Goal: Task Accomplishment & Management: Complete application form

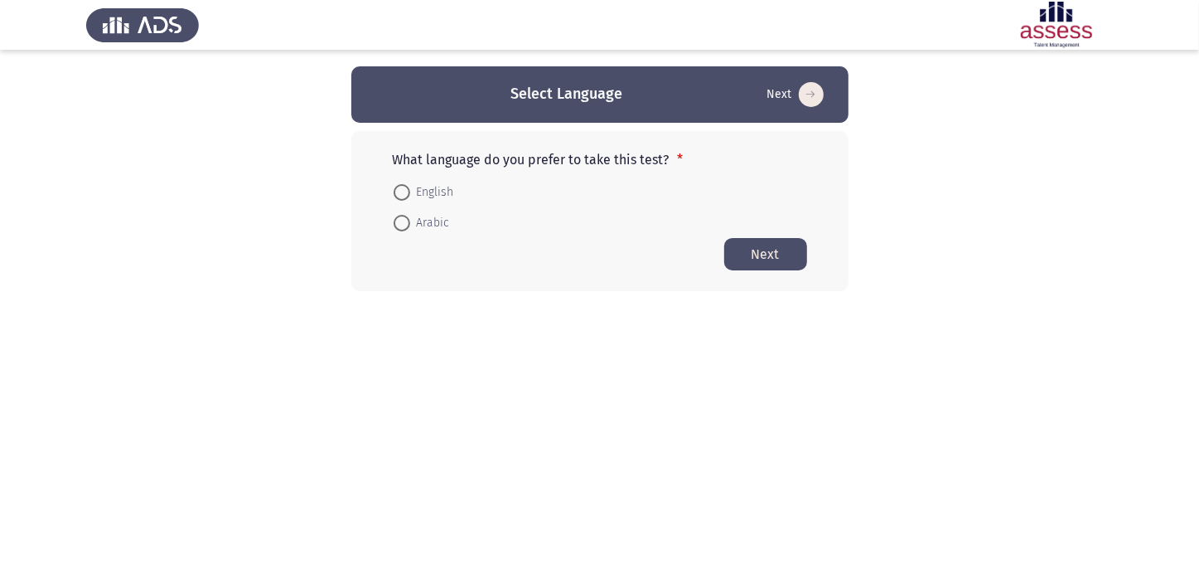
click at [430, 196] on span "English" at bounding box center [432, 192] width 44 height 20
click at [410, 196] on input "English" at bounding box center [402, 192] width 17 height 17
radio input "true"
click at [756, 245] on button "Next" at bounding box center [765, 253] width 83 height 32
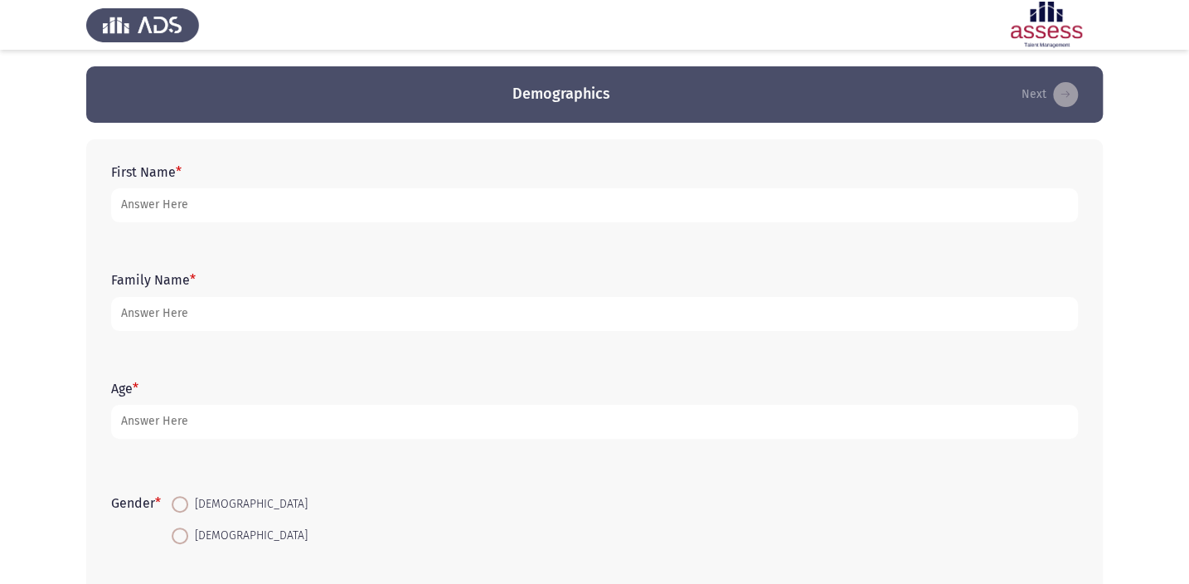
click at [128, 181] on form "First Name *" at bounding box center [594, 193] width 966 height 58
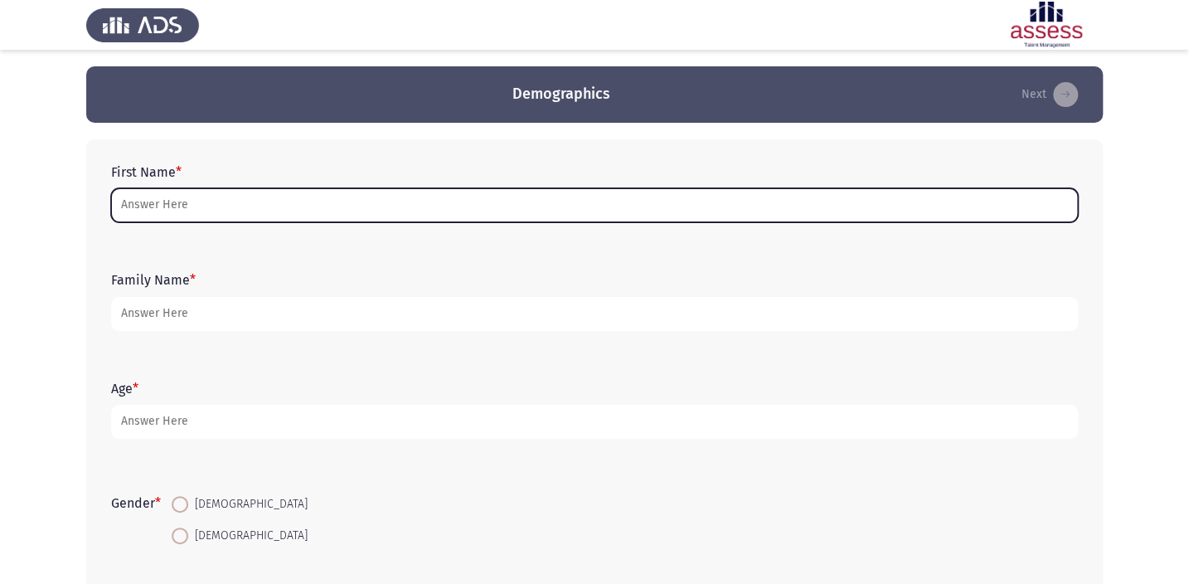
click at [133, 211] on input "First Name *" at bounding box center [594, 205] width 966 height 34
type input "a"
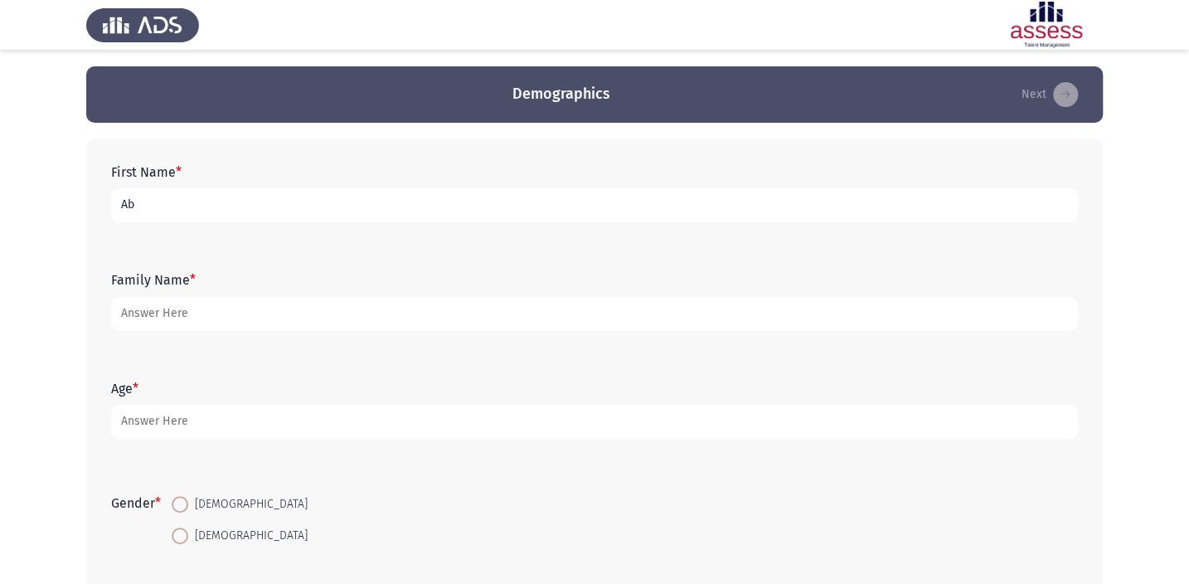
type input "A"
type input "[PERSON_NAME] [PERSON_NAME]"
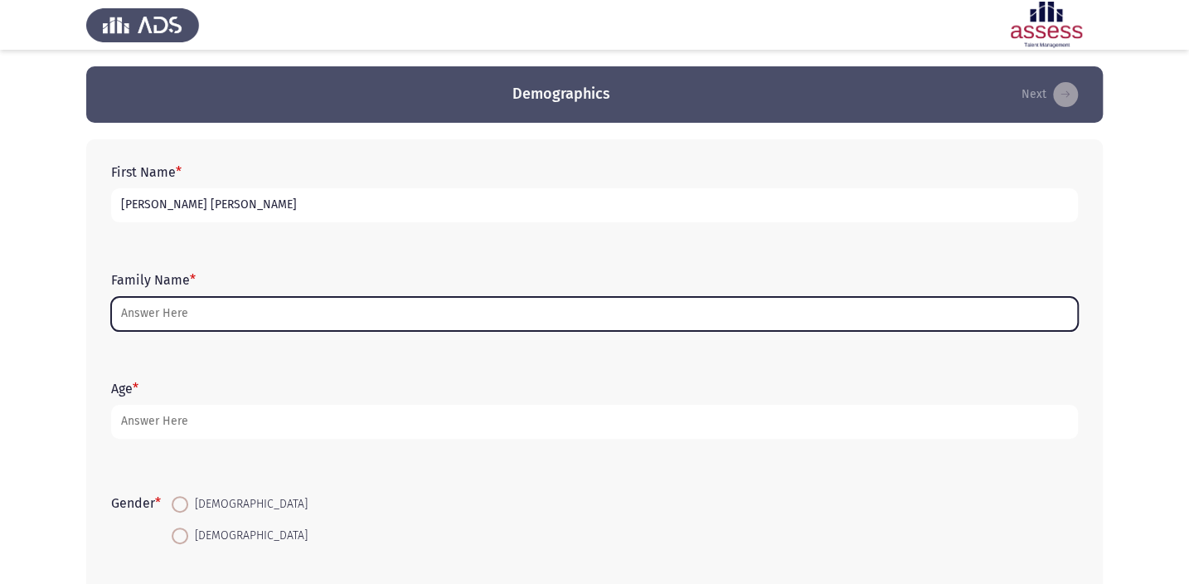
click at [287, 322] on input "Family Name *" at bounding box center [594, 314] width 966 height 34
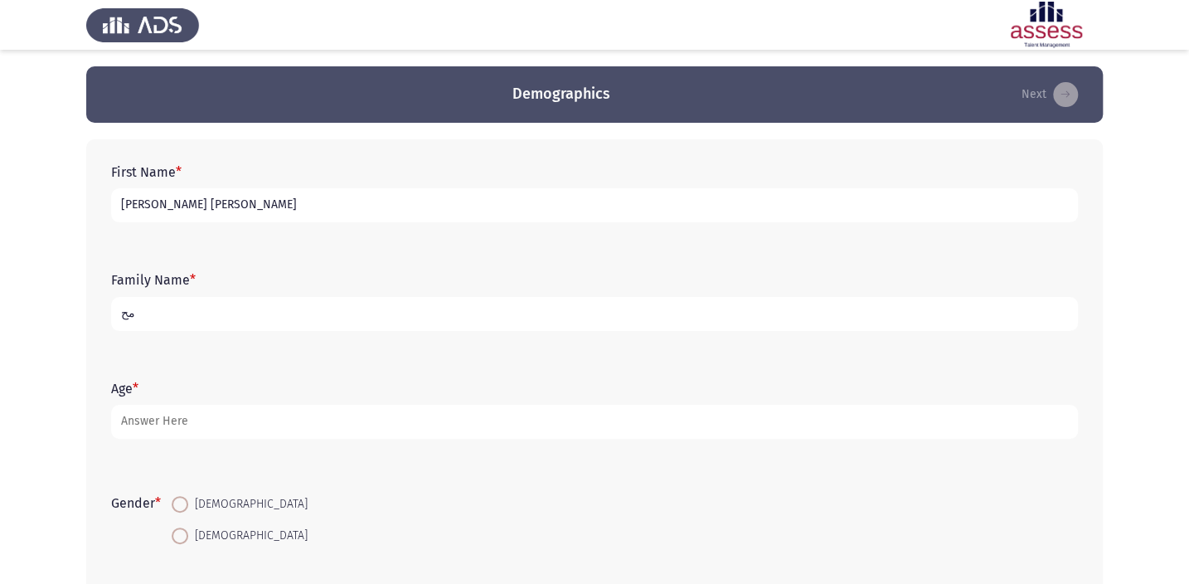
type input "م"
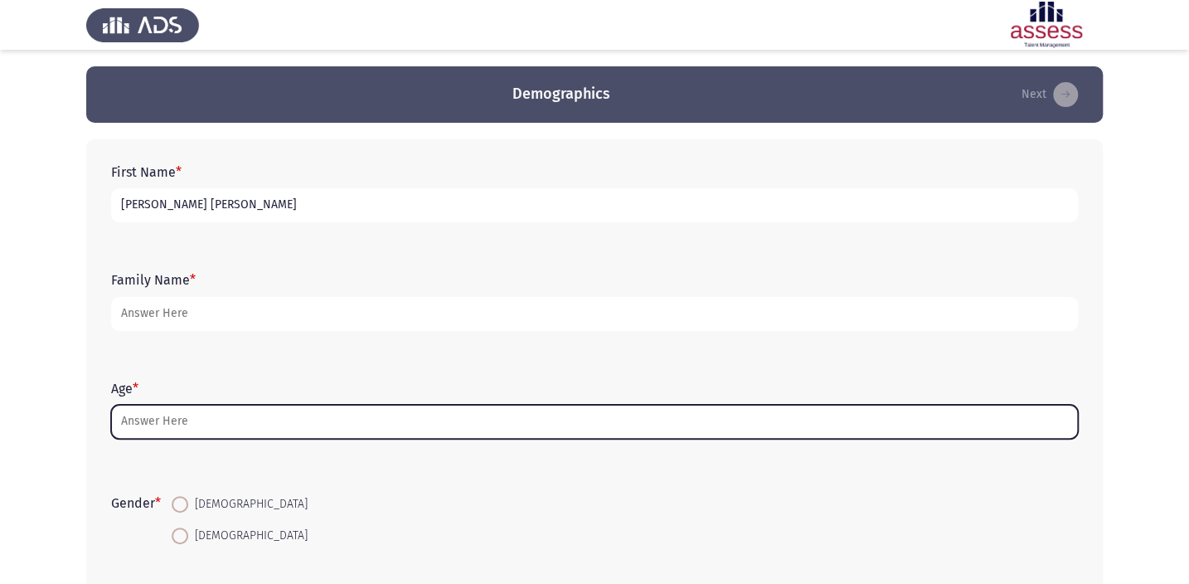
click at [232, 438] on input "Age *" at bounding box center [594, 421] width 966 height 34
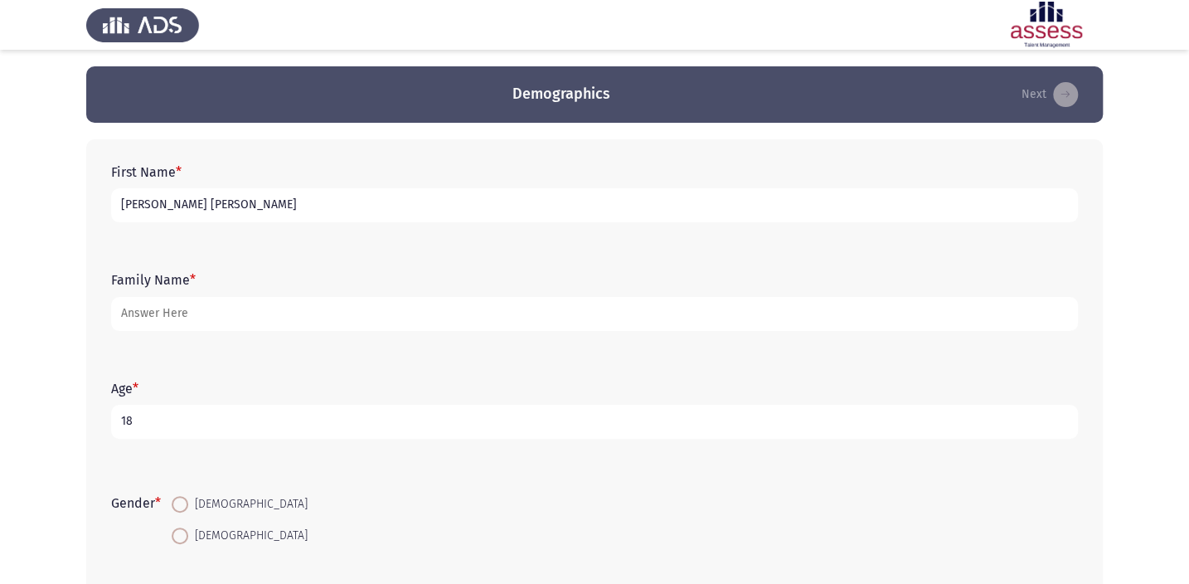
type input "18"
click at [181, 510] on span at bounding box center [180, 504] width 17 height 17
click at [181, 510] on input "[DEMOGRAPHIC_DATA]" at bounding box center [180, 504] width 17 height 17
radio input "true"
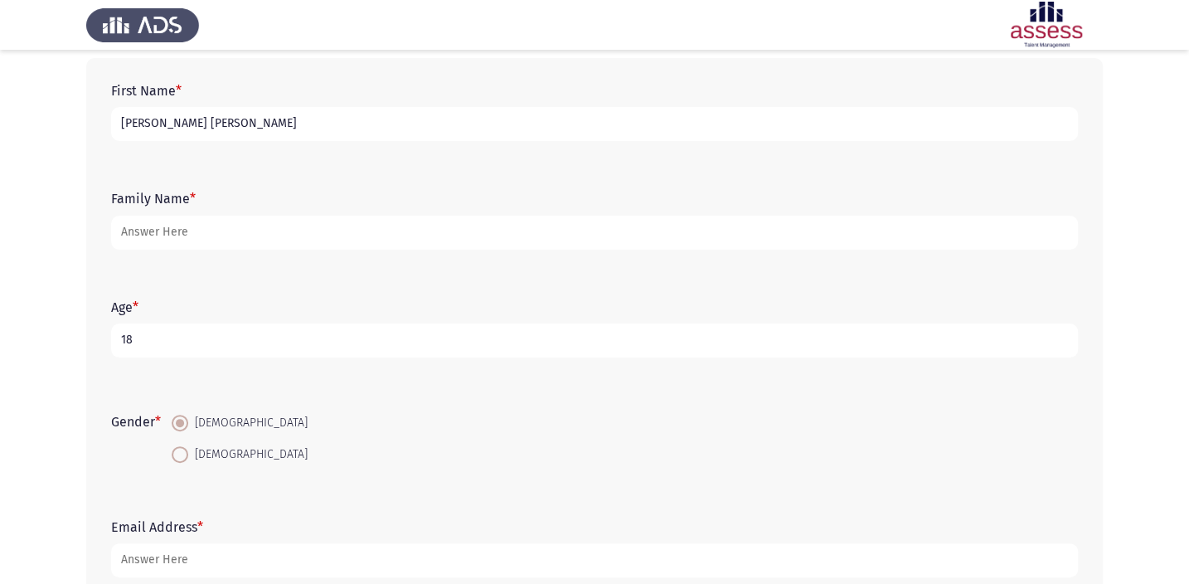
scroll to position [182, 0]
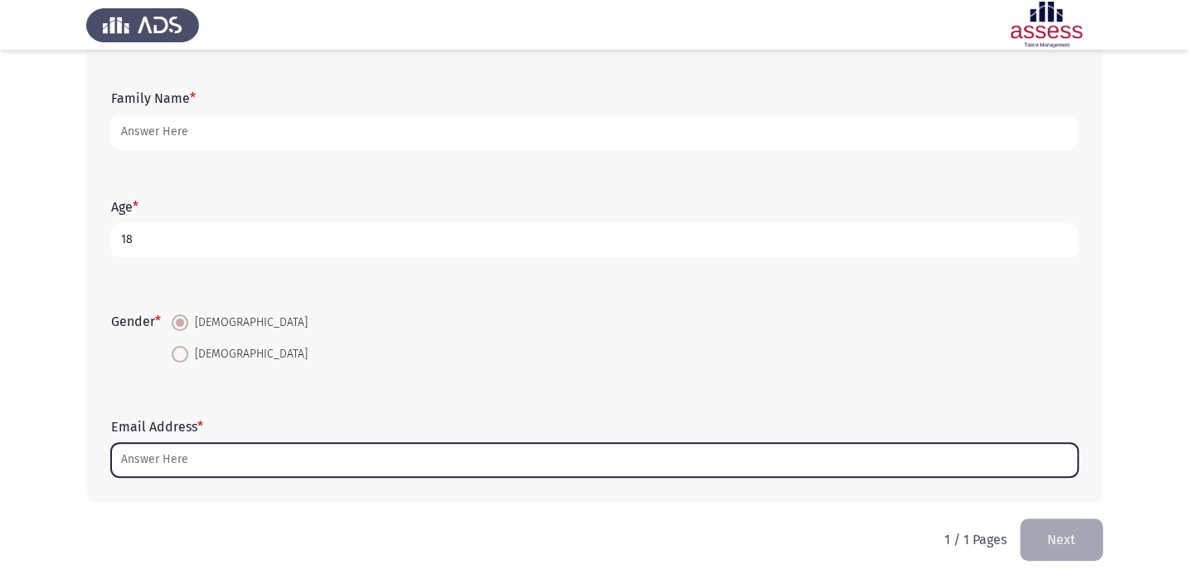
click at [218, 464] on input "Email Address *" at bounding box center [594, 460] width 966 height 34
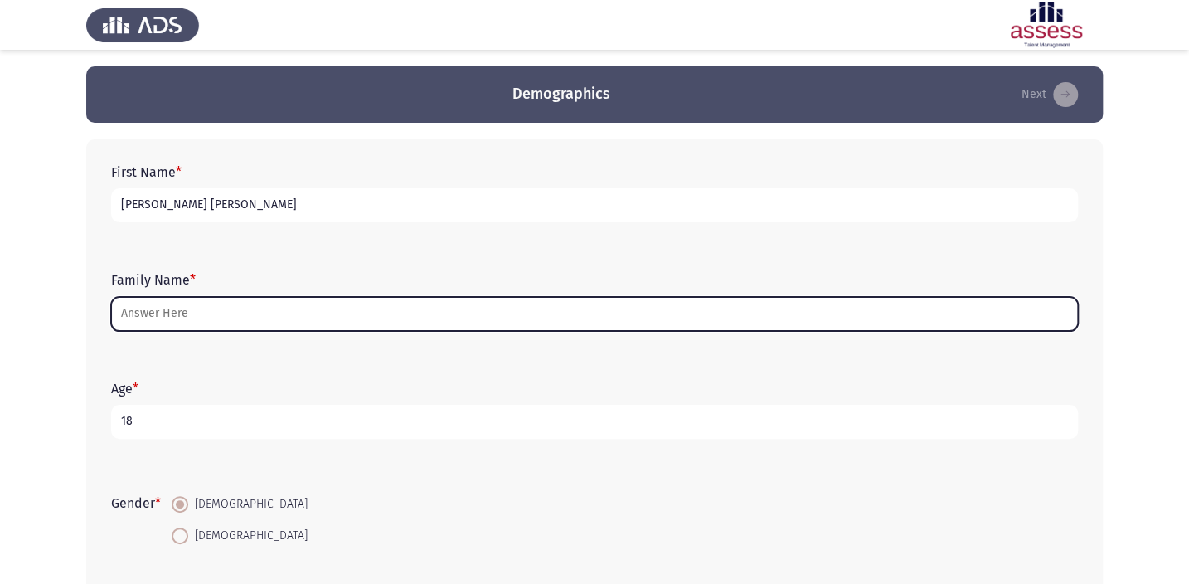
click at [265, 310] on input "Family Name *" at bounding box center [594, 314] width 966 height 34
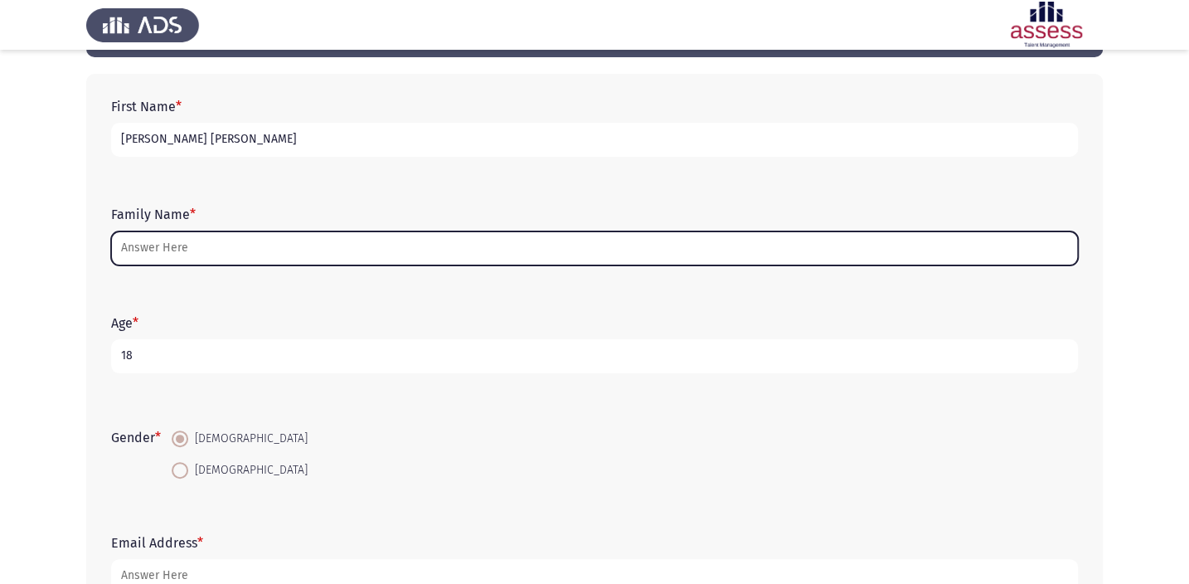
scroll to position [182, 0]
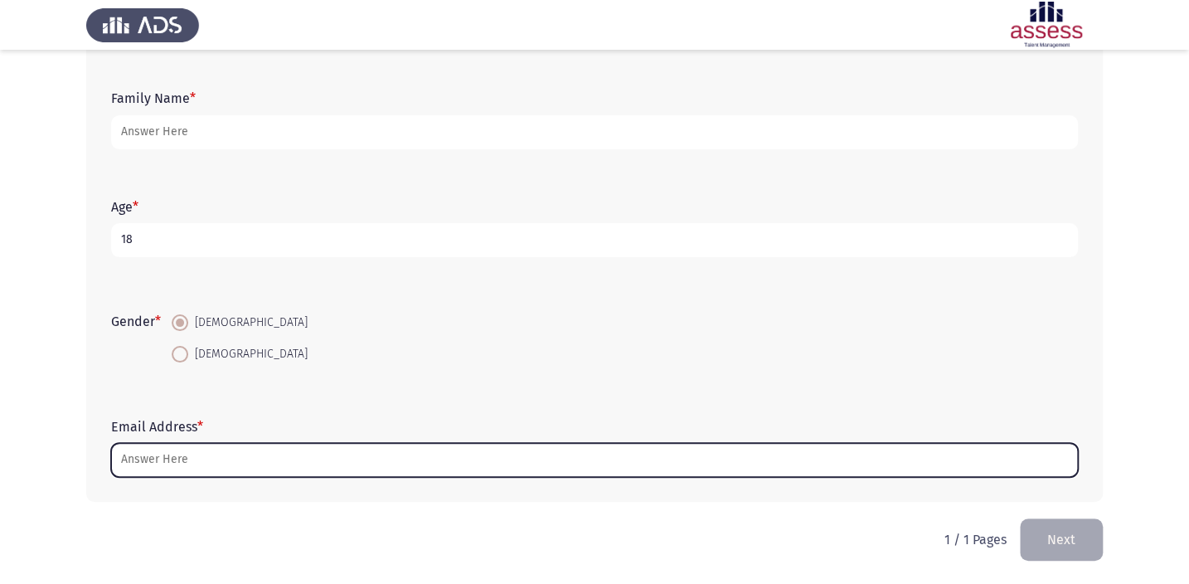
click at [361, 470] on input "Email Address *" at bounding box center [594, 460] width 966 height 34
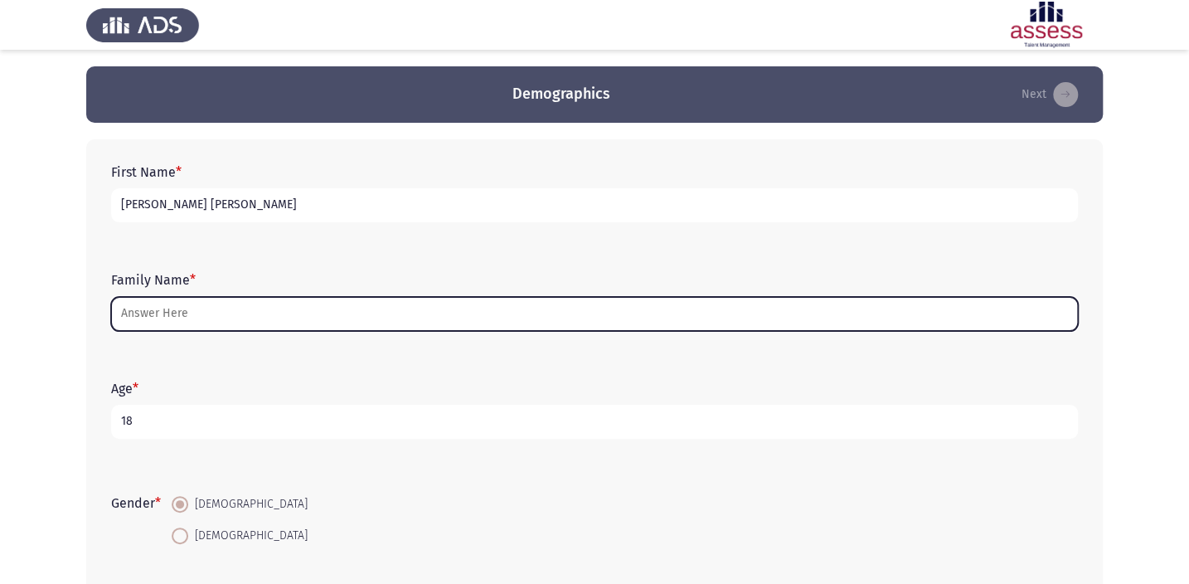
click at [212, 298] on input "Family Name *" at bounding box center [594, 314] width 966 height 34
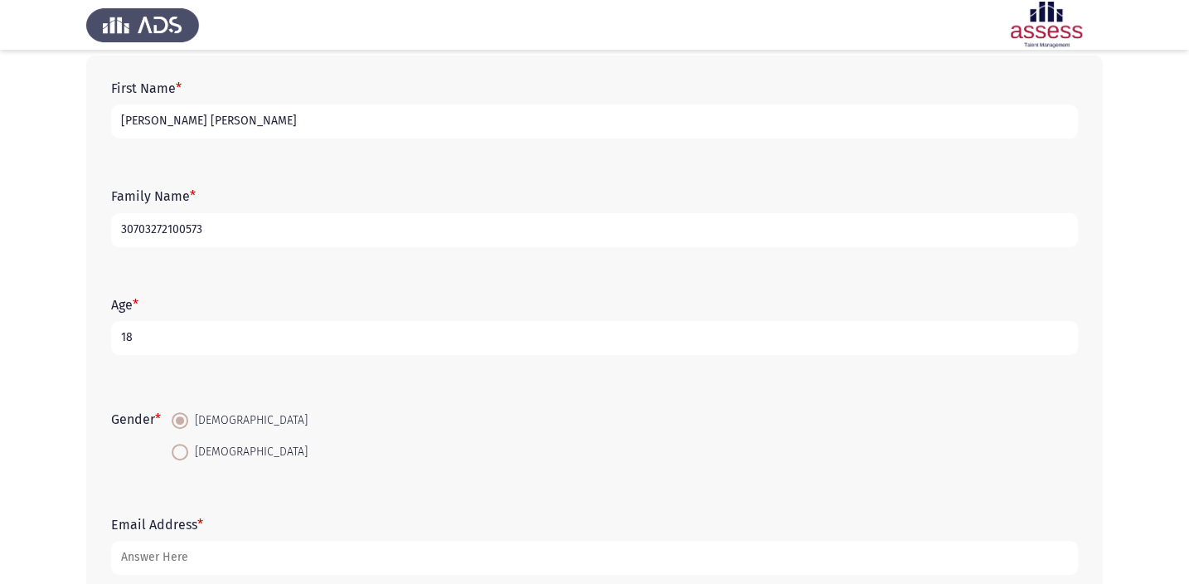
scroll to position [182, 0]
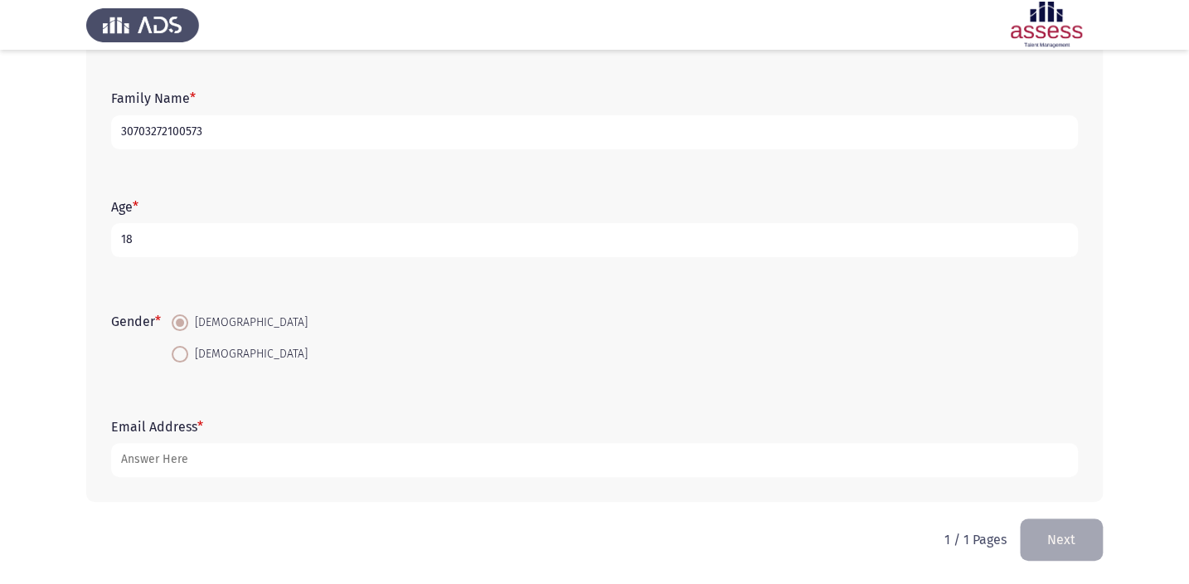
type input "30703272100573"
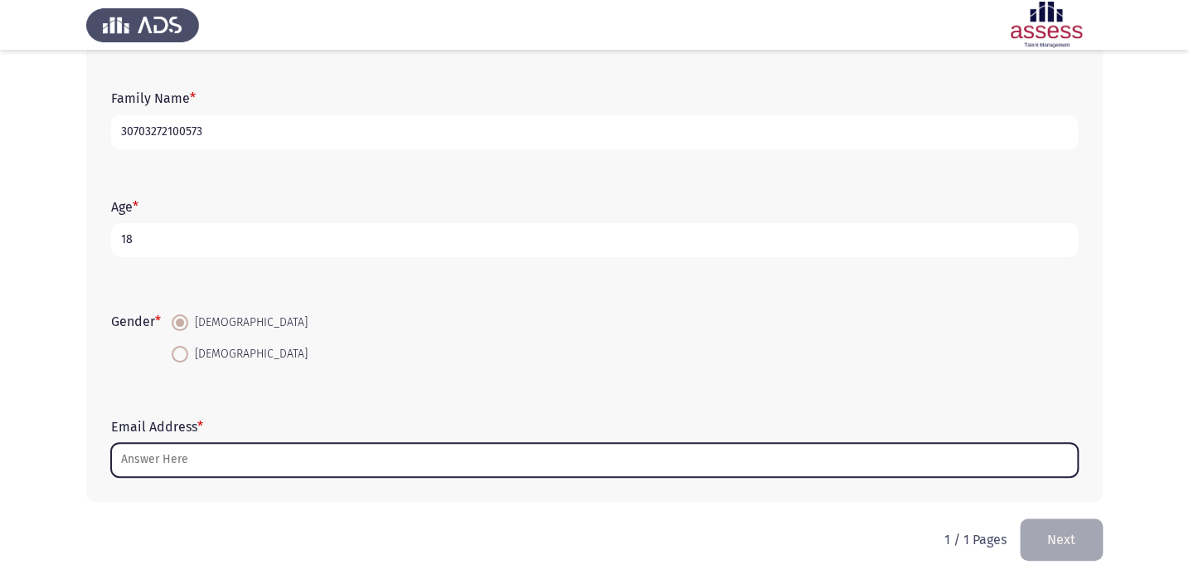
click at [342, 459] on input "Email Address *" at bounding box center [594, 460] width 966 height 34
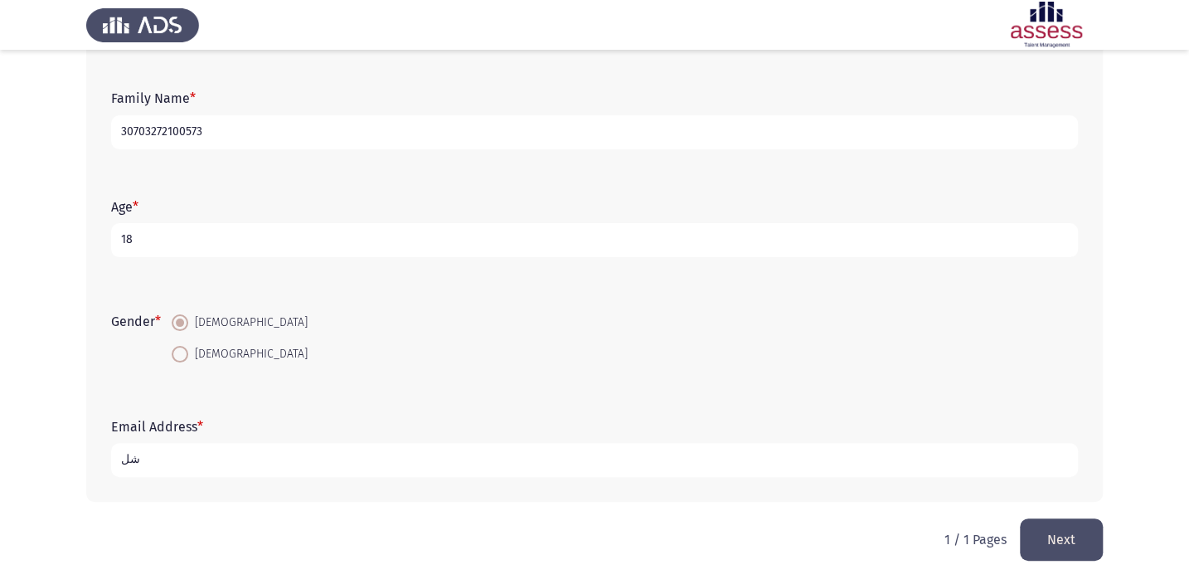
type input "ش"
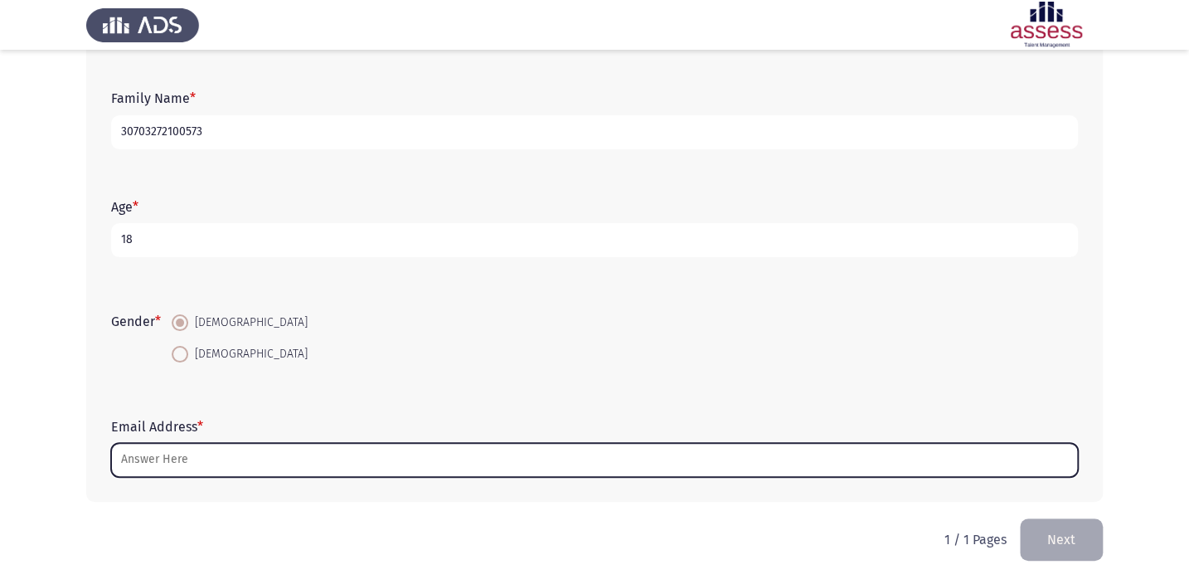
type input "a"
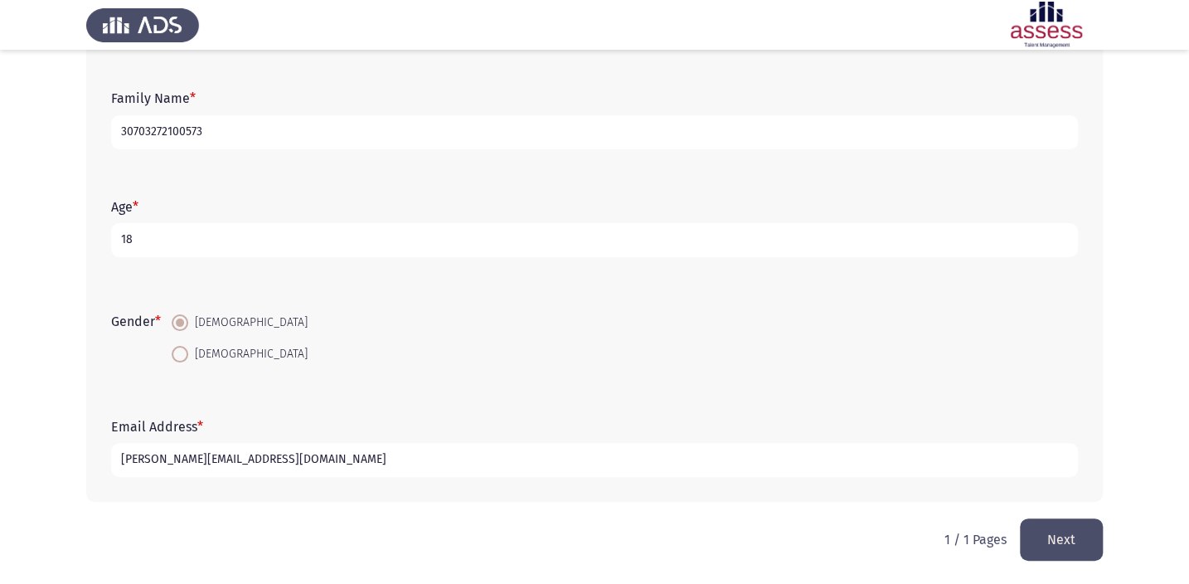
type input "[PERSON_NAME][EMAIL_ADDRESS][DOMAIN_NAME]"
click at [1086, 524] on button "Next" at bounding box center [1060, 539] width 83 height 42
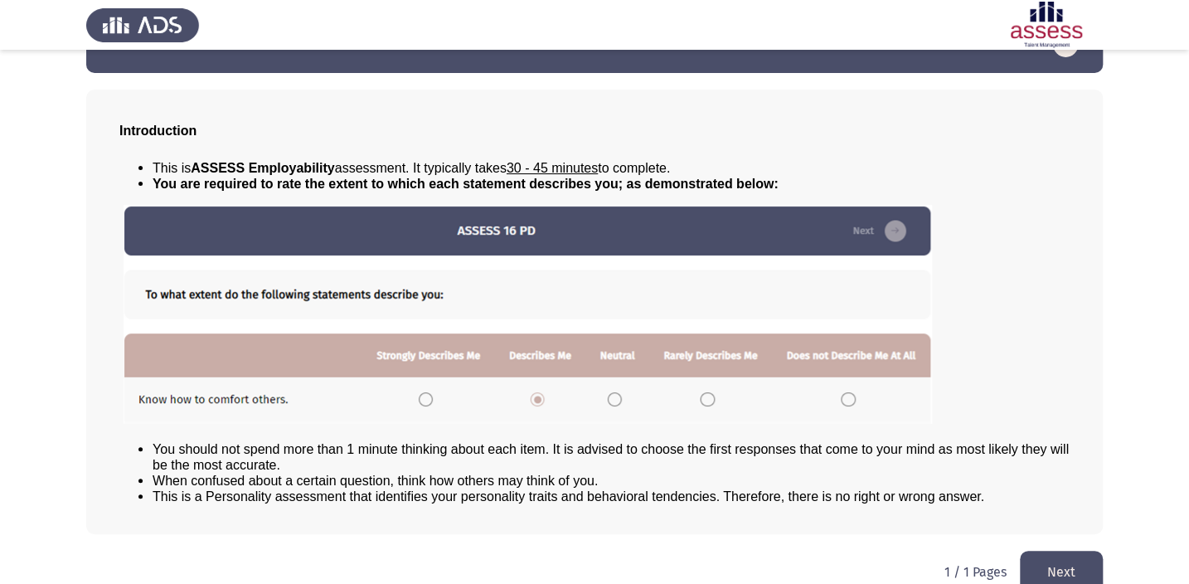
scroll to position [75, 0]
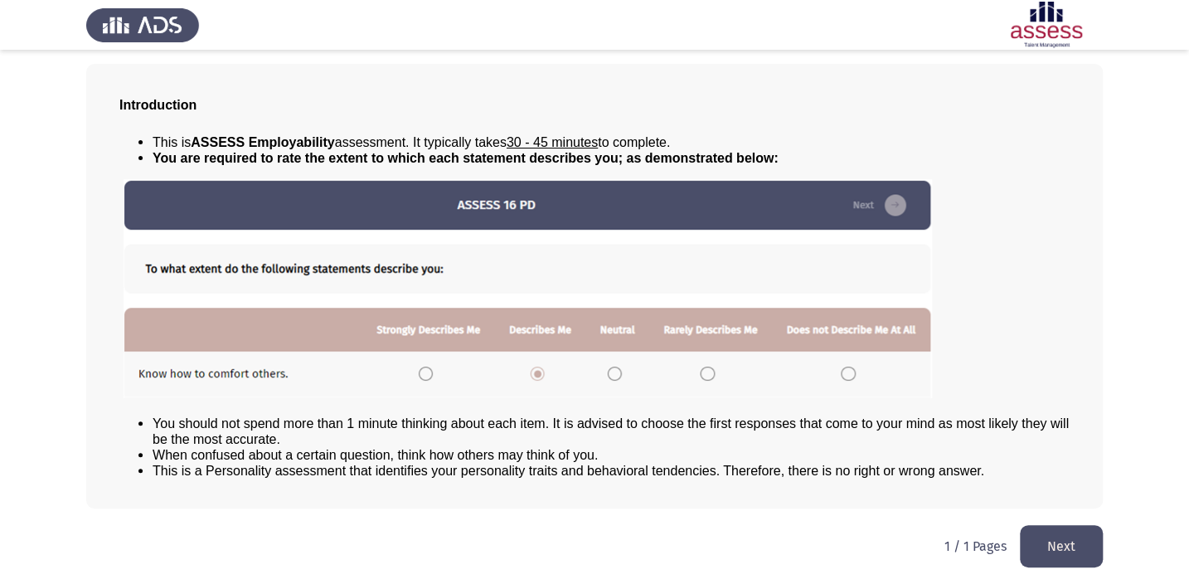
click at [1078, 549] on button "Next" at bounding box center [1060, 546] width 83 height 42
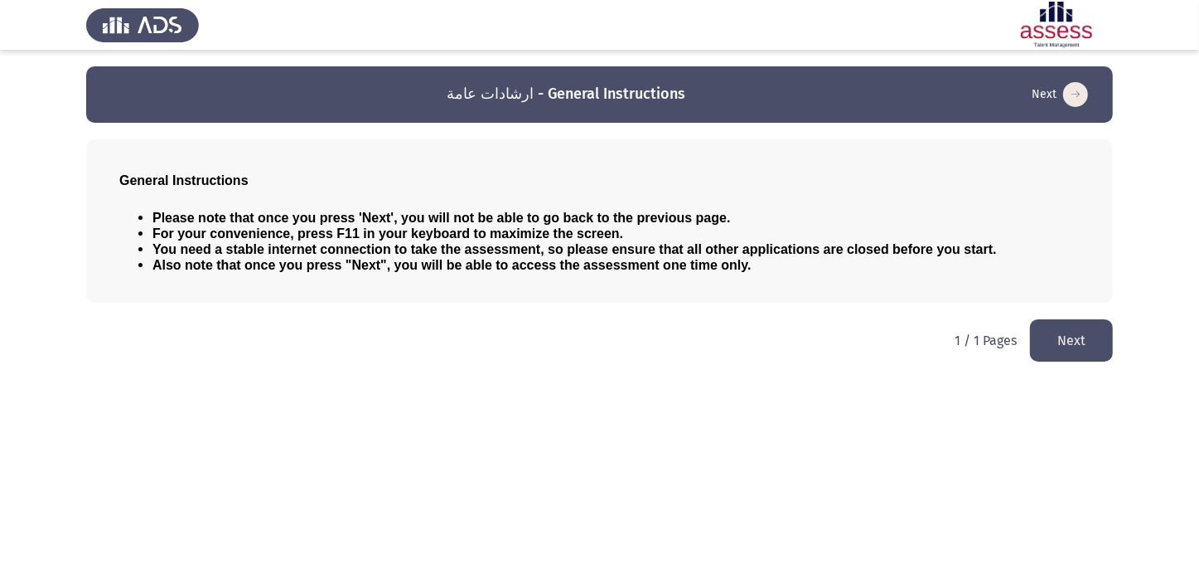
click at [1058, 331] on button "Next" at bounding box center [1071, 340] width 83 height 42
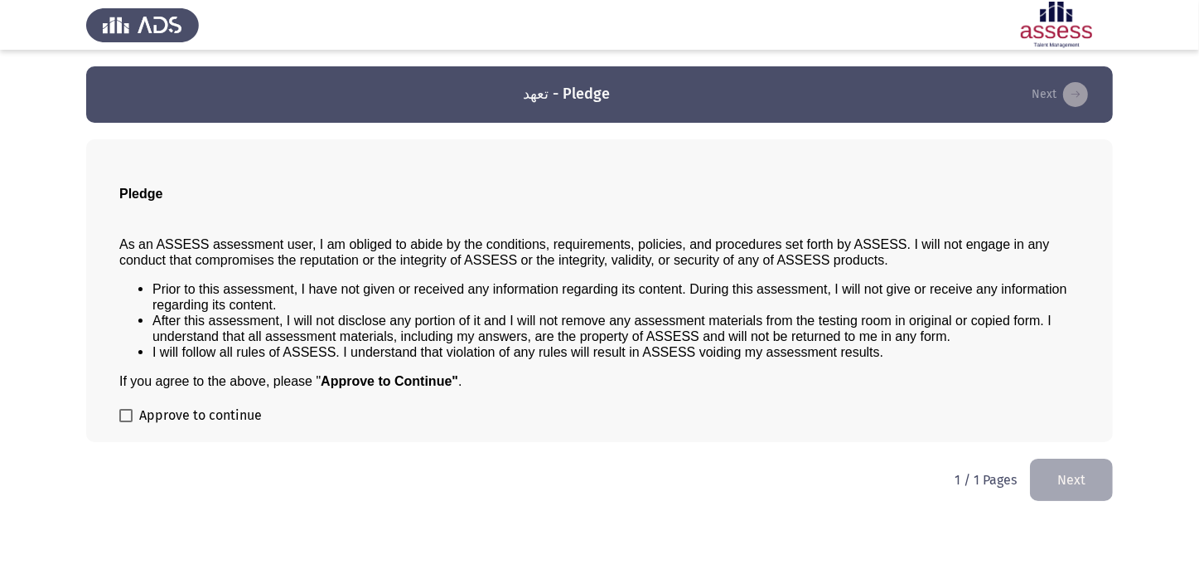
click at [143, 417] on span "Approve to continue" at bounding box center [200, 415] width 123 height 20
click at [126, 422] on input "Approve to continue" at bounding box center [125, 422] width 1 height 1
checkbox input "true"
click at [1089, 486] on button "Next" at bounding box center [1071, 479] width 83 height 42
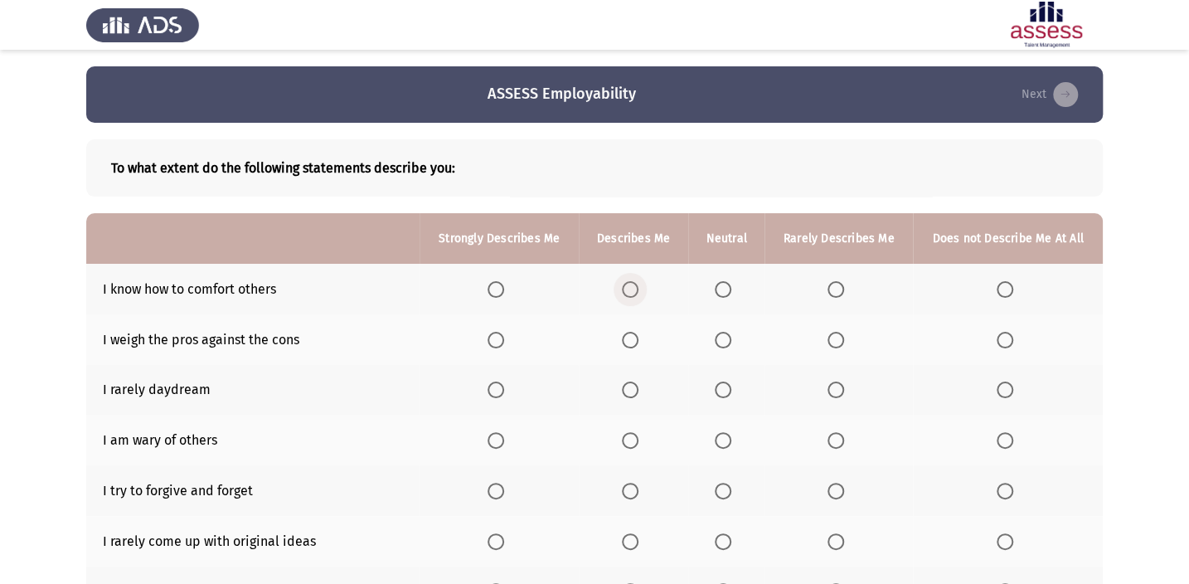
click at [634, 290] on span "Select an option" at bounding box center [630, 289] width 17 height 17
click at [634, 290] on input "Select an option" at bounding box center [630, 289] width 17 height 17
click at [500, 336] on span "Select an option" at bounding box center [495, 340] width 17 height 17
click at [500, 336] on input "Select an option" at bounding box center [495, 340] width 17 height 17
click at [728, 393] on span "Select an option" at bounding box center [722, 389] width 17 height 17
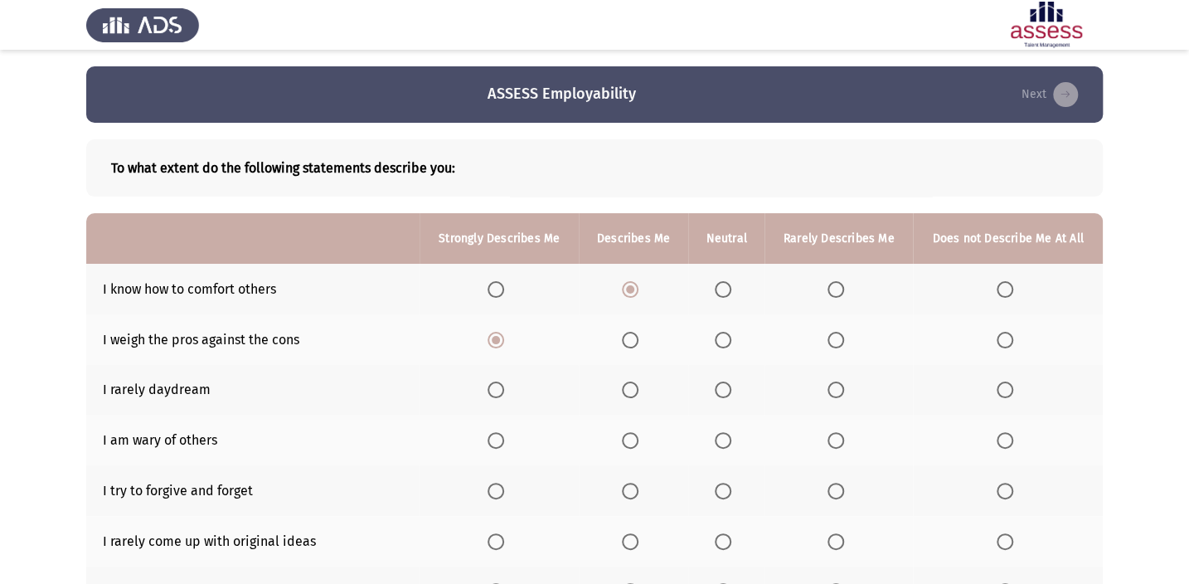
click at [728, 393] on input "Select an option" at bounding box center [722, 389] width 17 height 17
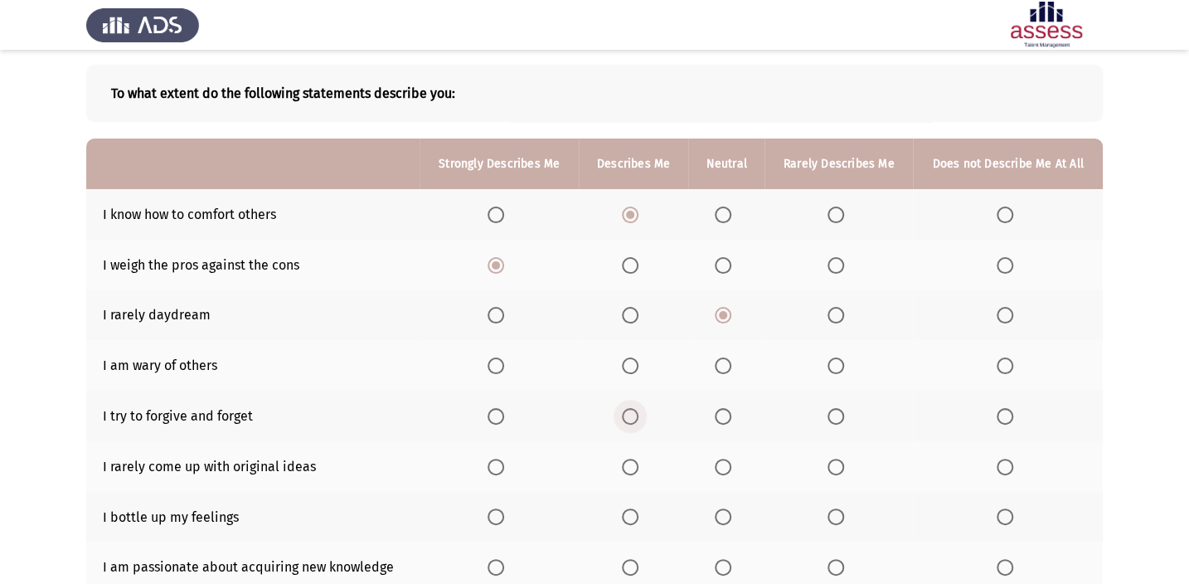
click at [629, 414] on span "Select an option" at bounding box center [630, 416] width 17 height 17
click at [629, 414] on input "Select an option" at bounding box center [630, 416] width 17 height 17
click at [724, 463] on span "Select an option" at bounding box center [722, 466] width 17 height 17
click at [724, 463] on input "Select an option" at bounding box center [722, 466] width 17 height 17
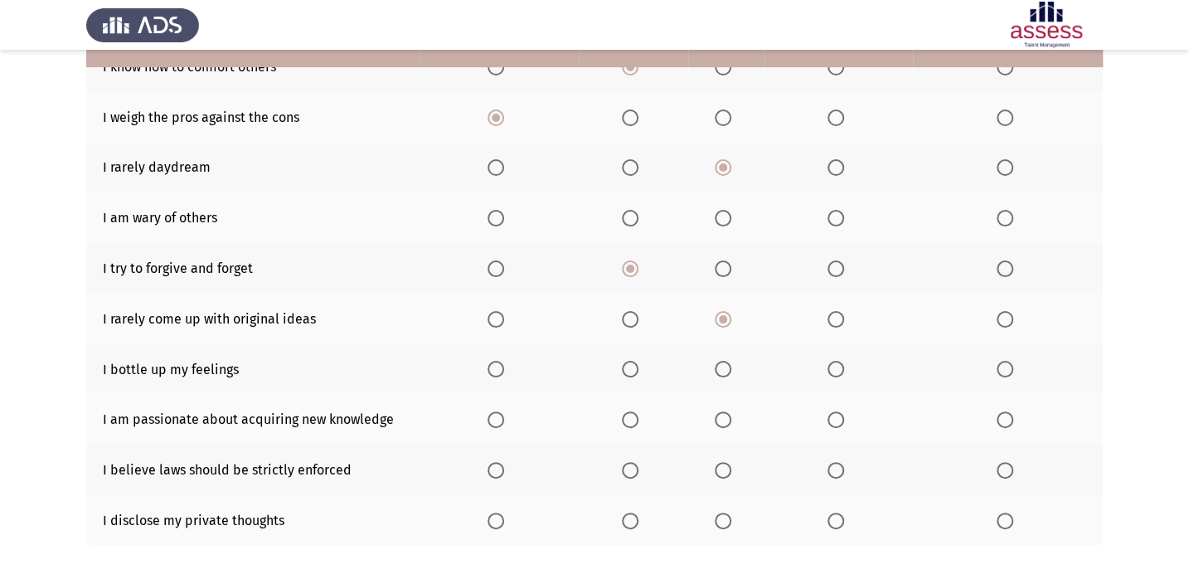
scroll to position [225, 0]
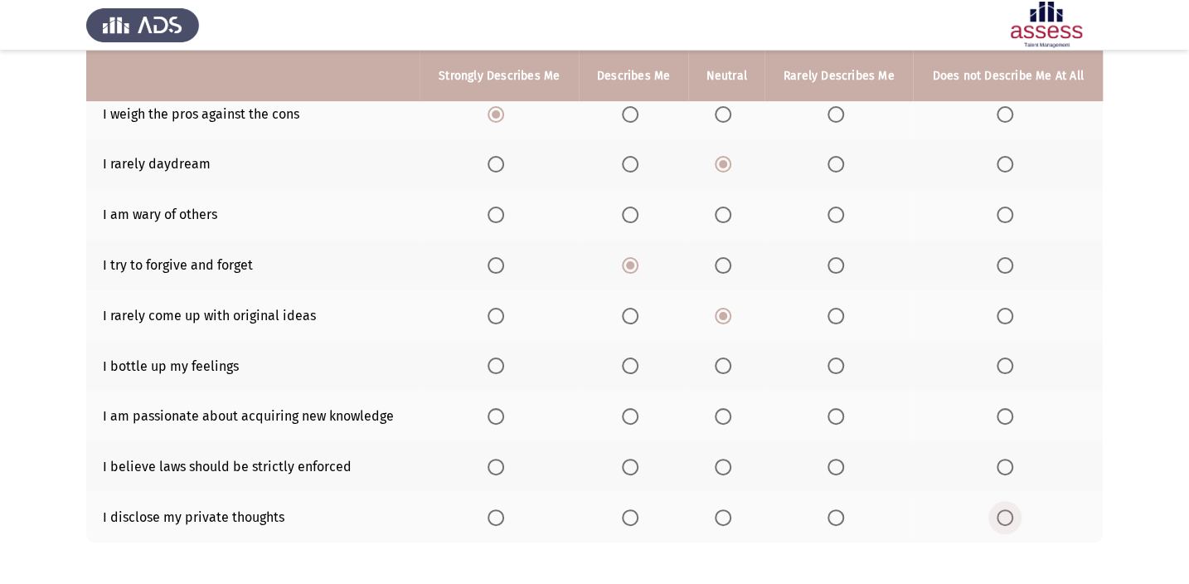
click at [1005, 521] on span "Select an option" at bounding box center [1004, 517] width 17 height 17
click at [1005, 521] on input "Select an option" at bounding box center [1004, 517] width 17 height 17
click at [511, 463] on label "Select an option" at bounding box center [498, 466] width 23 height 17
click at [504, 463] on input "Select an option" at bounding box center [495, 466] width 17 height 17
click at [501, 415] on span "Select an option" at bounding box center [495, 416] width 17 height 17
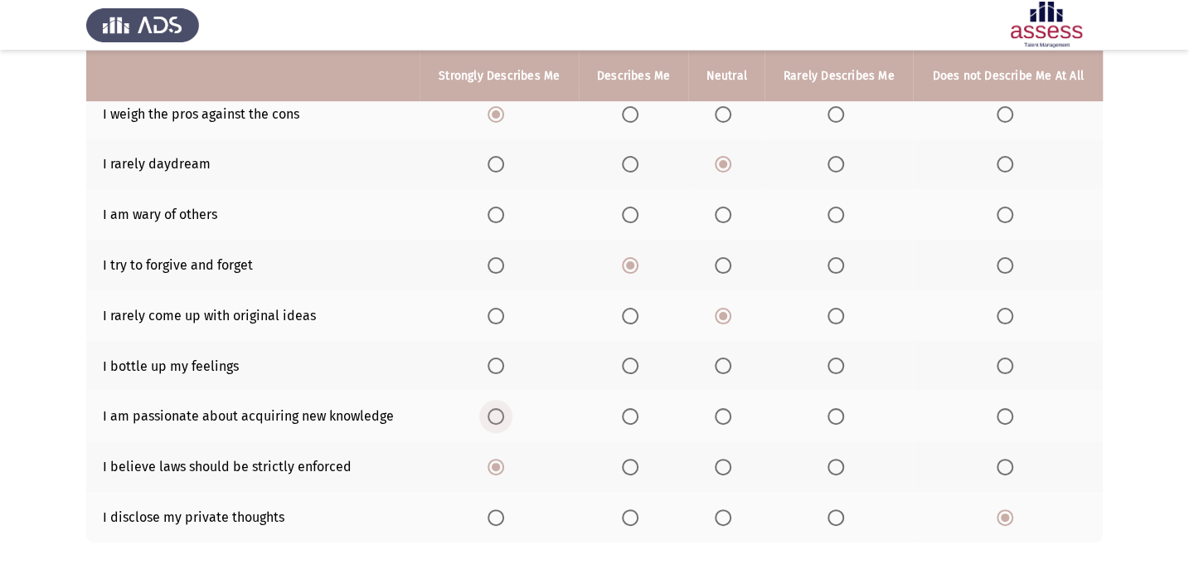
click at [501, 415] on input "Select an option" at bounding box center [495, 416] width 17 height 17
click at [728, 363] on span "Select an option" at bounding box center [722, 365] width 17 height 17
click at [728, 363] on input "Select an option" at bounding box center [722, 365] width 17 height 17
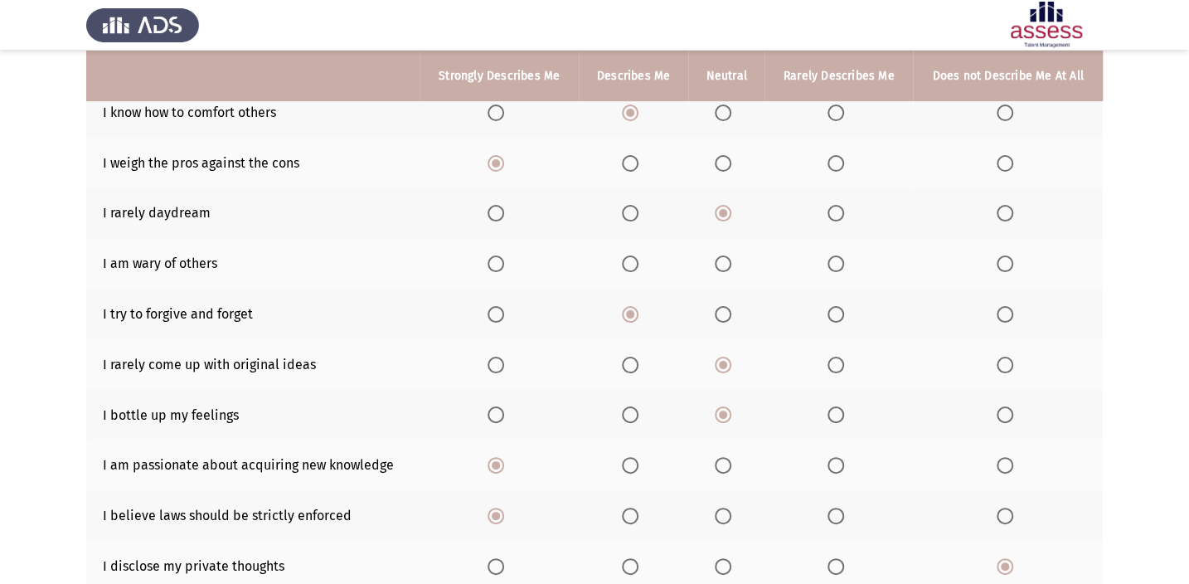
scroll to position [150, 0]
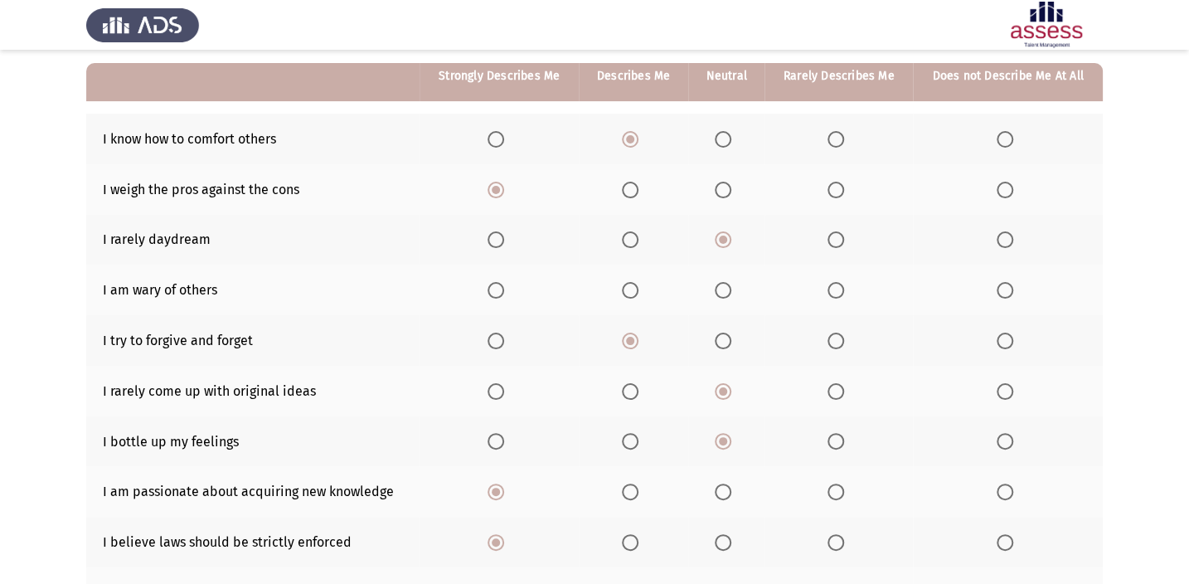
click at [634, 282] on span "Select an option" at bounding box center [630, 290] width 17 height 17
click at [634, 282] on input "Select an option" at bounding box center [630, 290] width 17 height 17
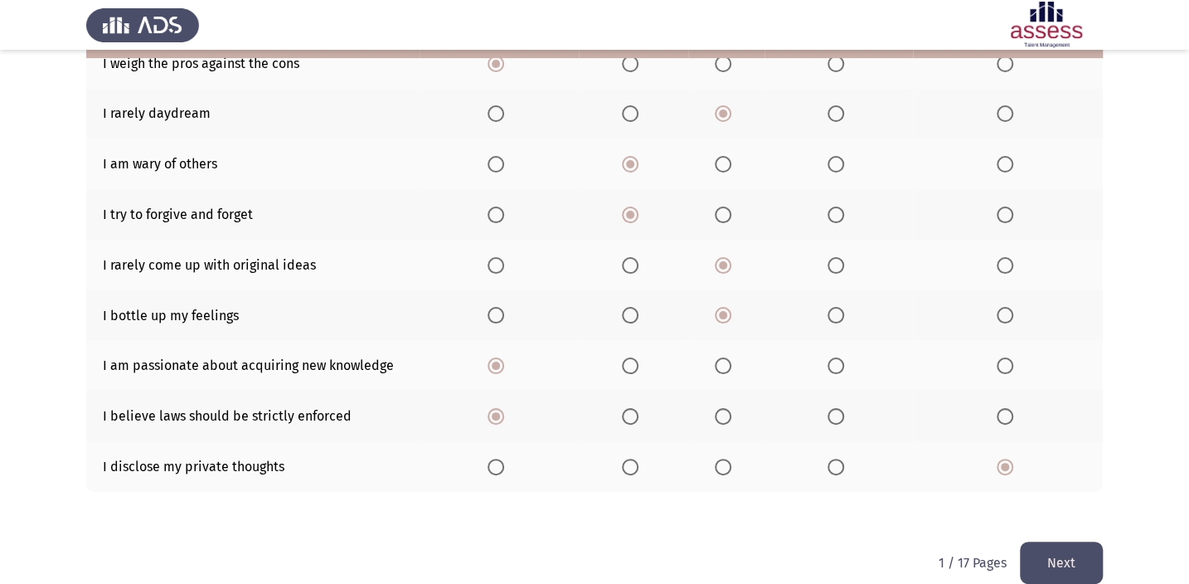
scroll to position [296, 0]
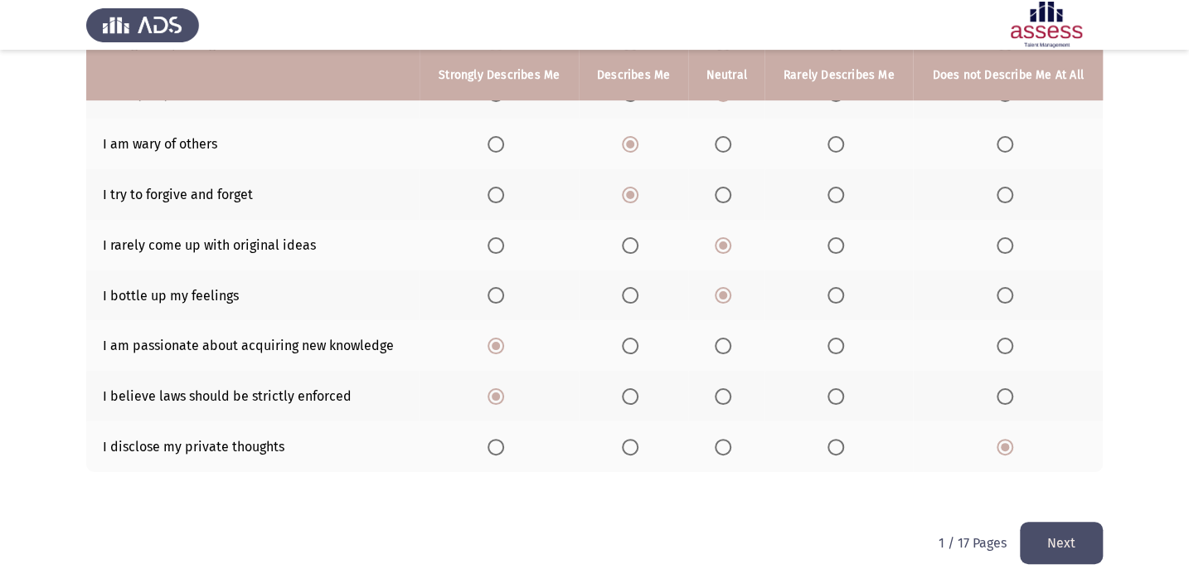
click at [1077, 533] on button "Next" at bounding box center [1060, 542] width 83 height 42
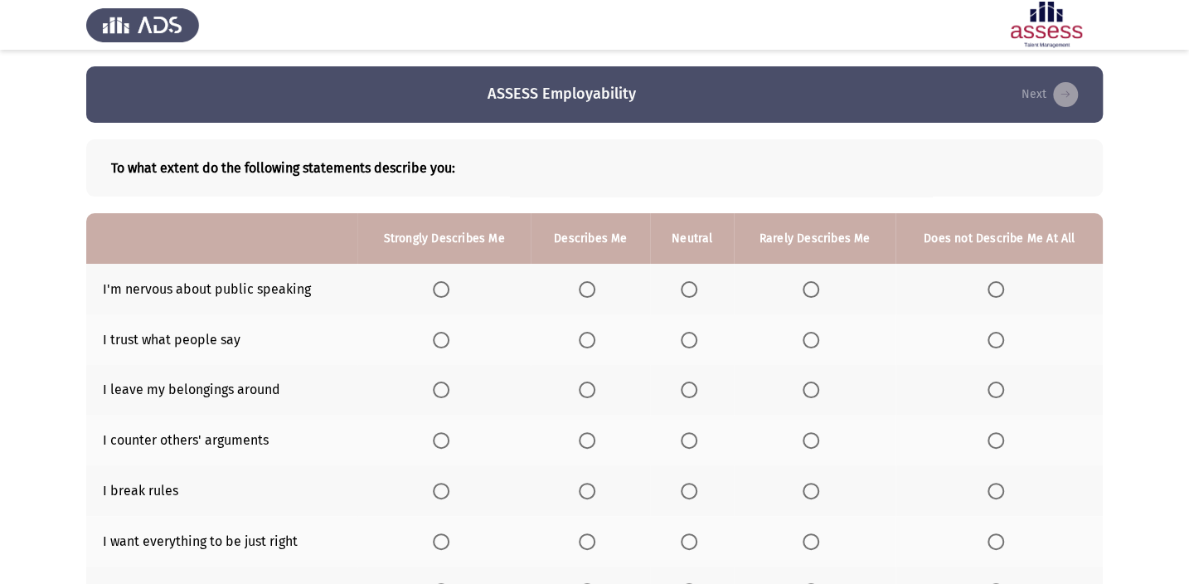
click at [995, 282] on span "Select an option" at bounding box center [995, 289] width 17 height 17
click at [995, 282] on input "Select an option" at bounding box center [995, 289] width 17 height 17
click at [817, 338] on span "Select an option" at bounding box center [810, 340] width 17 height 17
click at [817, 338] on input "Select an option" at bounding box center [810, 340] width 17 height 17
click at [689, 390] on span "Select an option" at bounding box center [689, 390] width 0 height 0
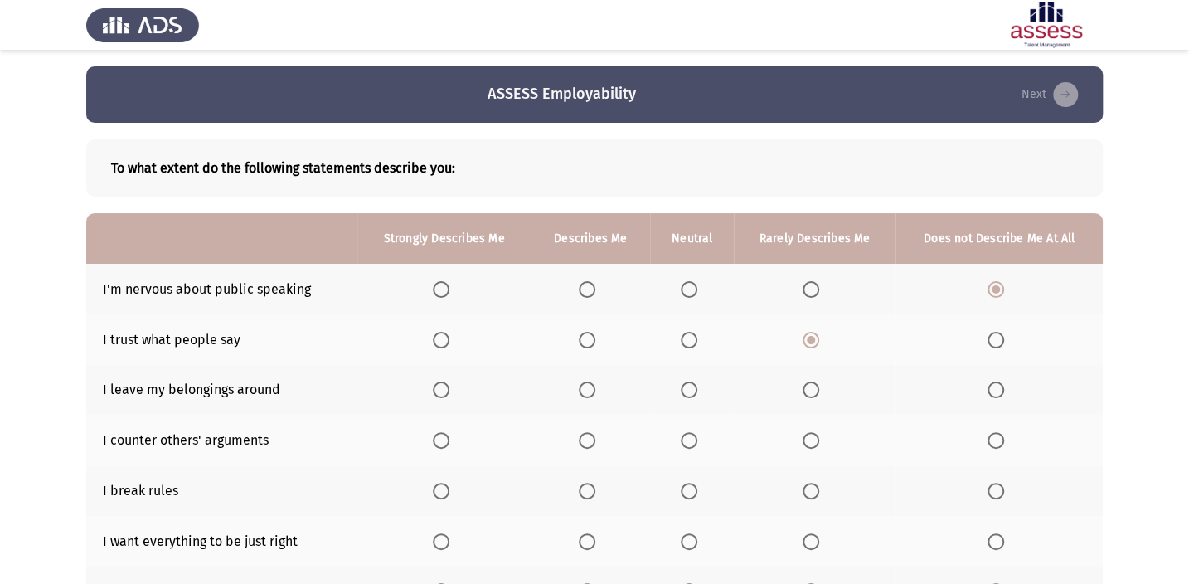
click at [689, 389] on input "Select an option" at bounding box center [688, 389] width 17 height 17
click at [999, 438] on span "Select an option" at bounding box center [995, 440] width 17 height 17
click at [999, 438] on input "Select an option" at bounding box center [995, 440] width 17 height 17
click at [1007, 492] on label "Select an option" at bounding box center [998, 490] width 23 height 17
click at [1004, 492] on input "Select an option" at bounding box center [995, 490] width 17 height 17
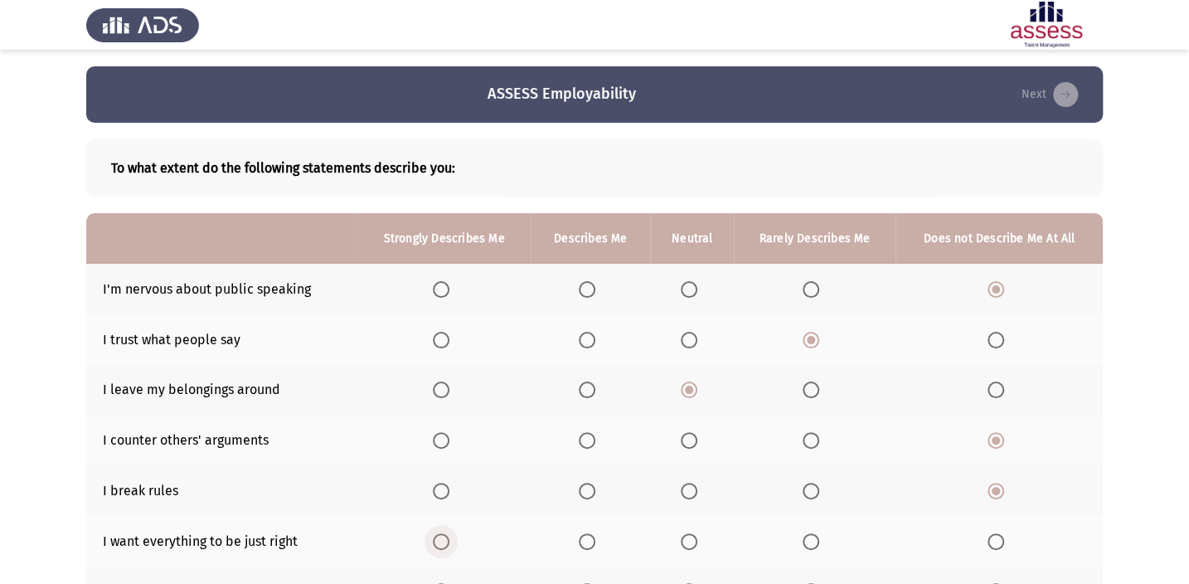
click at [433, 534] on span "Select an option" at bounding box center [441, 541] width 17 height 17
click at [433, 534] on input "Select an option" at bounding box center [441, 541] width 17 height 17
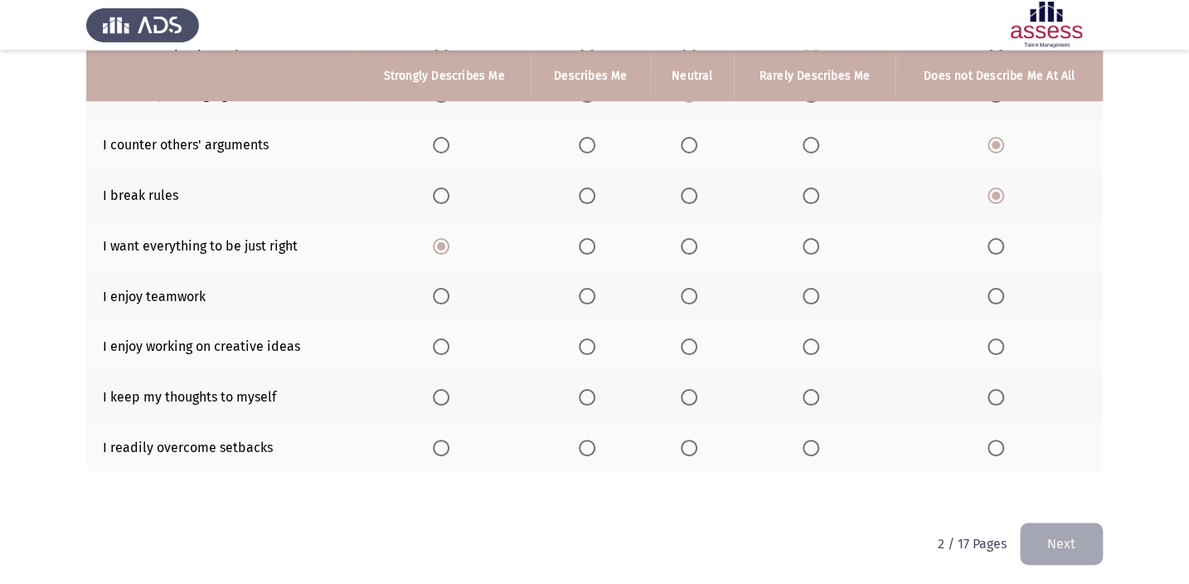
scroll to position [296, 0]
click at [438, 289] on span "Select an option" at bounding box center [441, 295] width 17 height 17
click at [438, 289] on input "Select an option" at bounding box center [441, 295] width 17 height 17
click at [433, 344] on span "Select an option" at bounding box center [441, 345] width 17 height 17
click at [433, 344] on input "Select an option" at bounding box center [441, 345] width 17 height 17
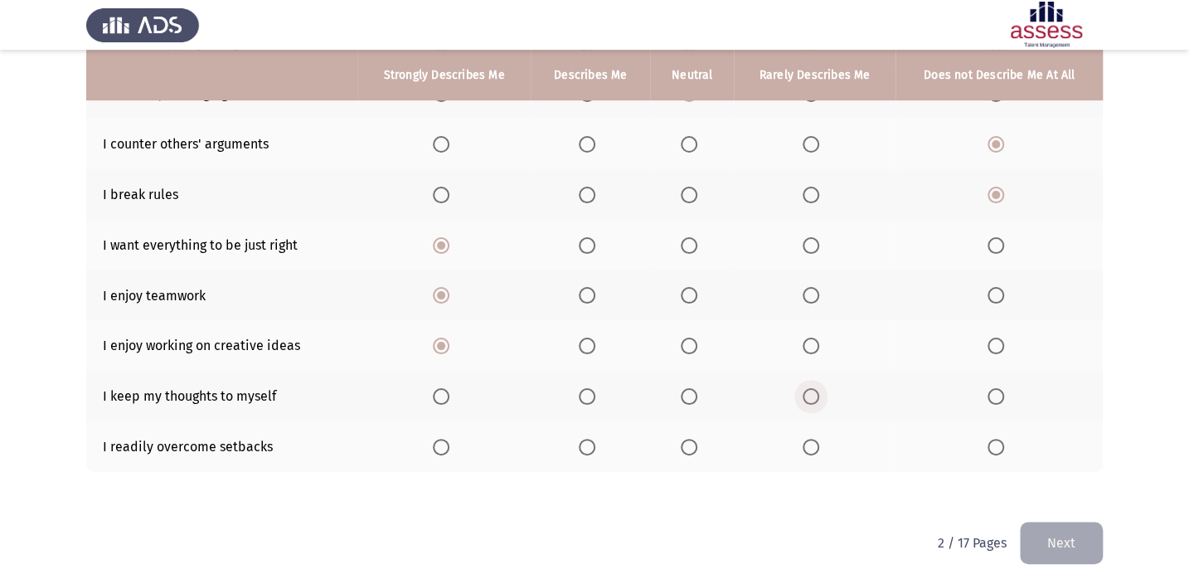
click at [811, 394] on span "Select an option" at bounding box center [810, 396] width 17 height 17
click at [811, 394] on input "Select an option" at bounding box center [810, 396] width 17 height 17
click at [588, 440] on span "Select an option" at bounding box center [587, 446] width 17 height 17
click at [588, 440] on input "Select an option" at bounding box center [587, 446] width 17 height 17
click at [1054, 527] on button "Next" at bounding box center [1060, 542] width 83 height 42
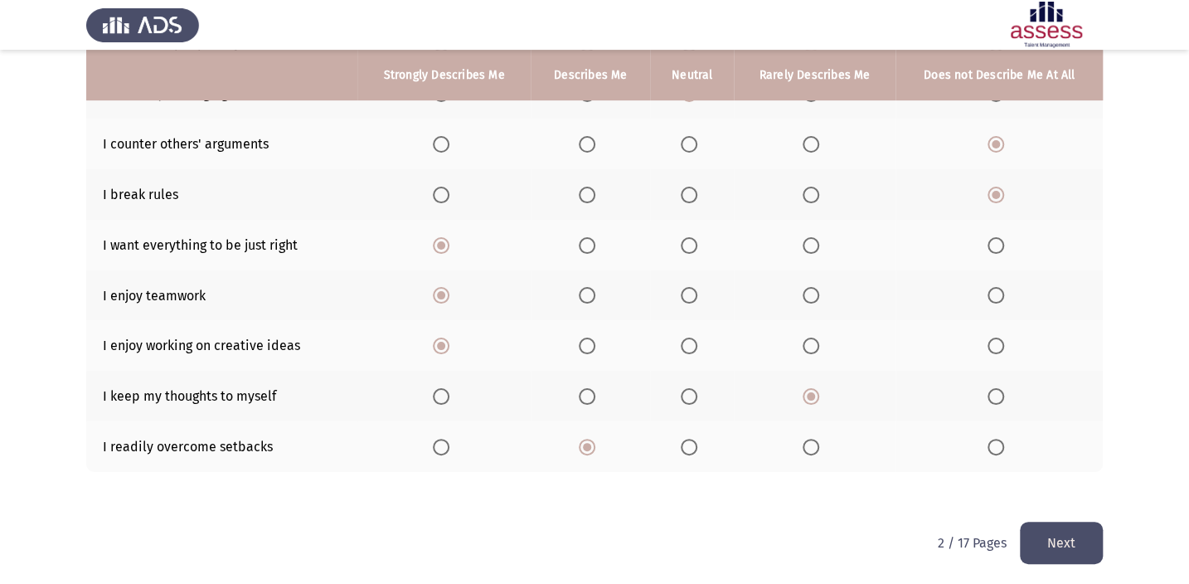
scroll to position [0, 0]
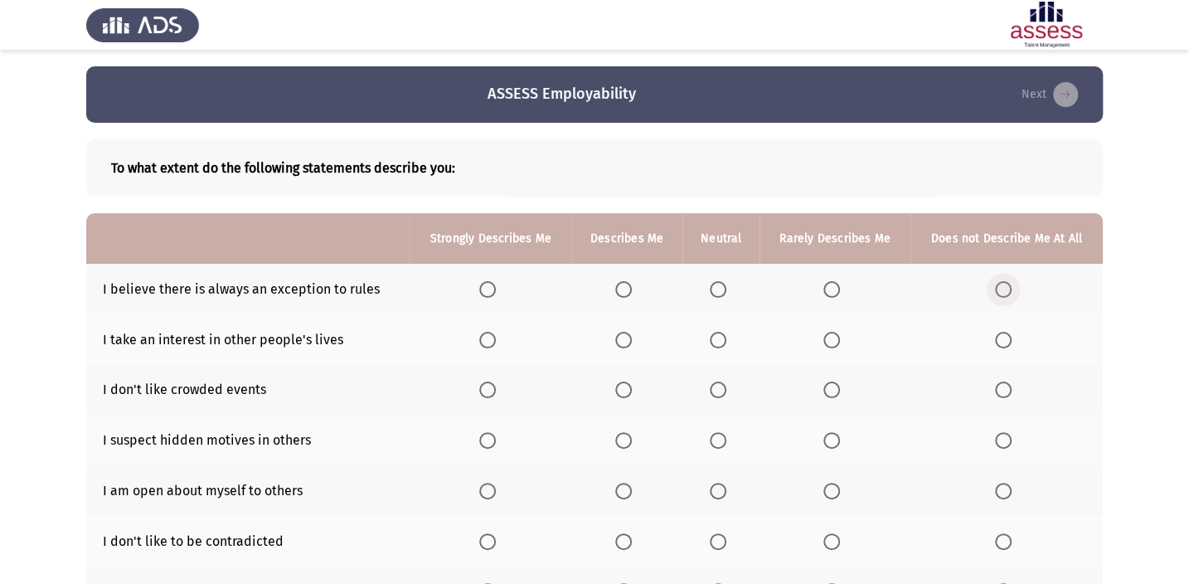
click at [1005, 290] on span "Select an option" at bounding box center [1003, 289] width 17 height 17
click at [1005, 290] on input "Select an option" at bounding box center [1003, 289] width 17 height 17
click at [1009, 339] on span "Select an option" at bounding box center [1003, 340] width 17 height 17
click at [1009, 339] on input "Select an option" at bounding box center [1003, 340] width 17 height 17
click at [837, 377] on th at bounding box center [834, 390] width 150 height 51
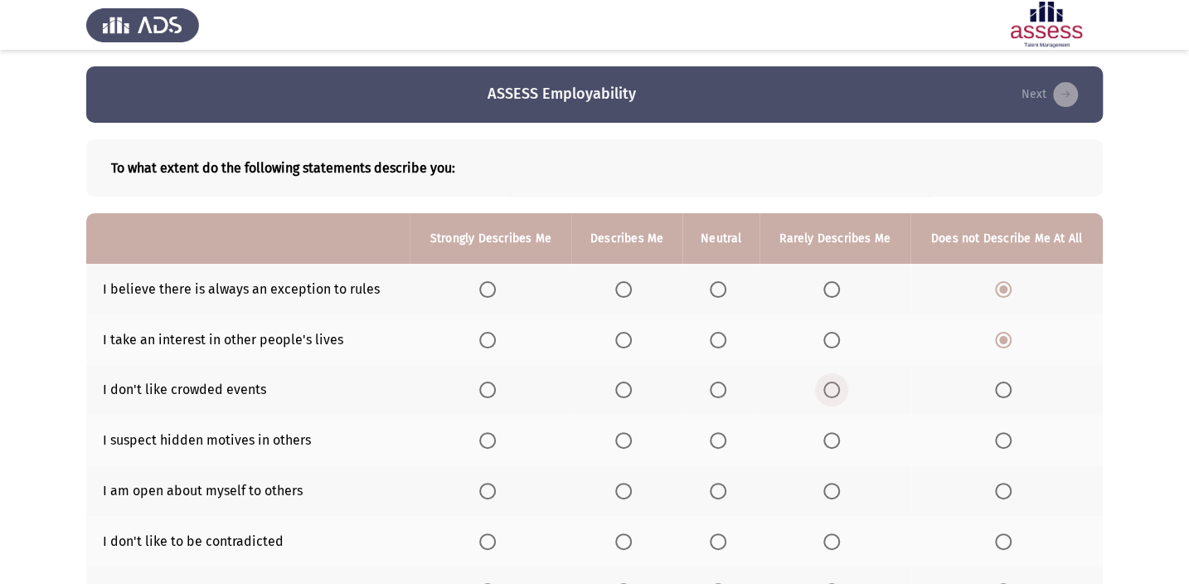
click at [835, 381] on span "Select an option" at bounding box center [831, 389] width 17 height 17
click at [835, 381] on input "Select an option" at bounding box center [831, 389] width 17 height 17
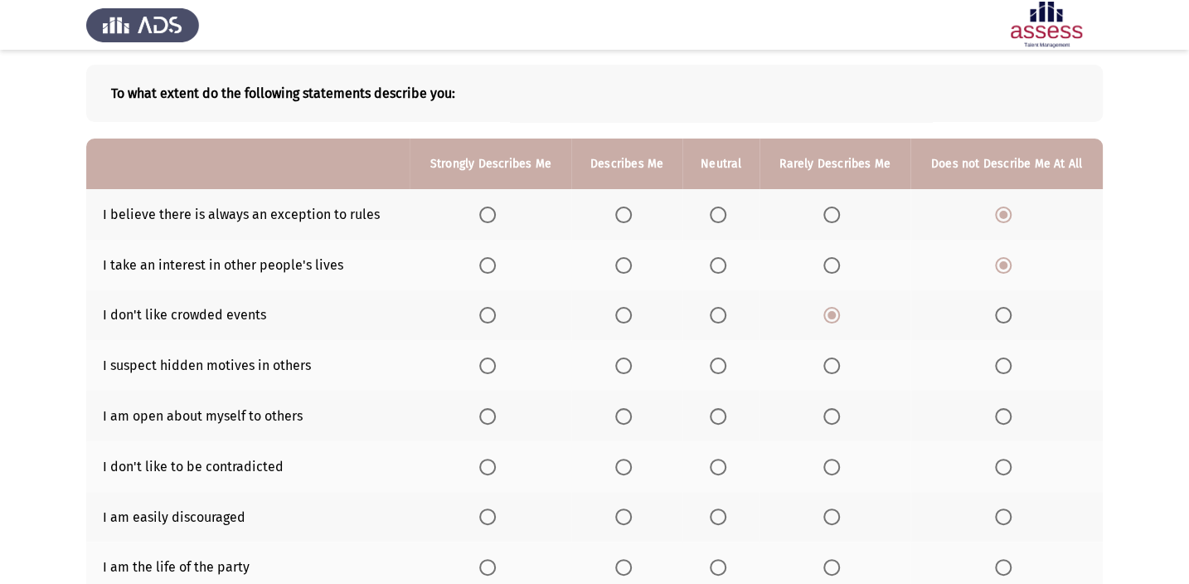
click at [722, 366] on span "Select an option" at bounding box center [718, 365] width 17 height 17
click at [722, 366] on input "Select an option" at bounding box center [718, 365] width 17 height 17
click at [843, 416] on label "Select an option" at bounding box center [834, 416] width 23 height 17
click at [840, 416] on input "Select an option" at bounding box center [831, 416] width 17 height 17
click at [1005, 508] on span "Select an option" at bounding box center [1003, 516] width 17 height 17
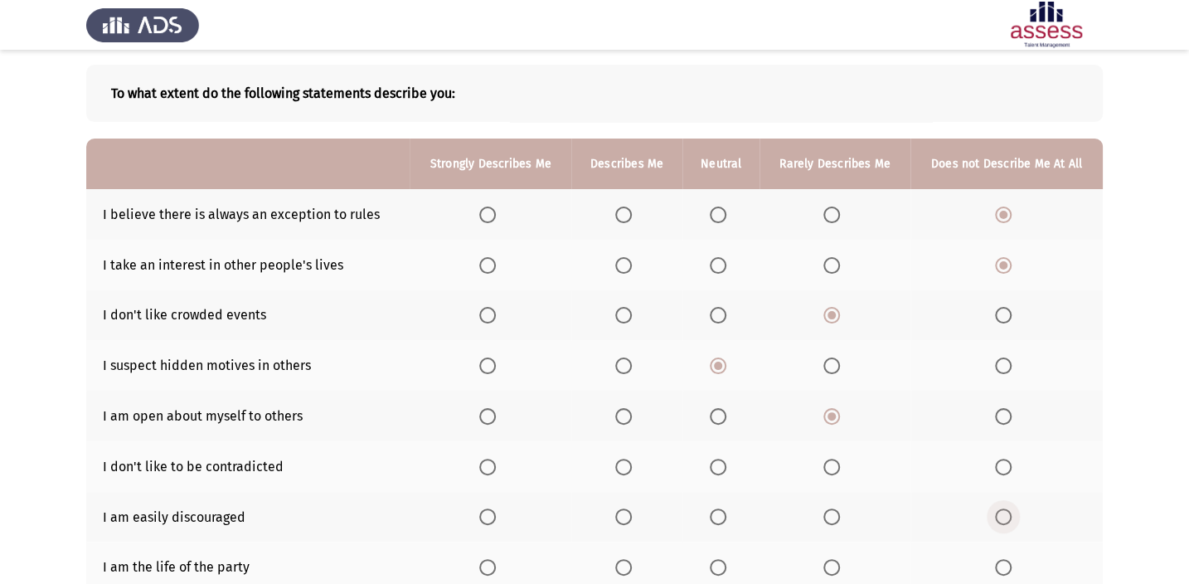
click at [1005, 508] on input "Select an option" at bounding box center [1003, 516] width 17 height 17
click at [725, 559] on span "Select an option" at bounding box center [718, 567] width 17 height 17
click at [725, 559] on input "Select an option" at bounding box center [718, 567] width 17 height 17
click at [710, 459] on span "Select an option" at bounding box center [718, 466] width 17 height 17
click at [710, 459] on input "Select an option" at bounding box center [718, 466] width 17 height 17
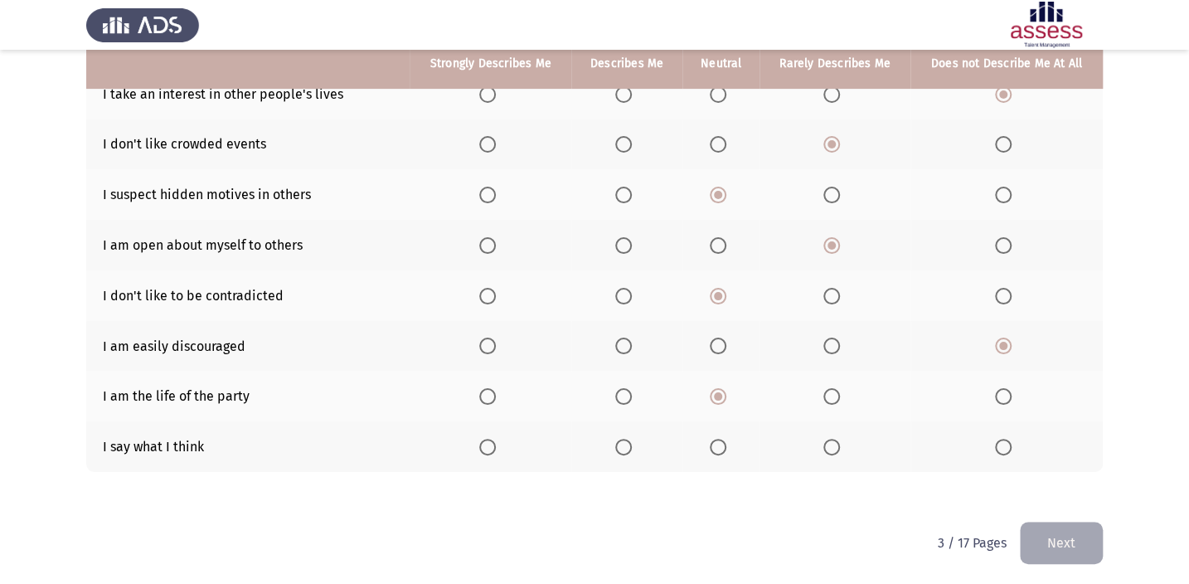
scroll to position [246, 0]
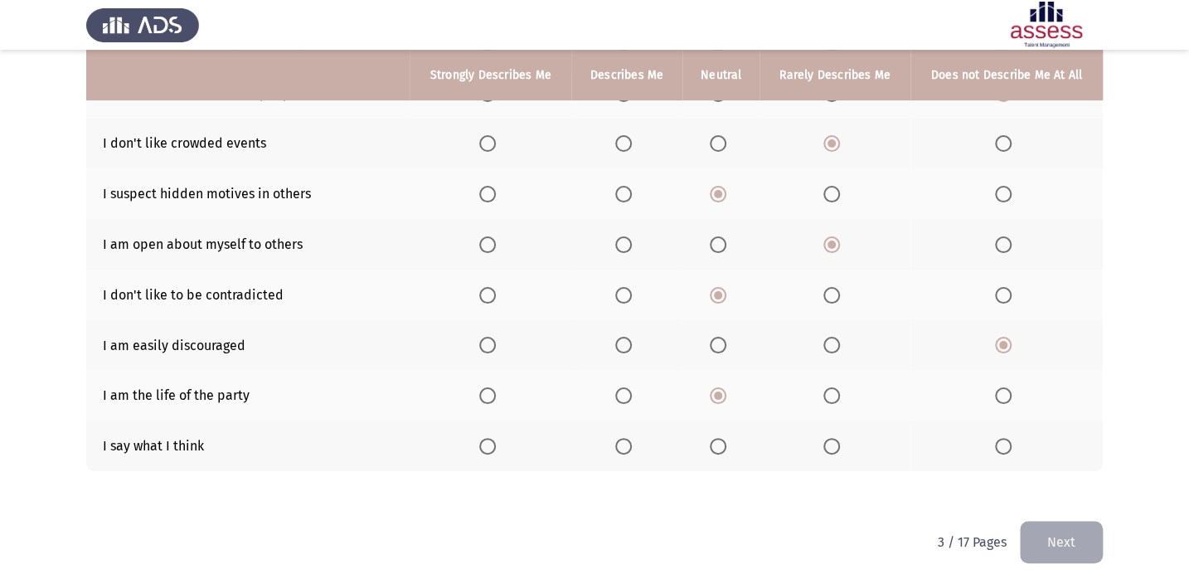
click at [1018, 429] on th at bounding box center [1006, 445] width 192 height 51
click at [1003, 439] on span "Select an option" at bounding box center [1003, 446] width 17 height 17
click at [1003, 439] on input "Select an option" at bounding box center [1003, 446] width 17 height 17
click at [1073, 540] on button "Next" at bounding box center [1060, 542] width 83 height 42
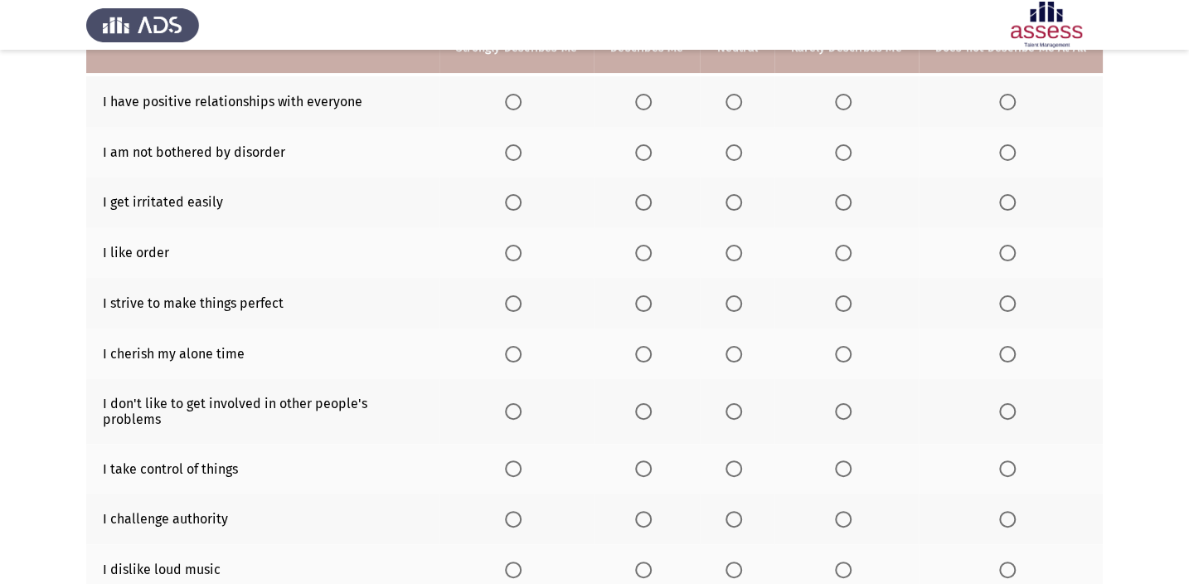
scroll to position [150, 0]
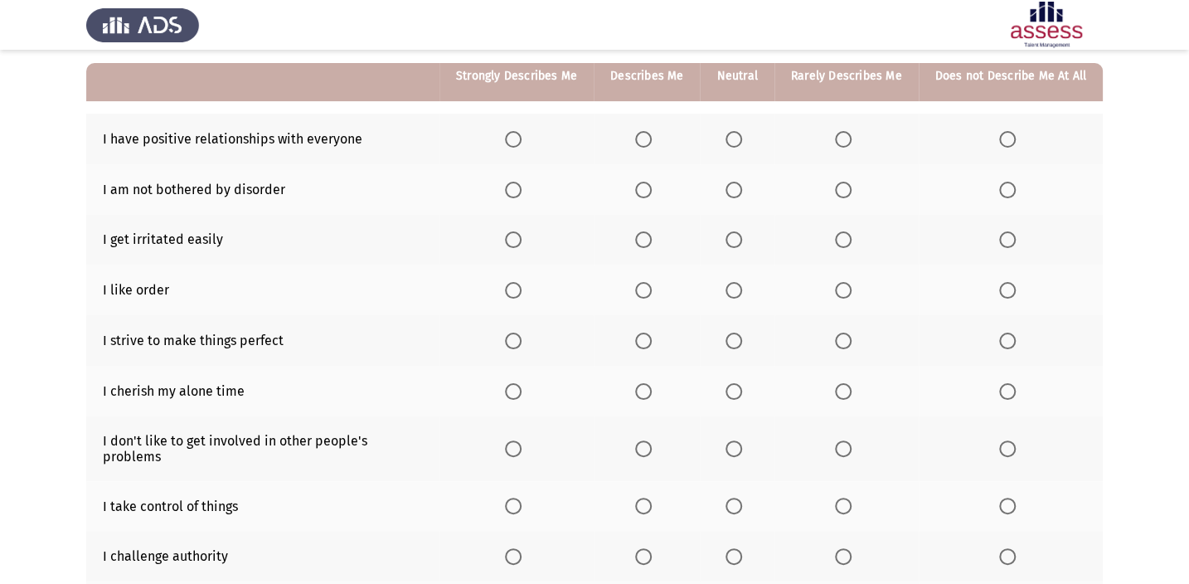
click at [516, 143] on span "Select an option" at bounding box center [513, 139] width 17 height 17
click at [516, 143] on input "Select an option" at bounding box center [513, 139] width 17 height 17
click at [857, 189] on label "Select an option" at bounding box center [846, 190] width 23 height 17
click at [851, 189] on input "Select an option" at bounding box center [843, 190] width 17 height 17
click at [737, 238] on span "Select an option" at bounding box center [733, 239] width 17 height 17
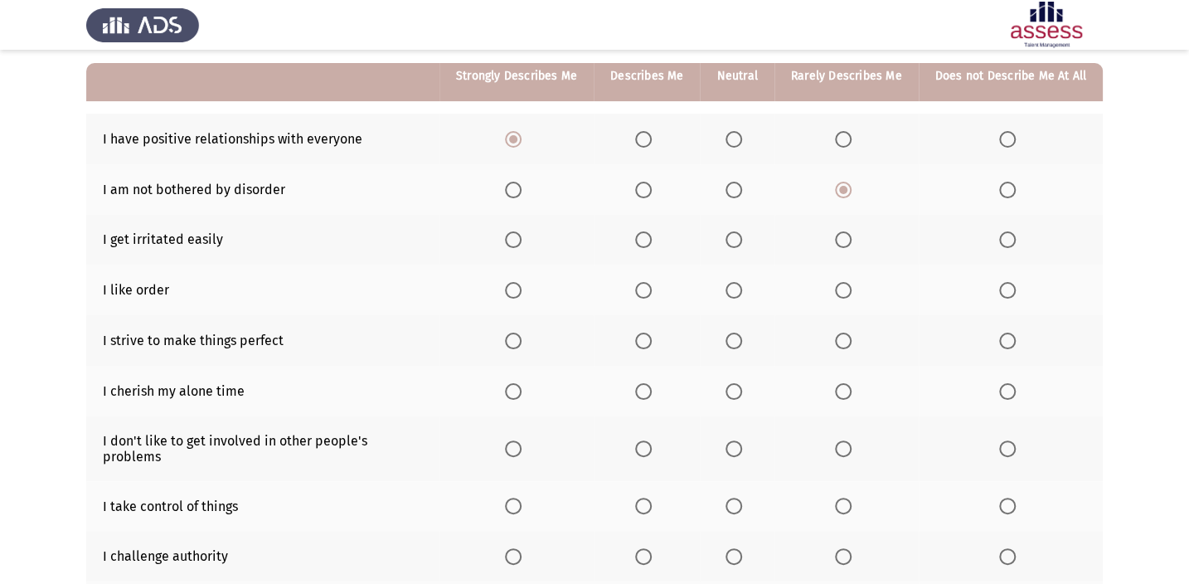
click at [737, 238] on input "Select an option" at bounding box center [733, 239] width 17 height 17
click at [736, 283] on span "Select an option" at bounding box center [733, 290] width 17 height 17
click at [736, 283] on input "Select an option" at bounding box center [733, 290] width 17 height 17
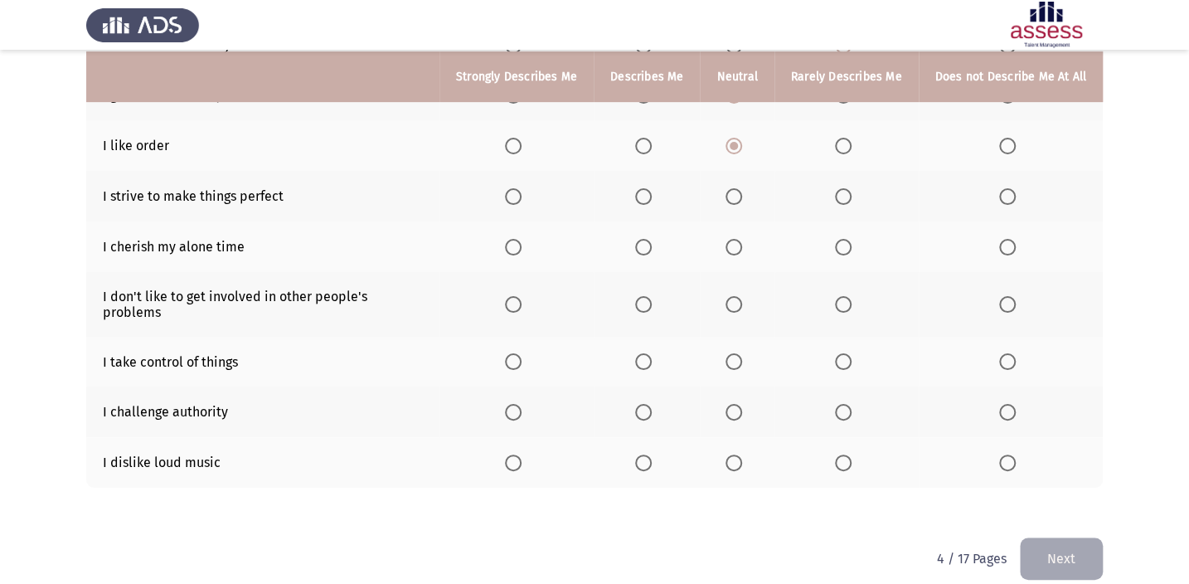
scroll to position [296, 0]
click at [838, 453] on span "Select an option" at bounding box center [843, 461] width 17 height 17
click at [838, 453] on input "Select an option" at bounding box center [843, 461] width 17 height 17
click at [1000, 402] on span "Select an option" at bounding box center [1007, 410] width 17 height 17
click at [1000, 402] on input "Select an option" at bounding box center [1007, 410] width 17 height 17
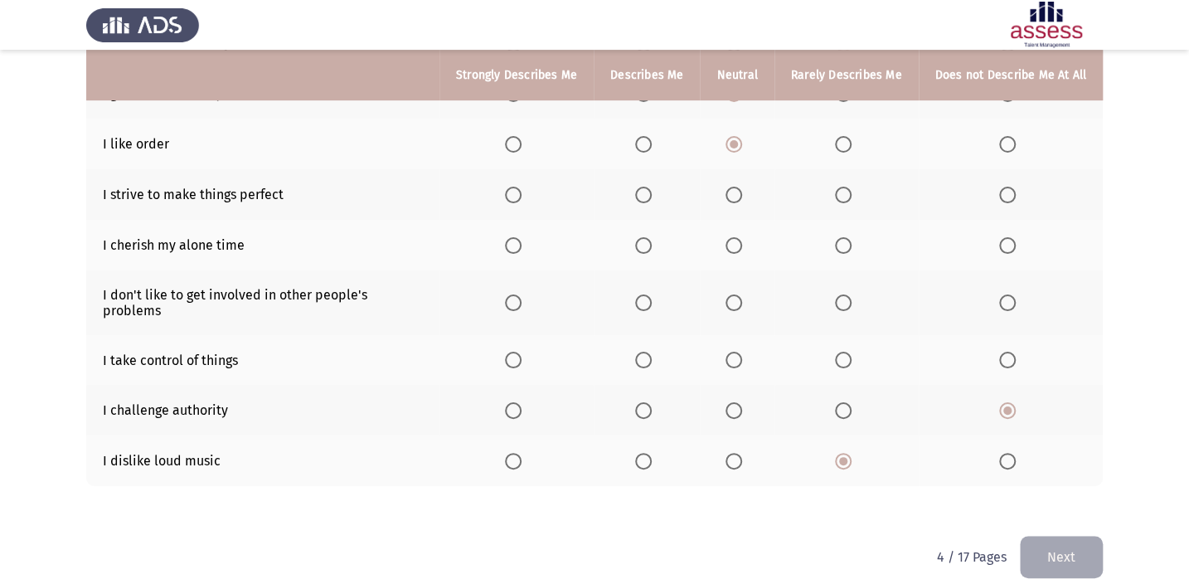
click at [646, 351] on span "Select an option" at bounding box center [643, 359] width 17 height 17
click at [646, 351] on input "Select an option" at bounding box center [643, 359] width 17 height 17
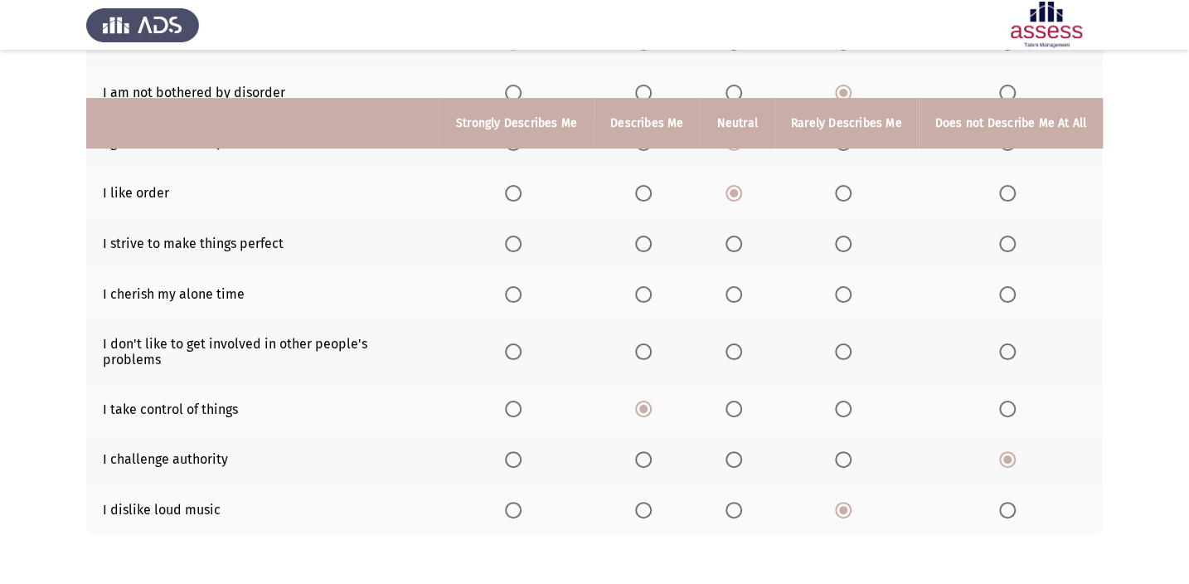
scroll to position [220, 0]
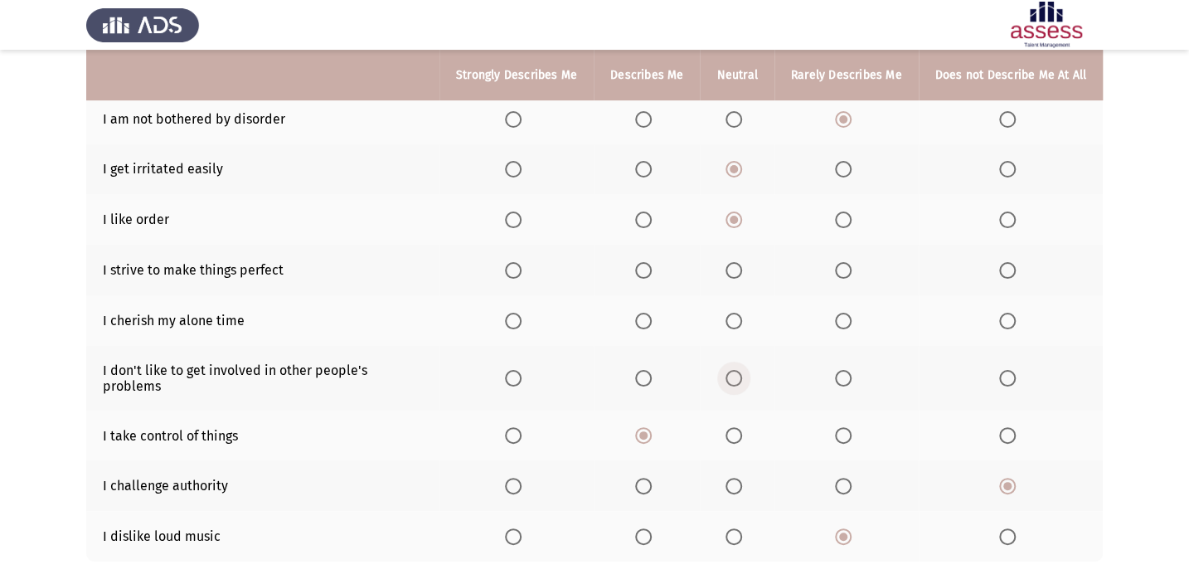
click at [730, 370] on span "Select an option" at bounding box center [733, 378] width 17 height 17
click at [730, 370] on input "Select an option" at bounding box center [733, 378] width 17 height 17
click at [642, 274] on span "Select an option" at bounding box center [643, 270] width 17 height 17
click at [642, 274] on input "Select an option" at bounding box center [643, 270] width 17 height 17
click at [735, 312] on span "Select an option" at bounding box center [733, 320] width 17 height 17
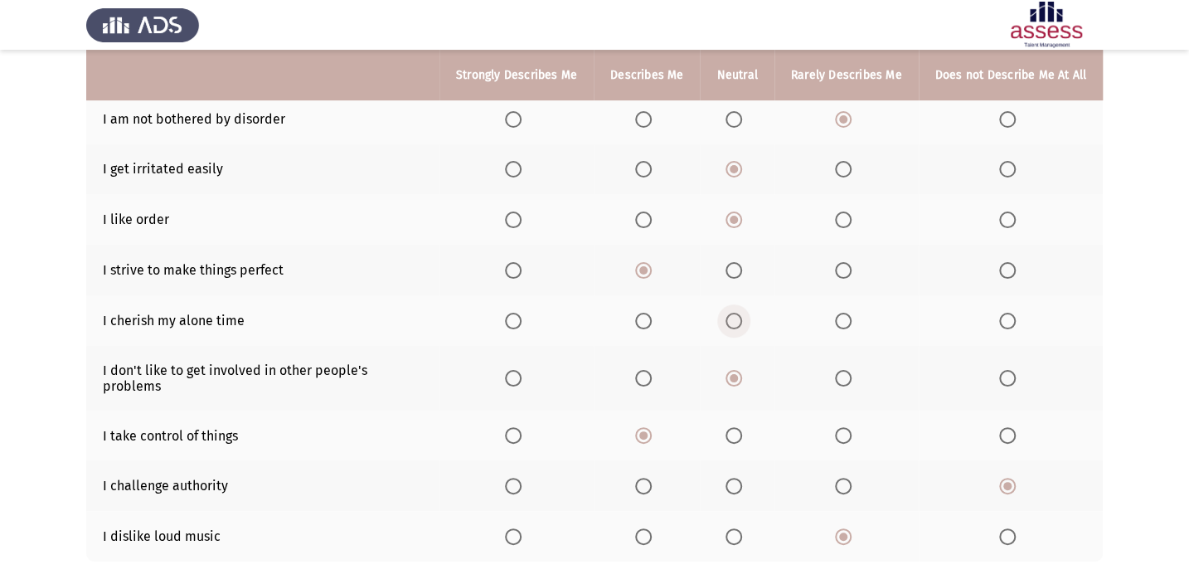
click at [735, 312] on input "Select an option" at bounding box center [733, 320] width 17 height 17
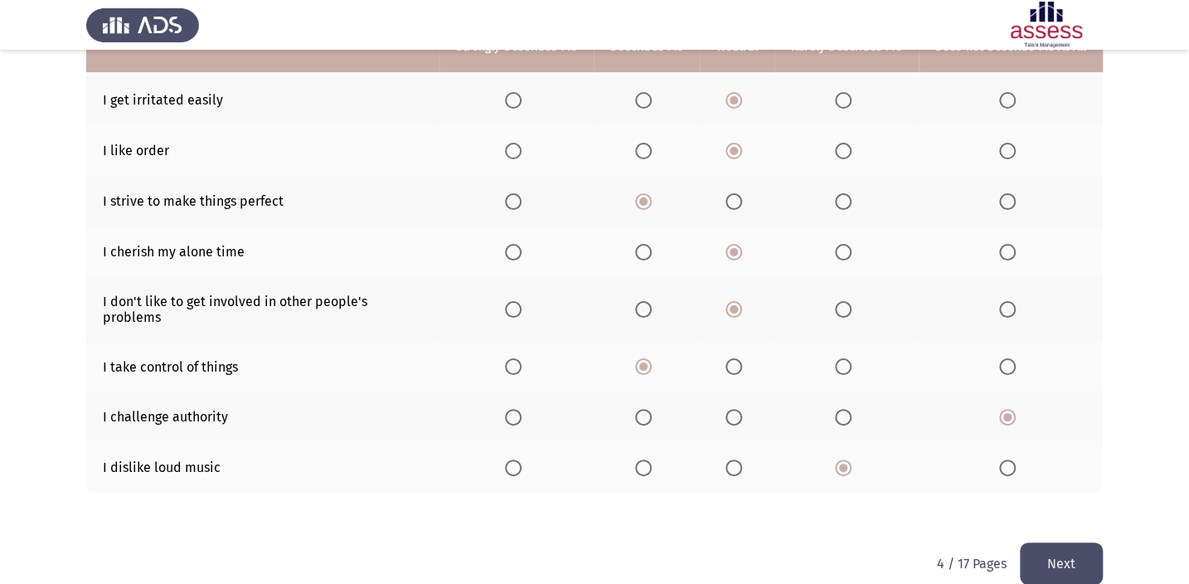
scroll to position [296, 0]
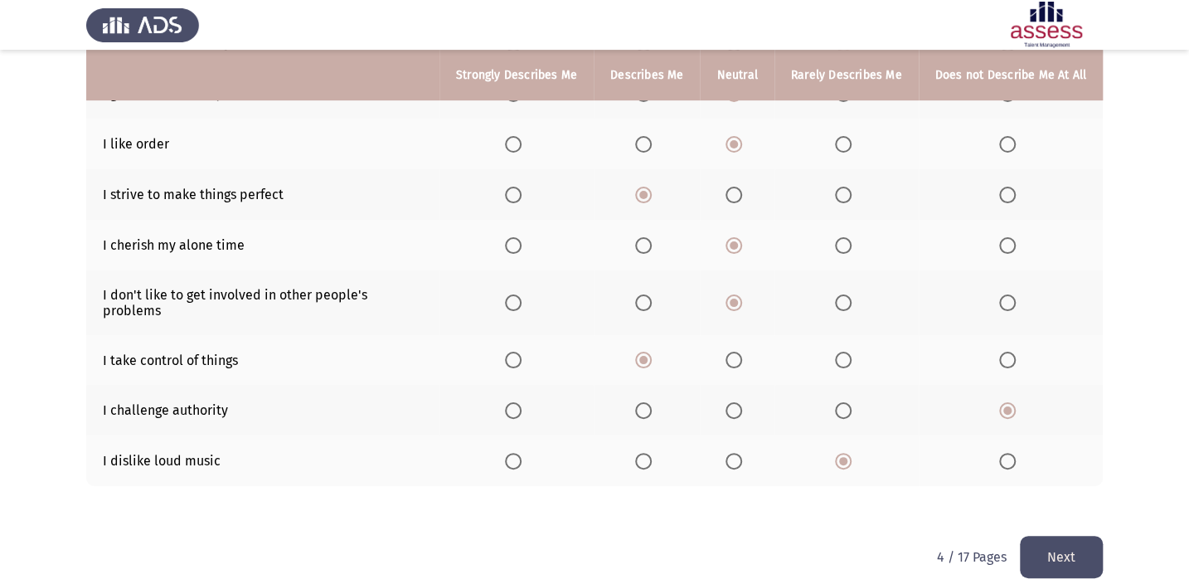
click at [1098, 535] on button "Next" at bounding box center [1060, 556] width 83 height 42
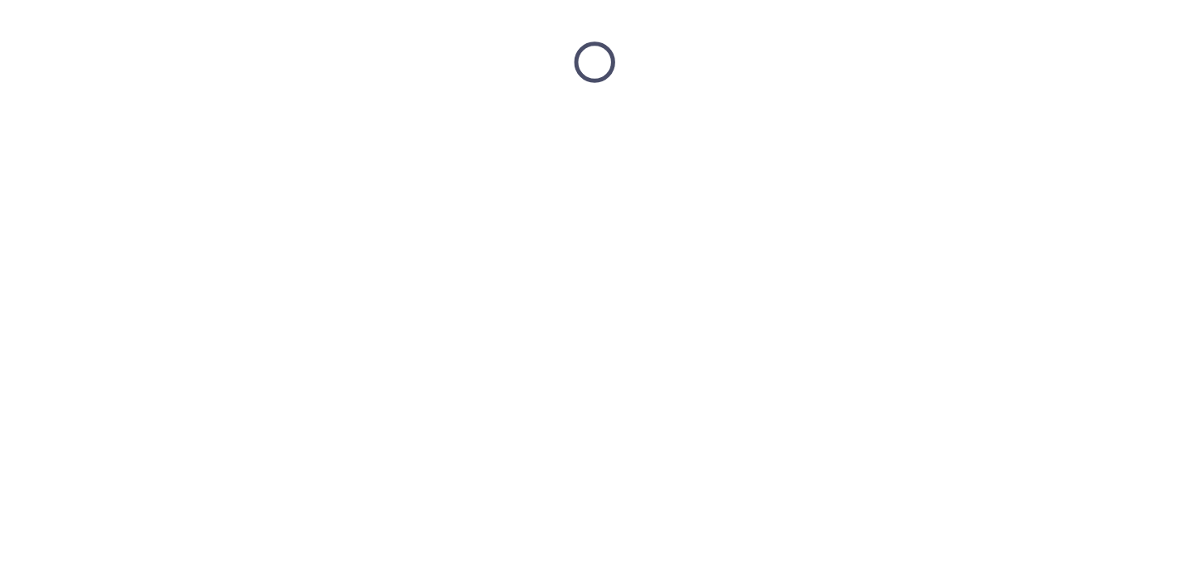
scroll to position [0, 0]
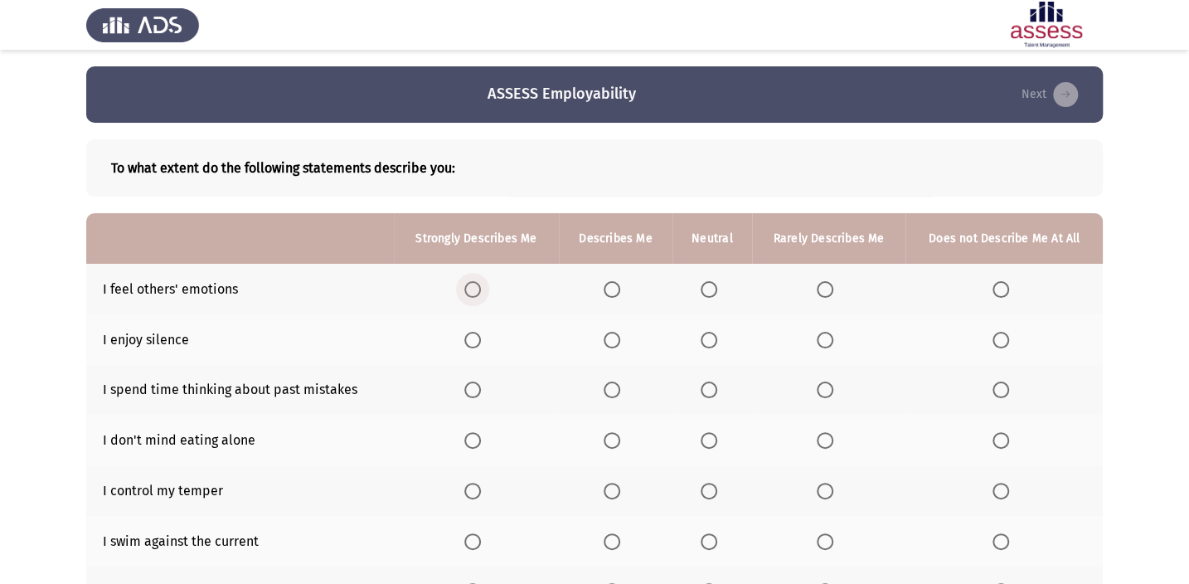
click at [482, 288] on label "Select an option" at bounding box center [475, 289] width 23 height 17
click at [481, 288] on input "Select an option" at bounding box center [472, 289] width 17 height 17
click at [828, 336] on span "Select an option" at bounding box center [824, 340] width 17 height 17
click at [828, 336] on input "Select an option" at bounding box center [824, 340] width 17 height 17
click at [999, 381] on span "Select an option" at bounding box center [1000, 389] width 17 height 17
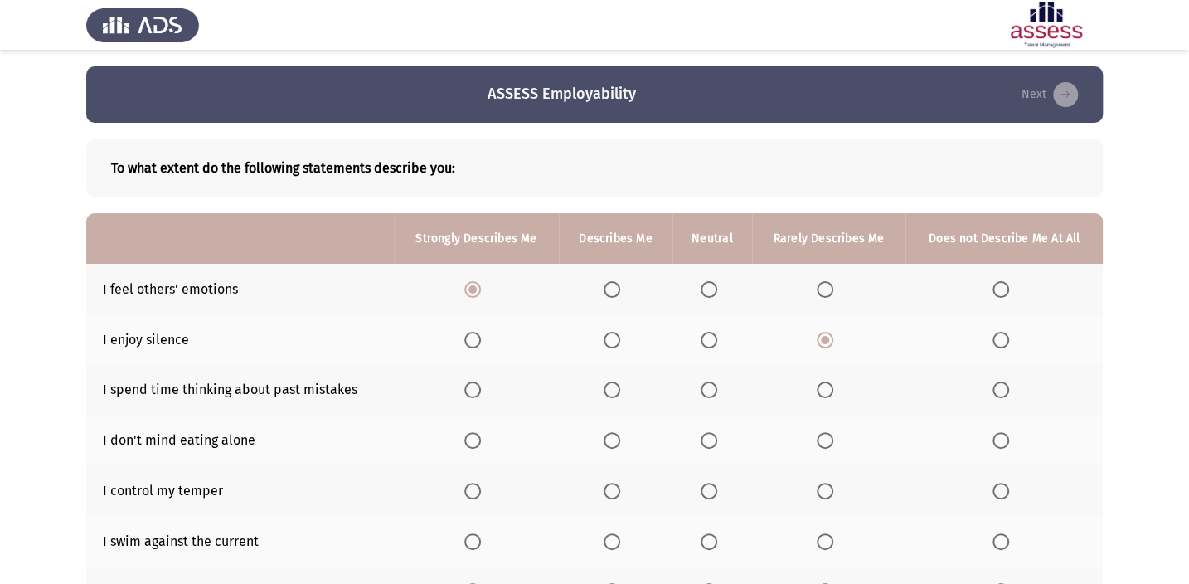
click at [999, 381] on input "Select an option" at bounding box center [1000, 389] width 17 height 17
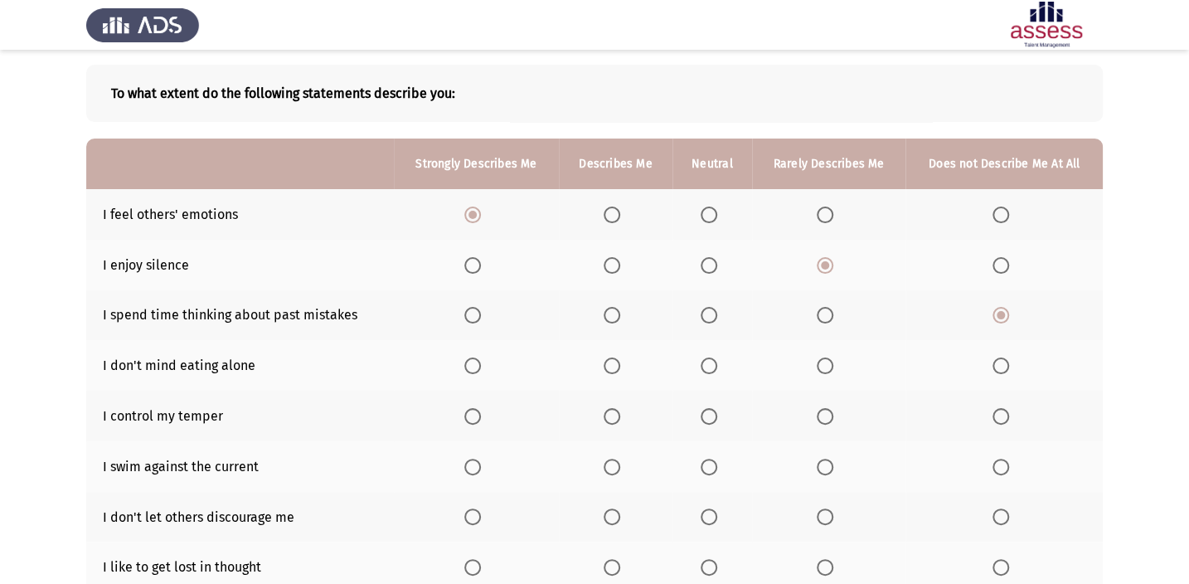
click at [713, 363] on span "Select an option" at bounding box center [708, 365] width 17 height 17
click at [713, 363] on input "Select an option" at bounding box center [708, 365] width 17 height 17
click at [474, 408] on span "Select an option" at bounding box center [472, 416] width 17 height 17
click at [474, 408] on input "Select an option" at bounding box center [472, 416] width 17 height 17
click at [1000, 460] on span "Select an option" at bounding box center [1000, 466] width 17 height 17
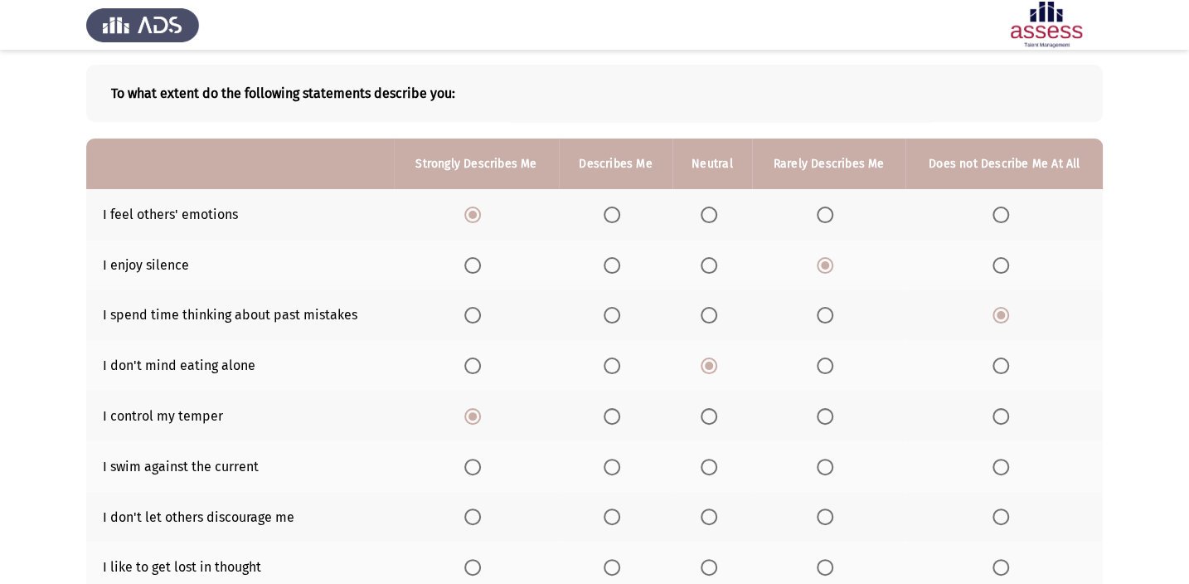
click at [1000, 460] on input "Select an option" at bounding box center [1000, 466] width 17 height 17
click at [471, 503] on th at bounding box center [476, 517] width 165 height 51
click at [467, 513] on span "Select an option" at bounding box center [472, 516] width 17 height 17
click at [467, 513] on input "Select an option" at bounding box center [472, 516] width 17 height 17
click at [1004, 561] on span "Select an option" at bounding box center [1000, 567] width 17 height 17
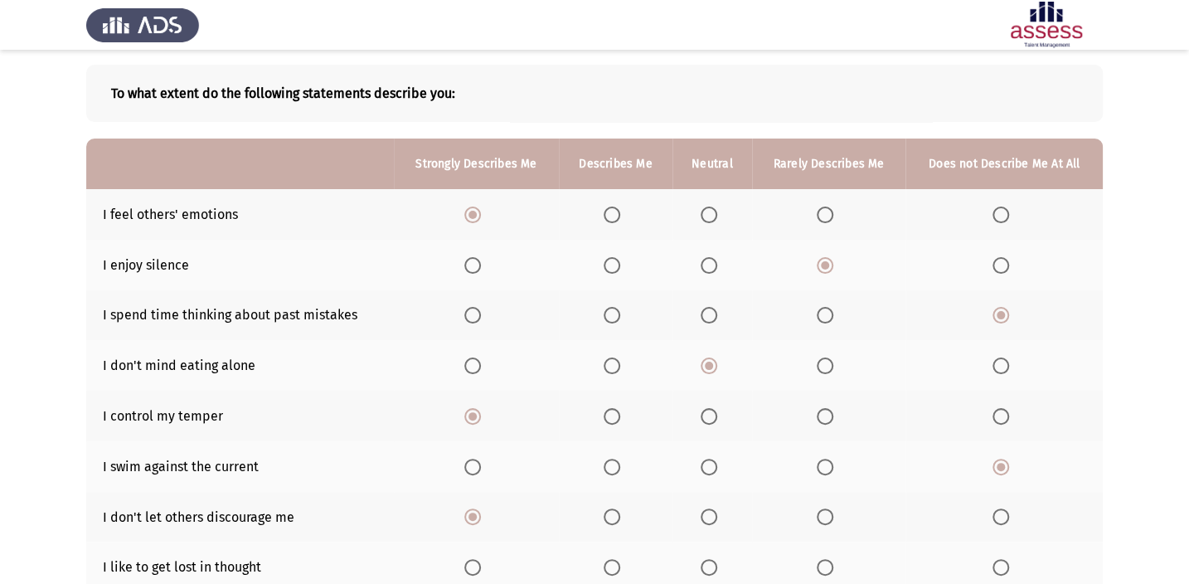
click at [1004, 561] on input "Select an option" at bounding box center [1000, 567] width 17 height 17
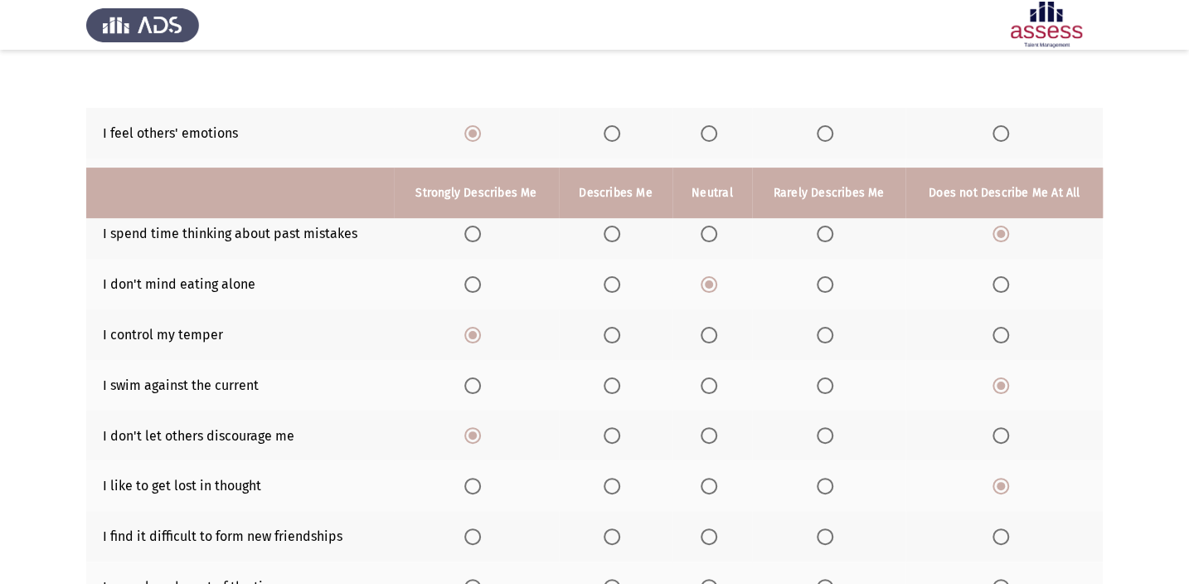
scroll to position [296, 0]
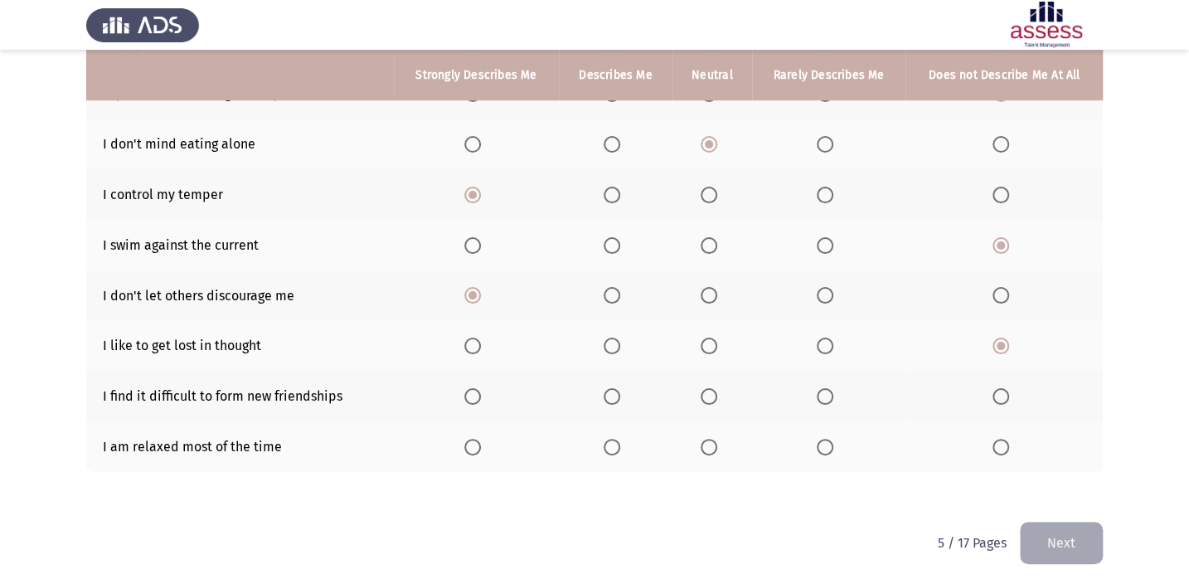
click at [712, 451] on th at bounding box center [712, 446] width 80 height 51
click at [615, 438] on span "Select an option" at bounding box center [611, 446] width 17 height 17
click at [615, 438] on input "Select an option" at bounding box center [611, 446] width 17 height 17
click at [1009, 398] on label "Select an option" at bounding box center [1003, 396] width 23 height 17
click at [1009, 398] on input "Select an option" at bounding box center [1000, 396] width 17 height 17
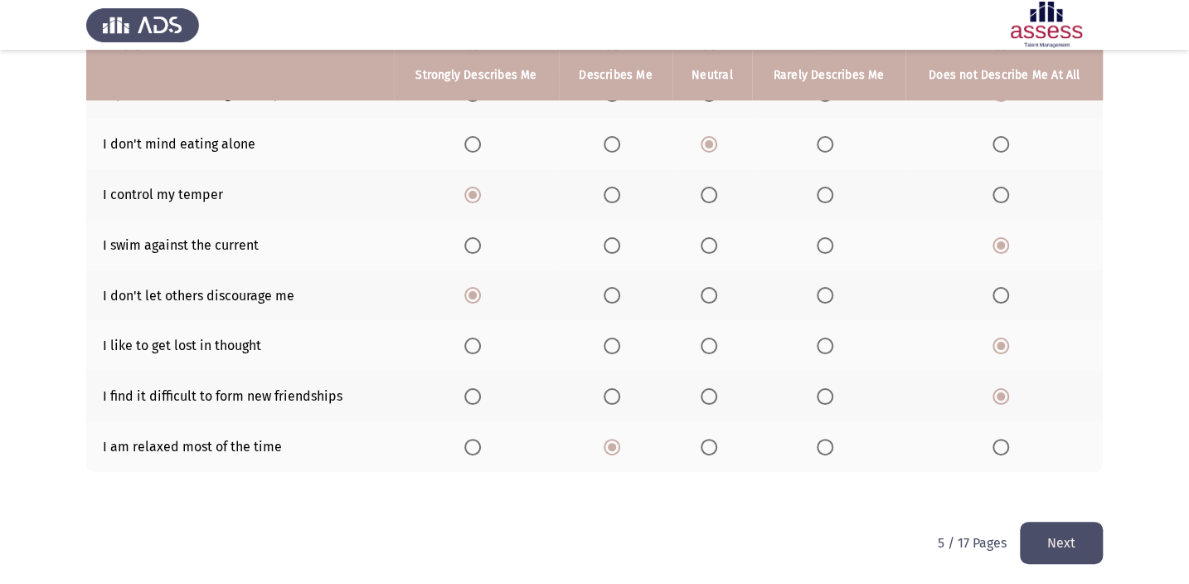
click at [1026, 545] on button "Next" at bounding box center [1060, 542] width 83 height 42
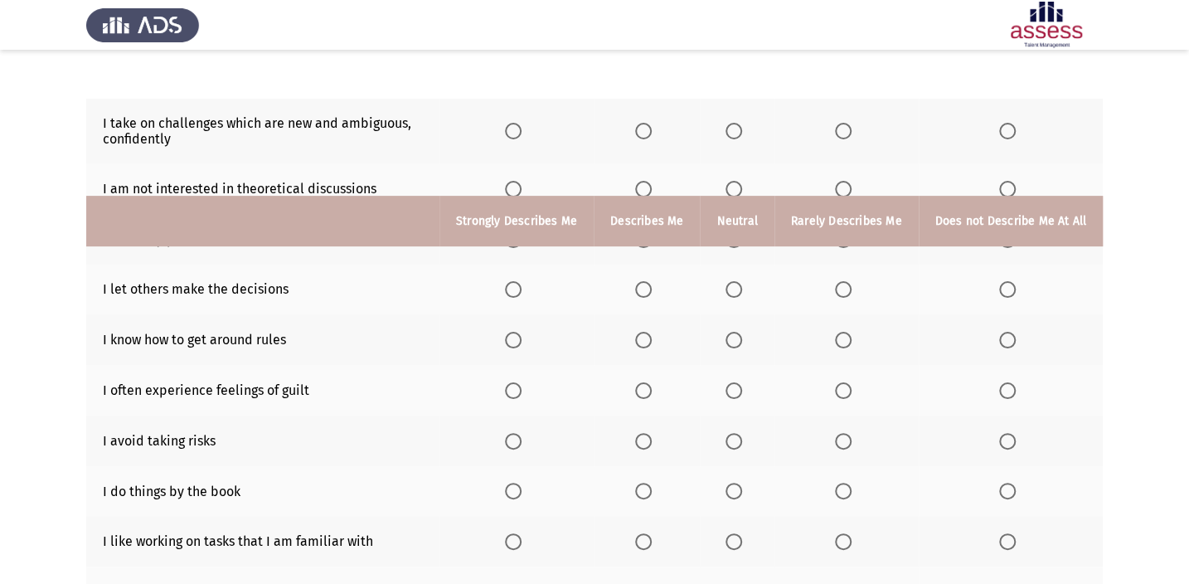
scroll to position [311, 0]
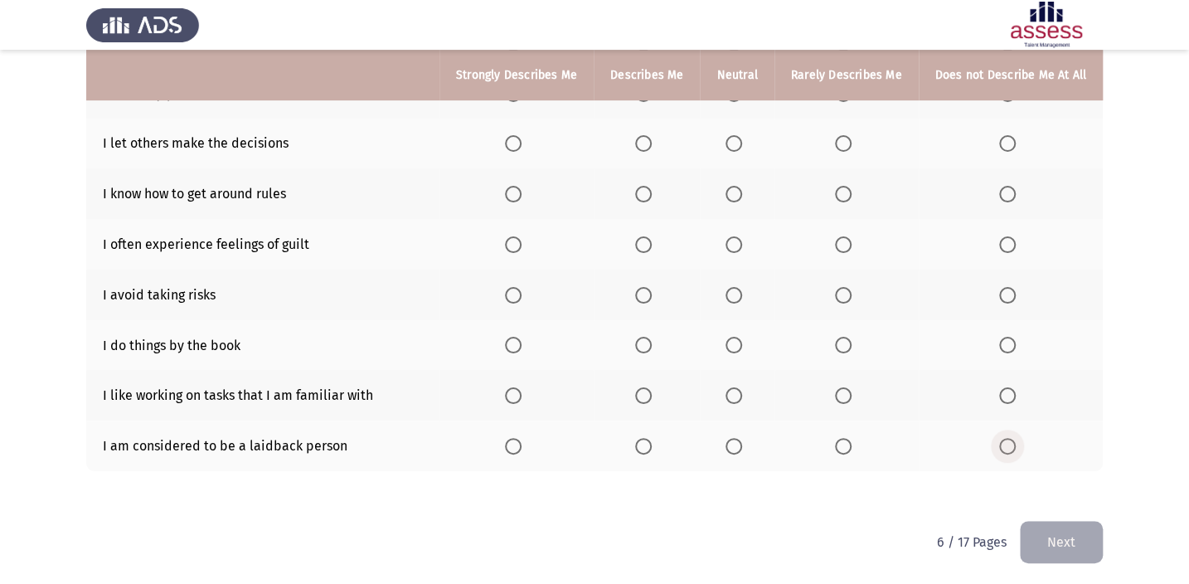
click at [1011, 438] on span "Select an option" at bounding box center [1007, 446] width 17 height 17
click at [1011, 438] on input "Select an option" at bounding box center [1007, 446] width 17 height 17
click at [521, 398] on span "Select an option" at bounding box center [513, 395] width 17 height 17
click at [521, 398] on input "Select an option" at bounding box center [513, 395] width 17 height 17
click at [738, 348] on span "Select an option" at bounding box center [733, 345] width 17 height 17
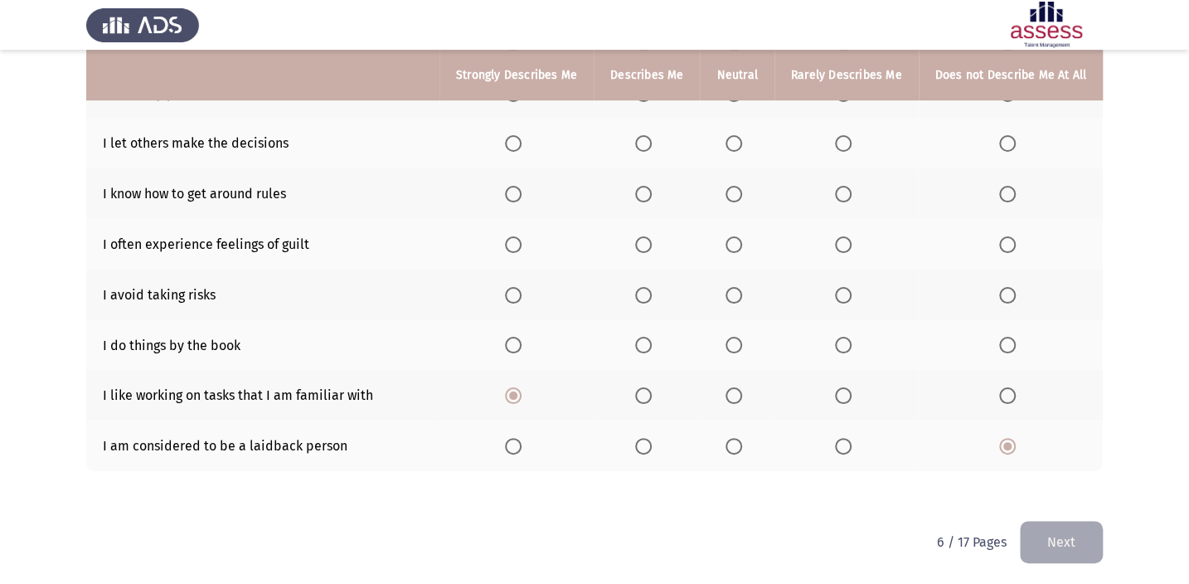
click at [738, 348] on input "Select an option" at bounding box center [733, 345] width 17 height 17
click at [650, 288] on span "Select an option" at bounding box center [643, 295] width 17 height 17
click at [650, 288] on input "Select an option" at bounding box center [643, 295] width 17 height 17
click at [848, 288] on span "Select an option" at bounding box center [843, 295] width 17 height 17
click at [848, 288] on input "Select an option" at bounding box center [843, 295] width 17 height 17
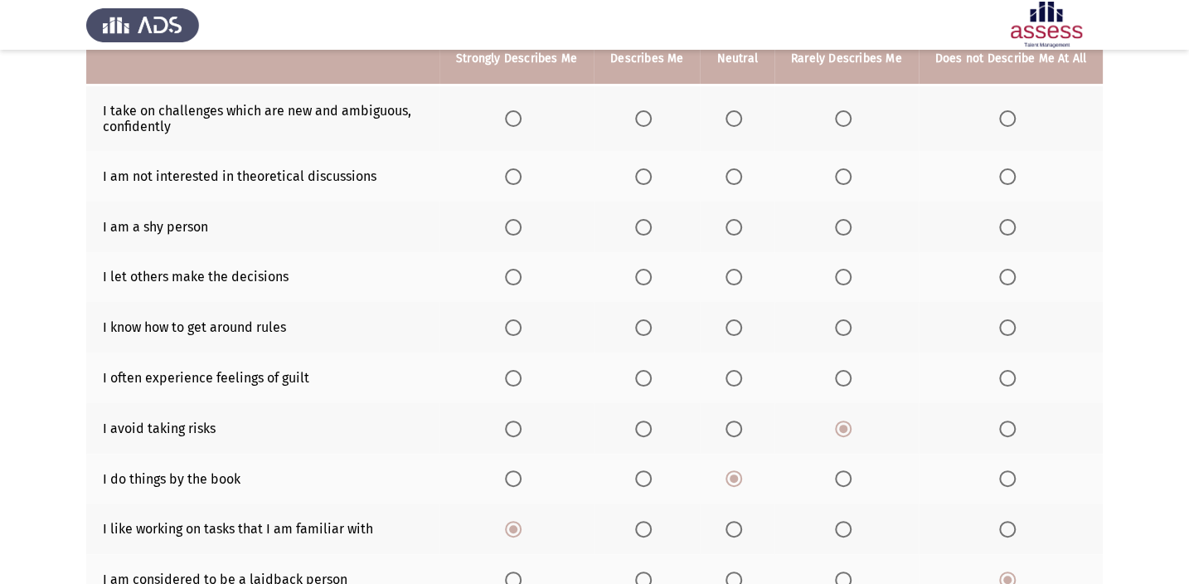
scroll to position [160, 0]
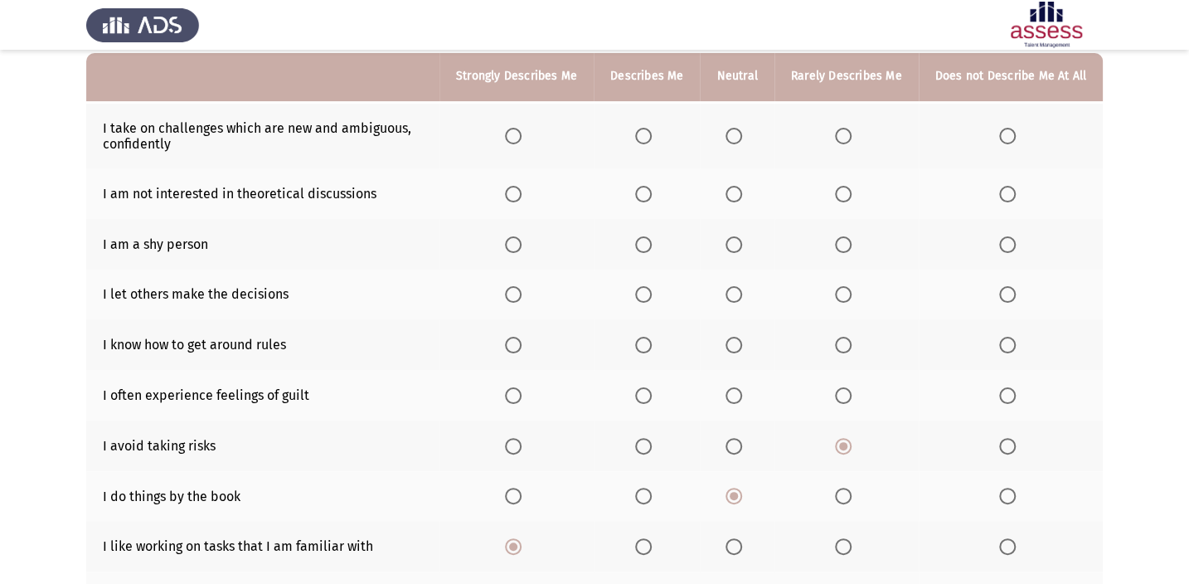
click at [738, 438] on span "Select an option" at bounding box center [733, 446] width 17 height 17
click at [738, 438] on input "Select an option" at bounding box center [733, 446] width 17 height 17
click at [845, 396] on span "Select an option" at bounding box center [843, 395] width 17 height 17
click at [845, 396] on input "Select an option" at bounding box center [843, 395] width 17 height 17
click at [850, 344] on span "Select an option" at bounding box center [843, 345] width 17 height 17
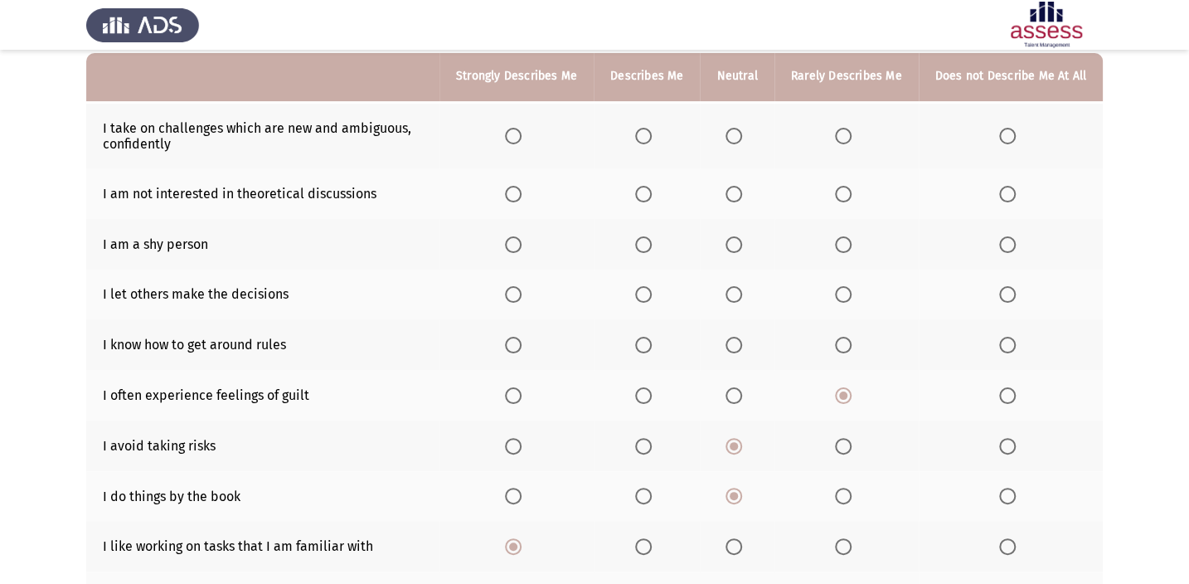
click at [850, 344] on input "Select an option" at bounding box center [843, 345] width 17 height 17
click at [742, 344] on span "Select an option" at bounding box center [733, 345] width 17 height 17
click at [742, 344] on input "Select an option" at bounding box center [733, 345] width 17 height 17
click at [842, 343] on span "Select an option" at bounding box center [843, 345] width 17 height 17
click at [842, 343] on input "Select an option" at bounding box center [843, 345] width 17 height 17
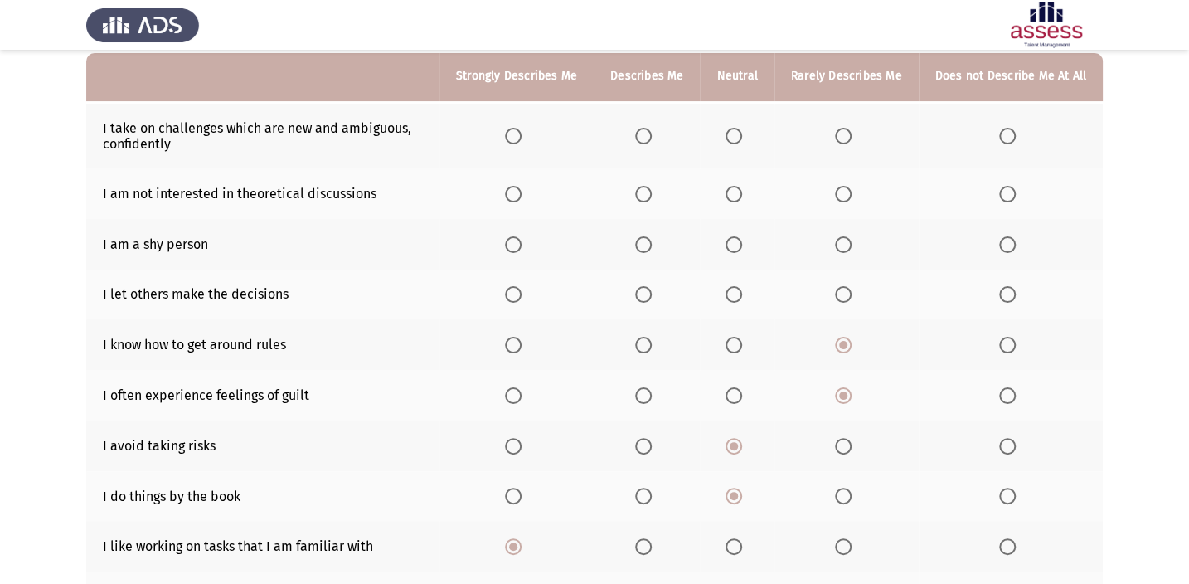
click at [845, 186] on span "Select an option" at bounding box center [843, 194] width 17 height 17
click at [845, 186] on input "Select an option" at bounding box center [843, 194] width 17 height 17
click at [521, 133] on span "Select an option" at bounding box center [513, 136] width 17 height 17
click at [521, 133] on input "Select an option" at bounding box center [513, 136] width 17 height 17
click at [742, 189] on span "Select an option" at bounding box center [733, 194] width 17 height 17
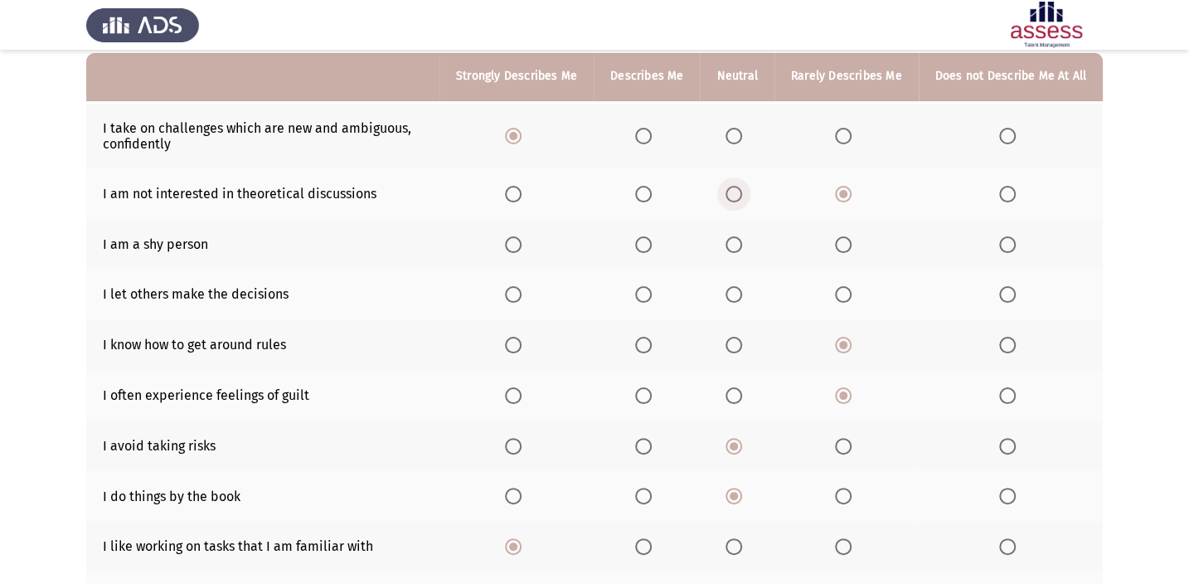
click at [742, 189] on input "Select an option" at bounding box center [733, 194] width 17 height 17
click at [847, 248] on span "Select an option" at bounding box center [843, 244] width 17 height 17
click at [847, 248] on input "Select an option" at bounding box center [843, 244] width 17 height 17
click at [1015, 245] on span "Select an option" at bounding box center [1007, 244] width 17 height 17
click at [1015, 245] on input "Select an option" at bounding box center [1007, 244] width 17 height 17
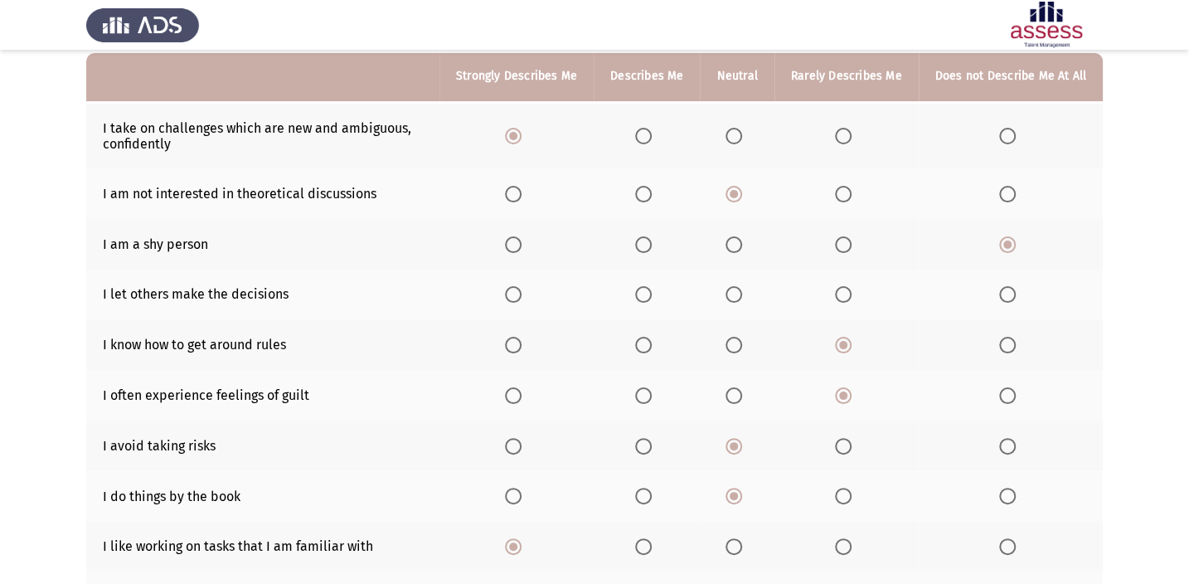
click at [734, 289] on span "Select an option" at bounding box center [733, 294] width 17 height 17
click at [734, 289] on input "Select an option" at bounding box center [733, 294] width 17 height 17
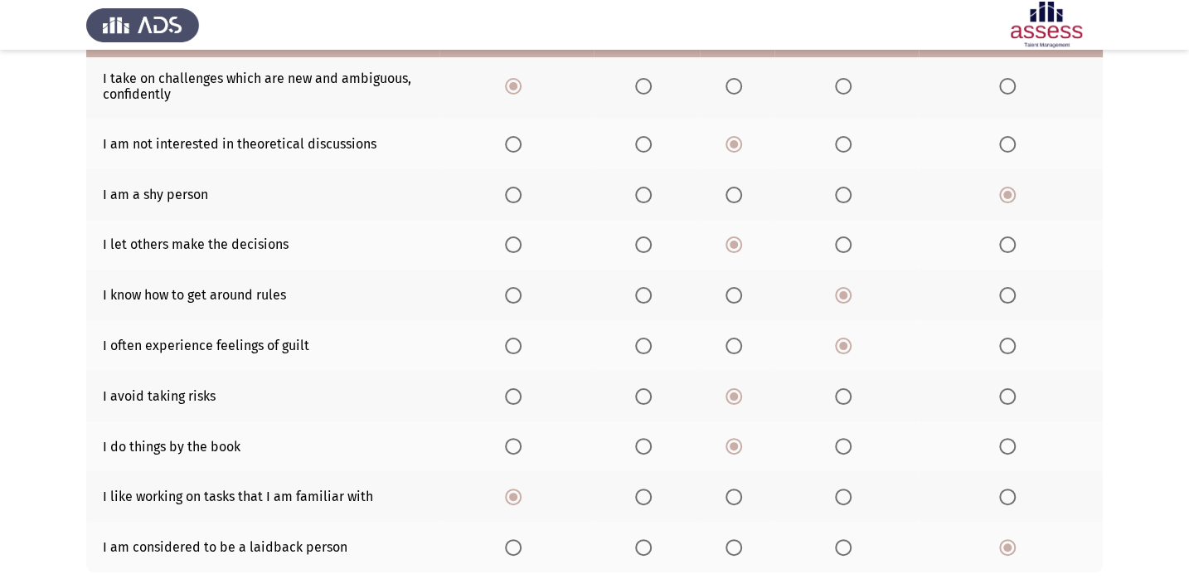
scroll to position [311, 0]
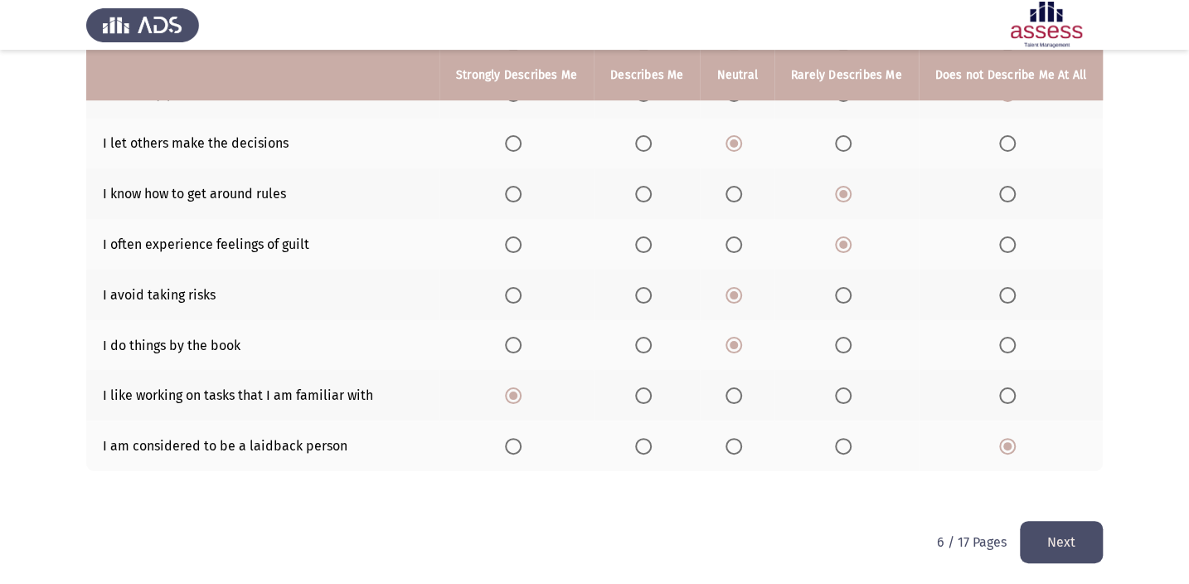
click at [1058, 528] on button "Next" at bounding box center [1060, 542] width 83 height 42
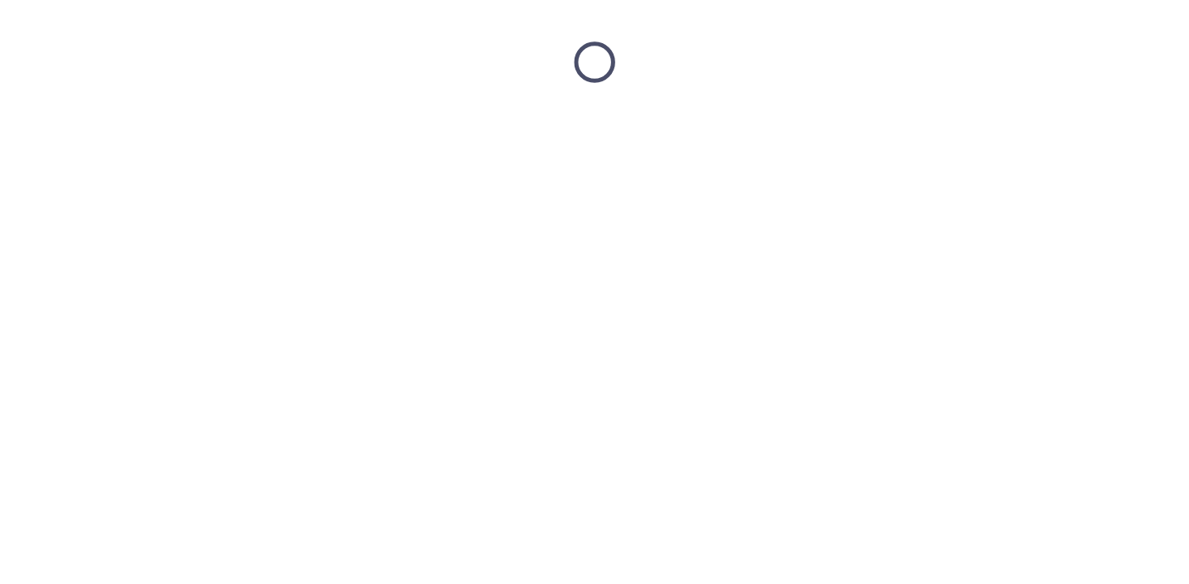
scroll to position [0, 0]
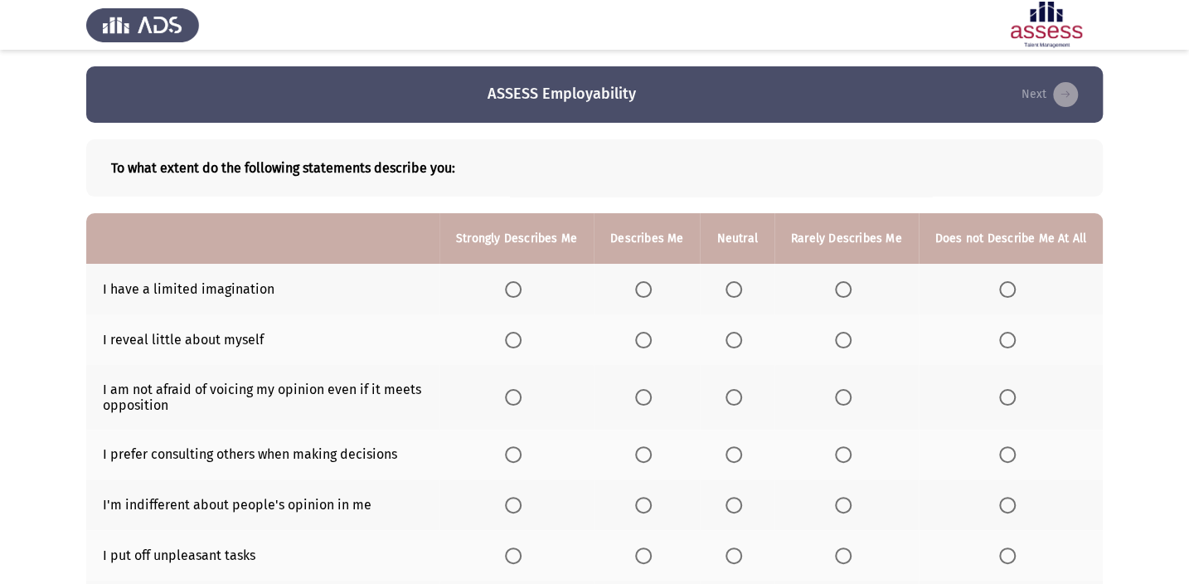
click at [1011, 283] on span "Select an option" at bounding box center [1007, 289] width 17 height 17
click at [1011, 283] on input "Select an option" at bounding box center [1007, 289] width 17 height 17
click at [839, 332] on span "Select an option" at bounding box center [843, 340] width 17 height 17
click at [839, 332] on input "Select an option" at bounding box center [843, 340] width 17 height 17
click at [748, 344] on label "Select an option" at bounding box center [736, 340] width 23 height 17
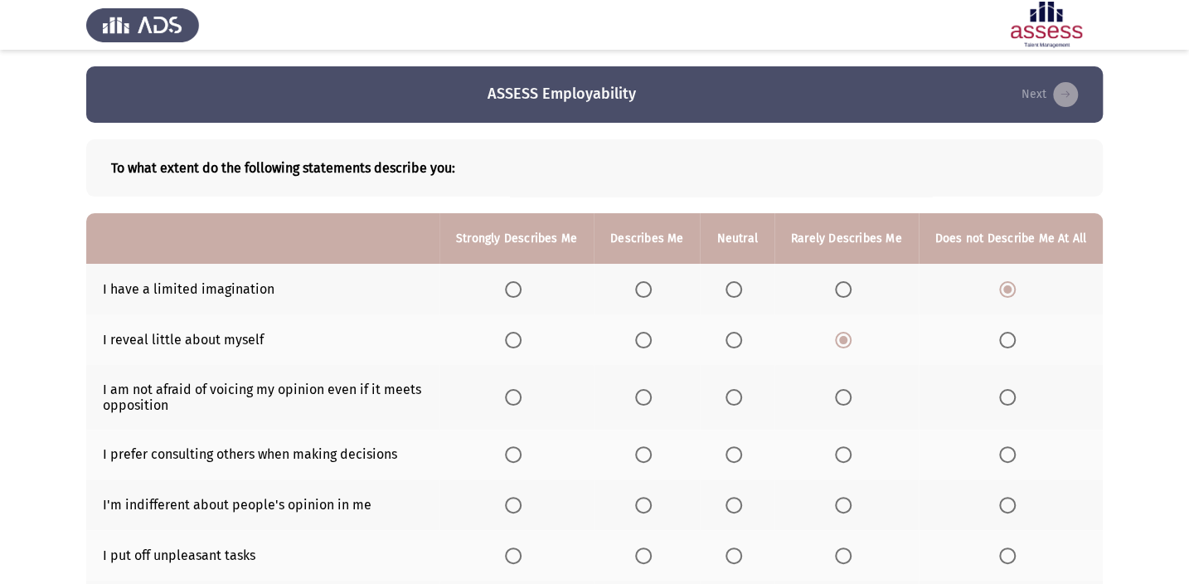
click at [742, 344] on input "Select an option" at bounding box center [733, 340] width 17 height 17
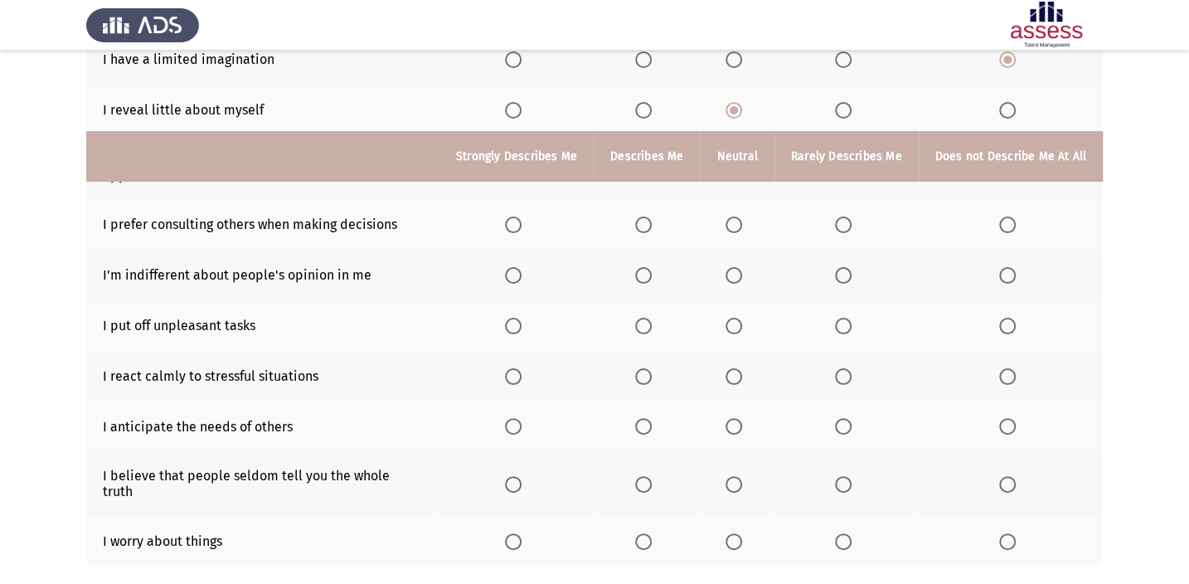
scroll to position [311, 0]
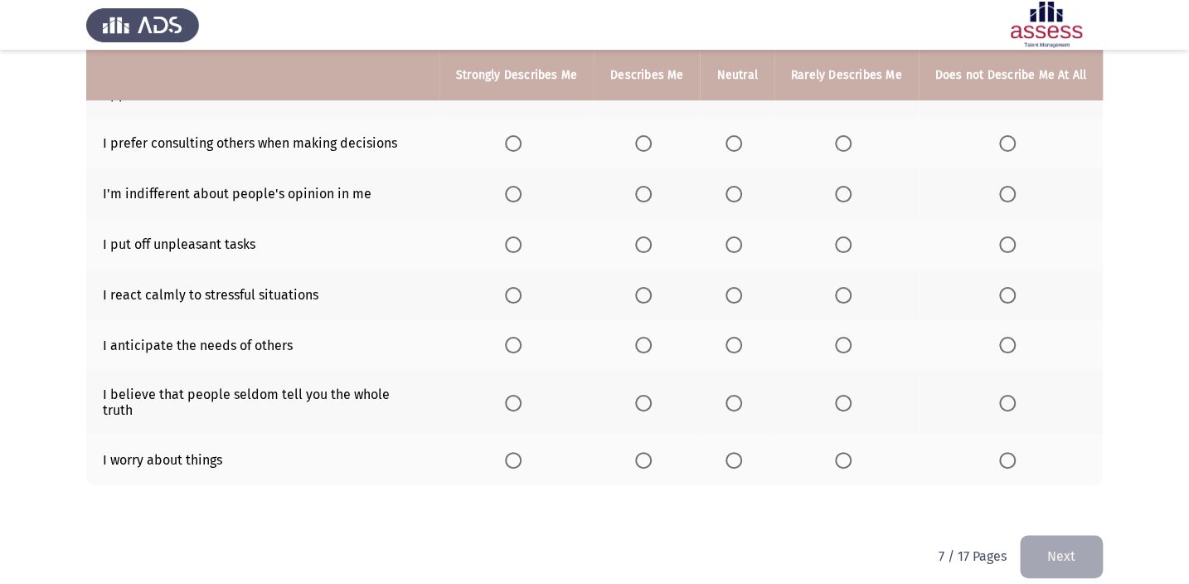
click at [748, 452] on label "Select an option" at bounding box center [736, 460] width 23 height 17
click at [742, 452] on input "Select an option" at bounding box center [733, 460] width 17 height 17
click at [846, 395] on span "Select an option" at bounding box center [843, 403] width 17 height 17
click at [846, 395] on input "Select an option" at bounding box center [843, 403] width 17 height 17
click at [640, 337] on span "Select an option" at bounding box center [643, 345] width 17 height 17
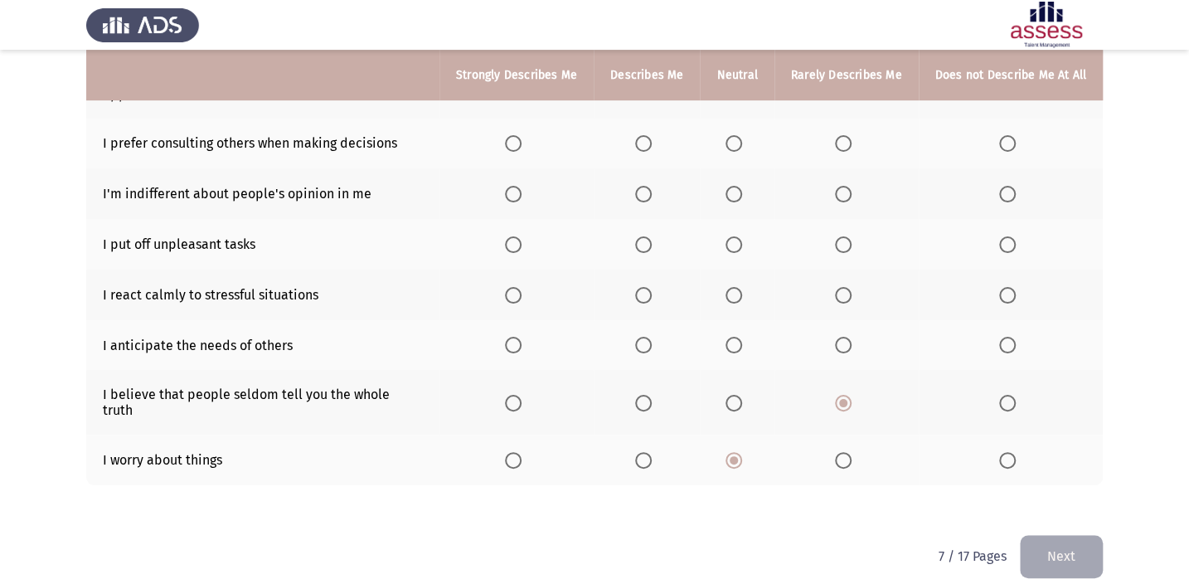
click at [640, 337] on input "Select an option" at bounding box center [643, 345] width 17 height 17
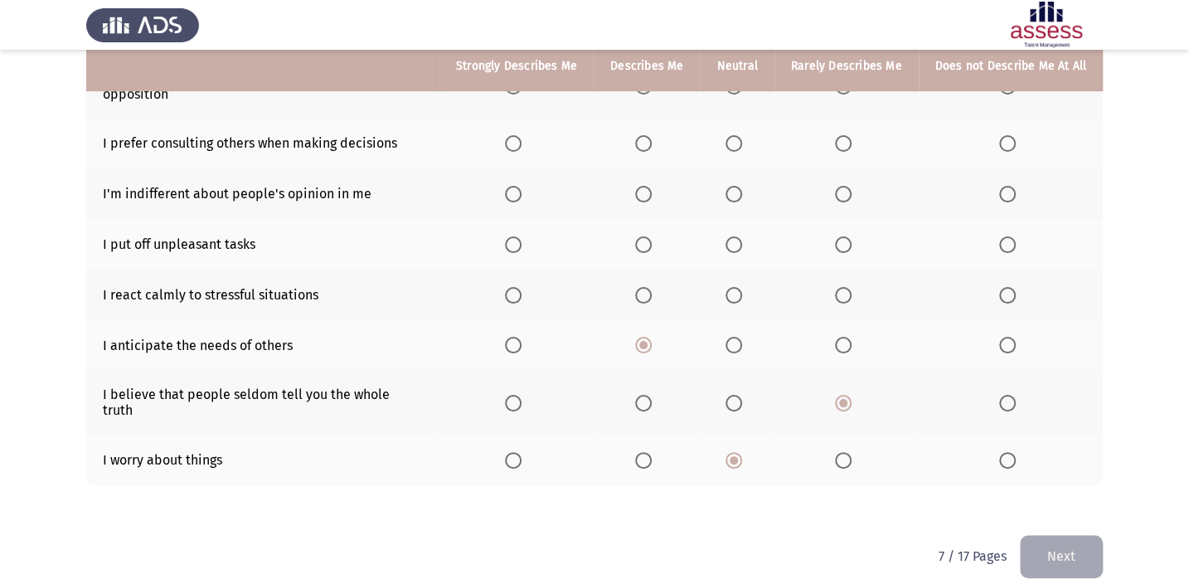
scroll to position [235, 0]
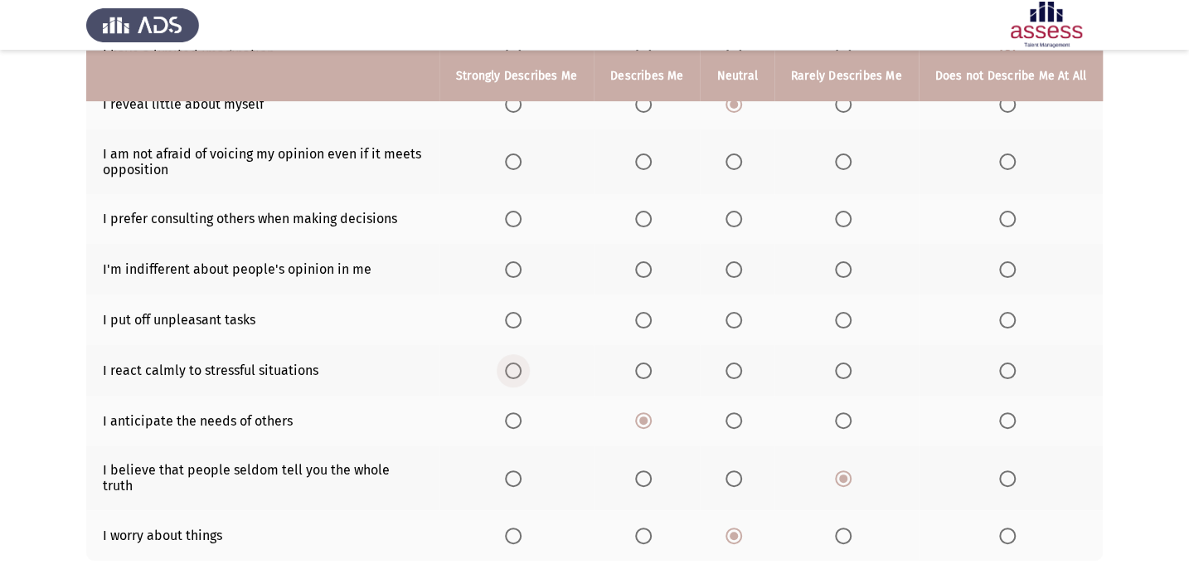
click at [521, 365] on span "Select an option" at bounding box center [513, 370] width 17 height 17
click at [521, 365] on input "Select an option" at bounding box center [513, 370] width 17 height 17
click at [844, 317] on span "Select an option" at bounding box center [843, 320] width 17 height 17
click at [844, 317] on input "Select an option" at bounding box center [843, 320] width 17 height 17
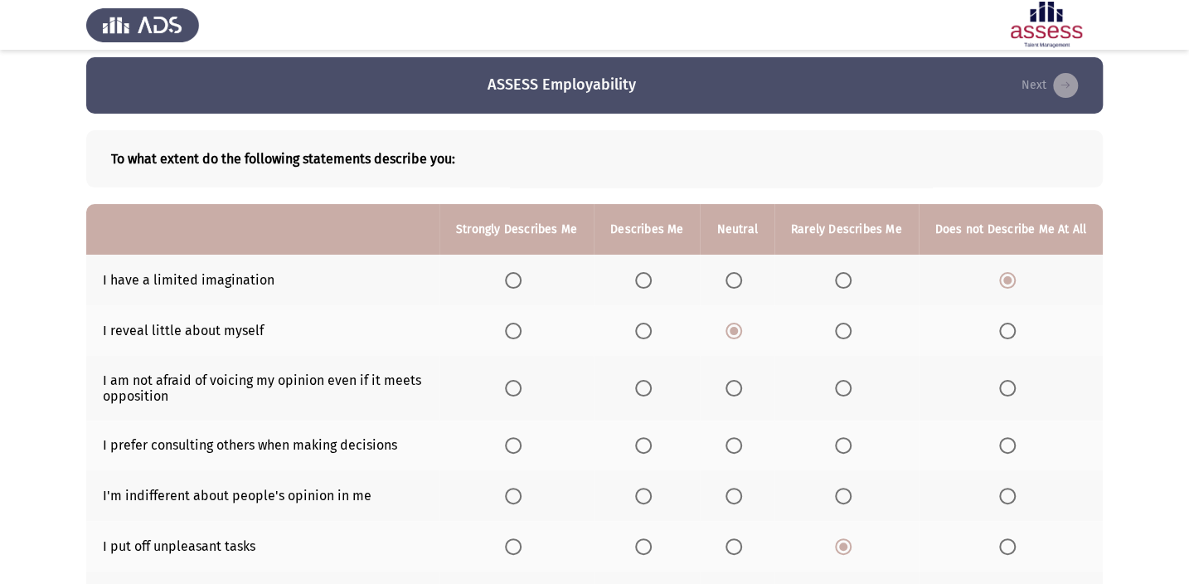
scroll to position [85, 0]
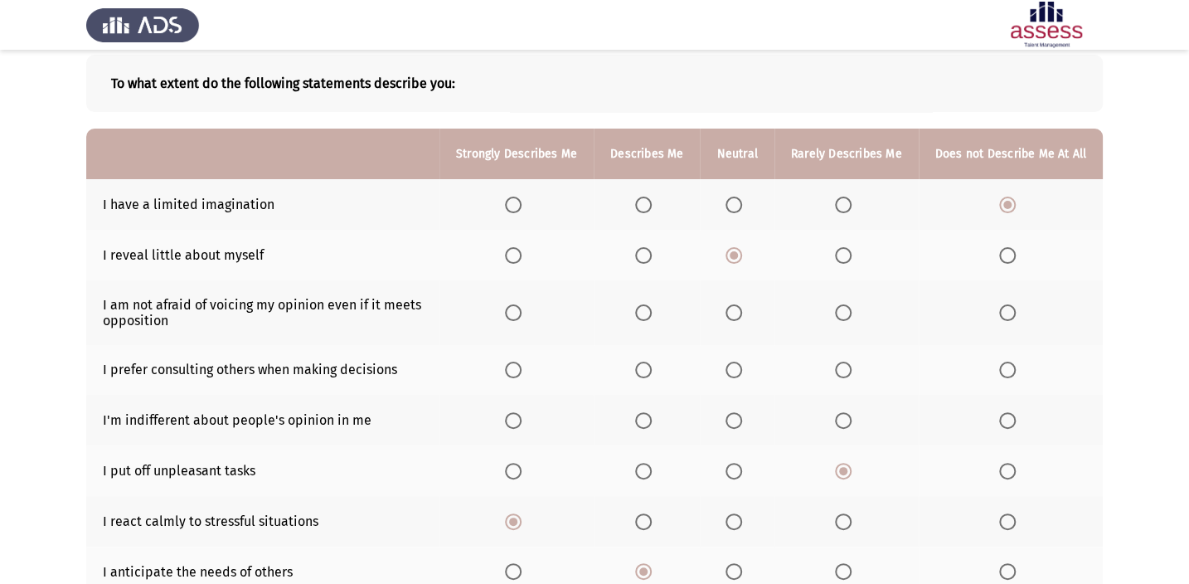
click at [651, 315] on span "Select an option" at bounding box center [643, 312] width 17 height 17
click at [651, 315] on input "Select an option" at bounding box center [643, 312] width 17 height 17
click at [1010, 365] on span "Select an option" at bounding box center [1007, 369] width 17 height 17
click at [1010, 365] on input "Select an option" at bounding box center [1007, 369] width 17 height 17
click at [742, 414] on span "Select an option" at bounding box center [733, 420] width 17 height 17
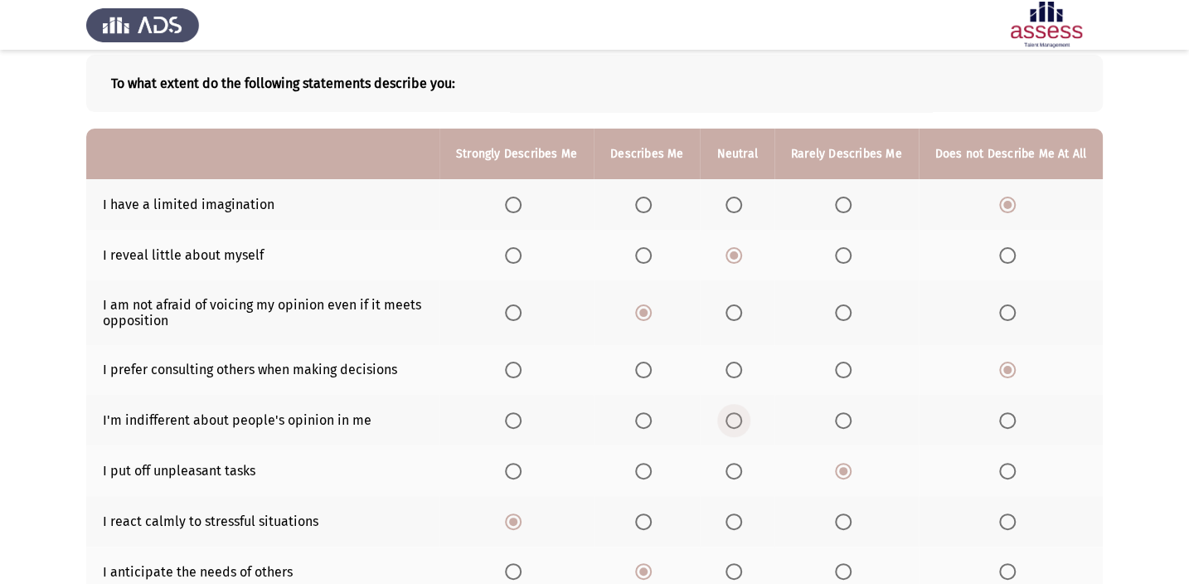
click at [742, 414] on input "Select an option" at bounding box center [733, 420] width 17 height 17
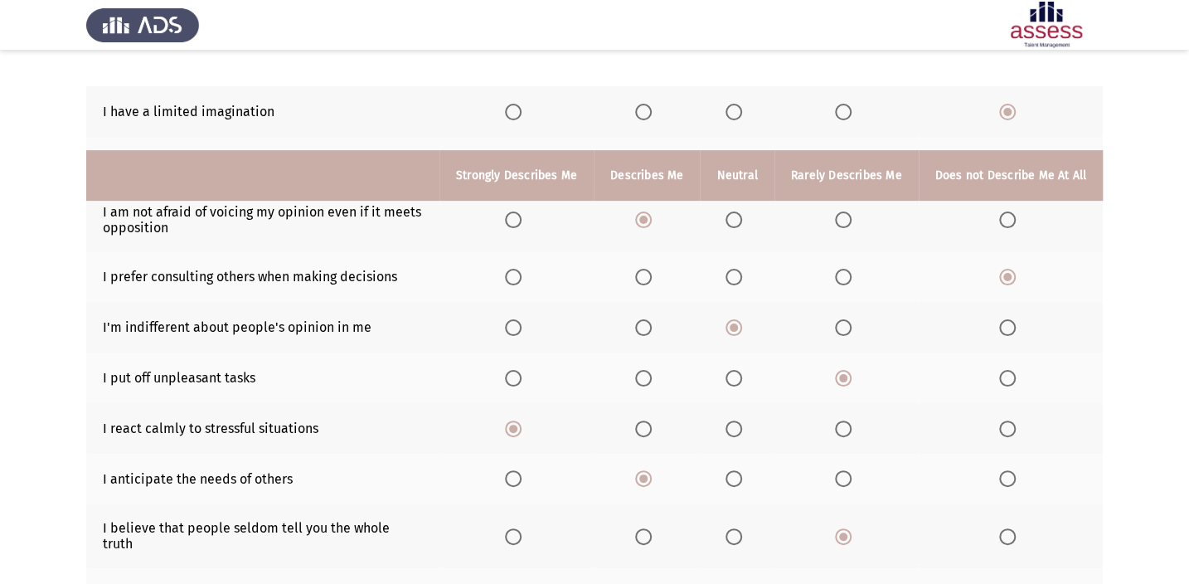
scroll to position [311, 0]
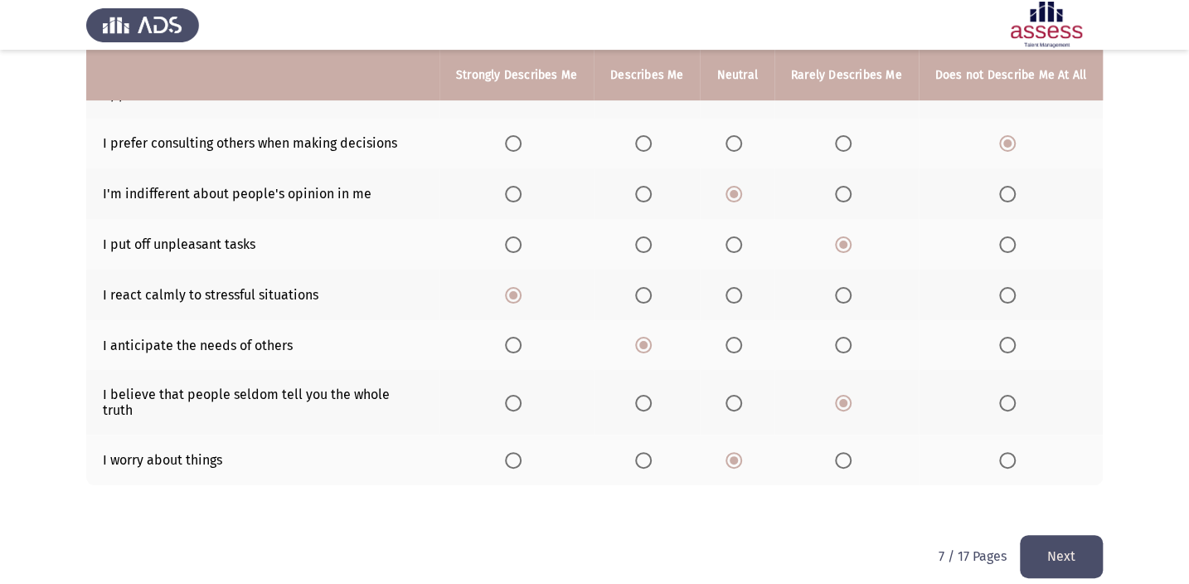
click at [1092, 535] on button "Next" at bounding box center [1060, 556] width 83 height 42
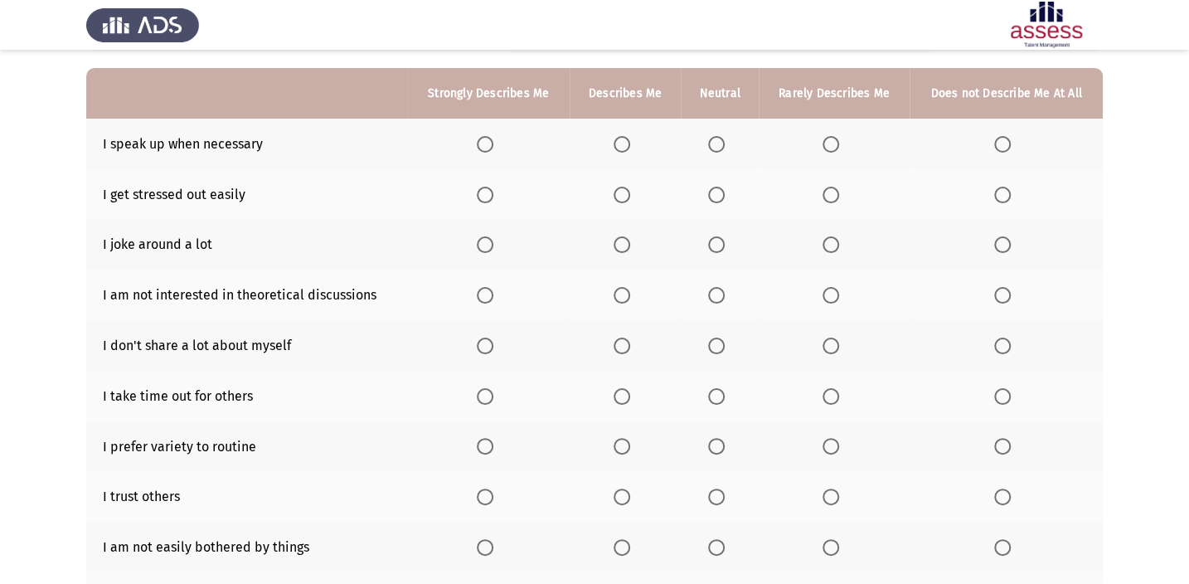
scroll to position [0, 0]
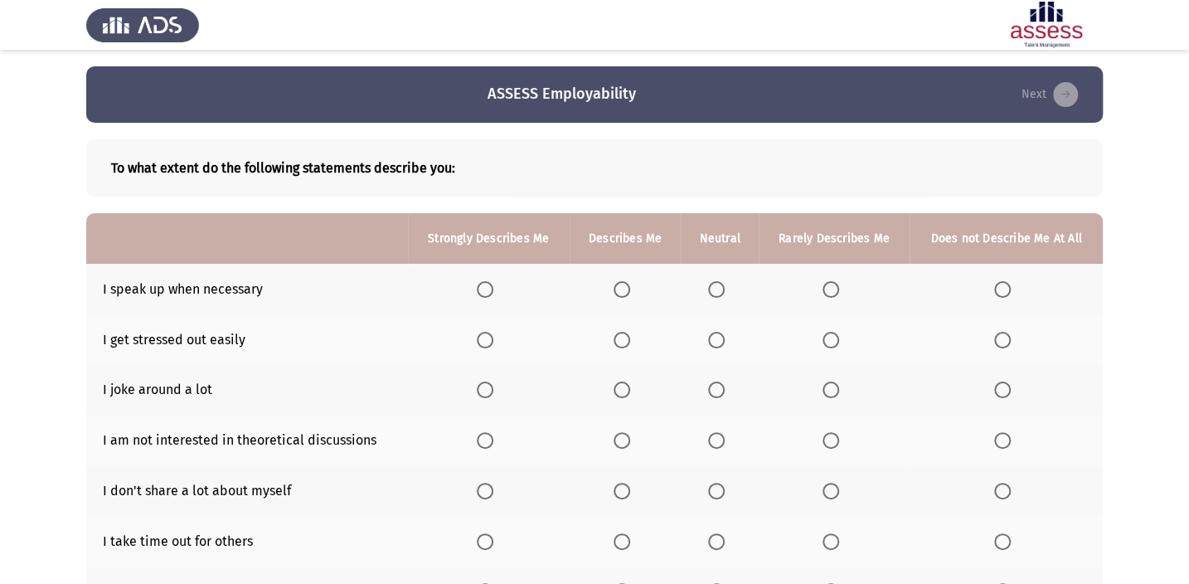
click at [624, 282] on span "Select an option" at bounding box center [621, 289] width 17 height 17
click at [624, 282] on input "Select an option" at bounding box center [621, 289] width 17 height 17
click at [1005, 345] on span "Select an option" at bounding box center [1002, 340] width 17 height 17
click at [1005, 345] on input "Select an option" at bounding box center [1002, 340] width 17 height 17
click at [715, 385] on span "Select an option" at bounding box center [716, 389] width 17 height 17
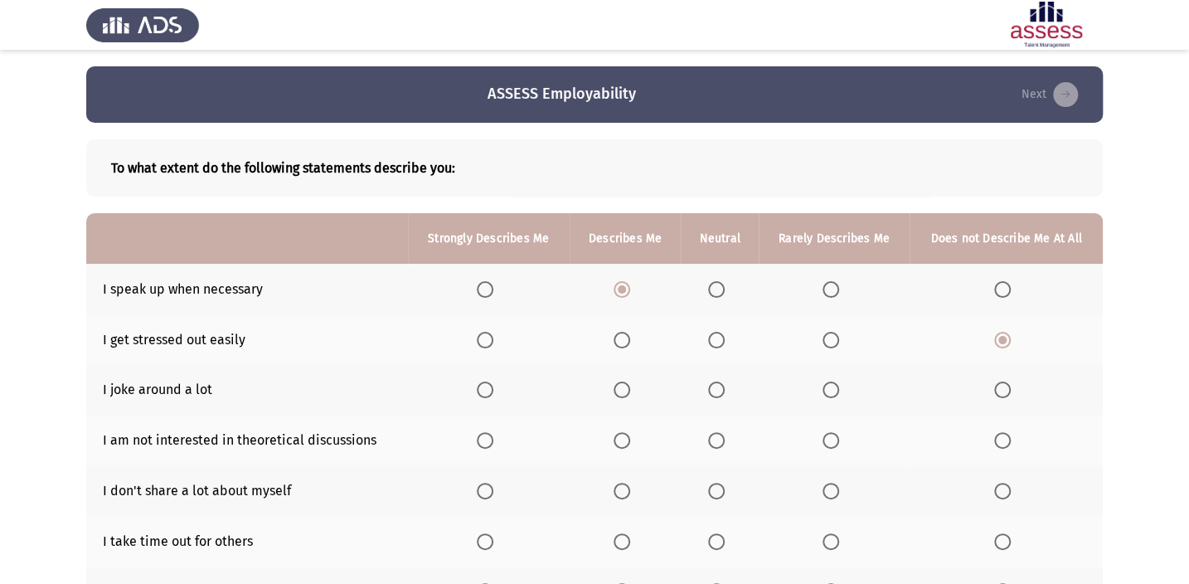
click at [715, 385] on input "Select an option" at bounding box center [716, 389] width 17 height 17
click at [825, 444] on span "Select an option" at bounding box center [830, 440] width 17 height 17
click at [825, 444] on input "Select an option" at bounding box center [830, 440] width 17 height 17
click at [614, 482] on span "Select an option" at bounding box center [621, 490] width 17 height 17
click at [614, 482] on input "Select an option" at bounding box center [621, 490] width 17 height 17
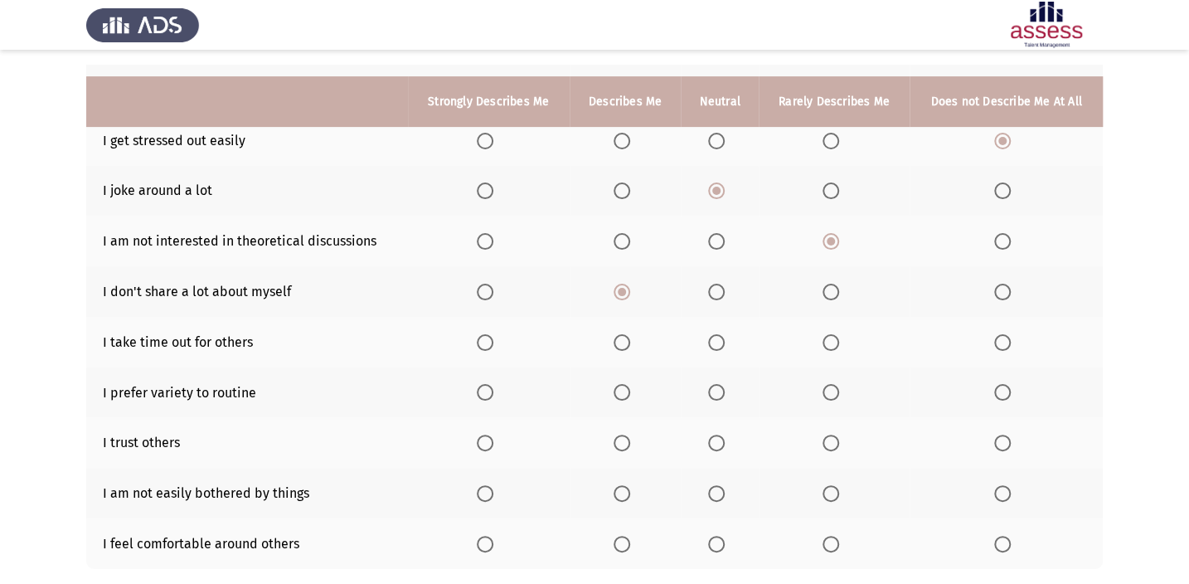
scroll to position [225, 0]
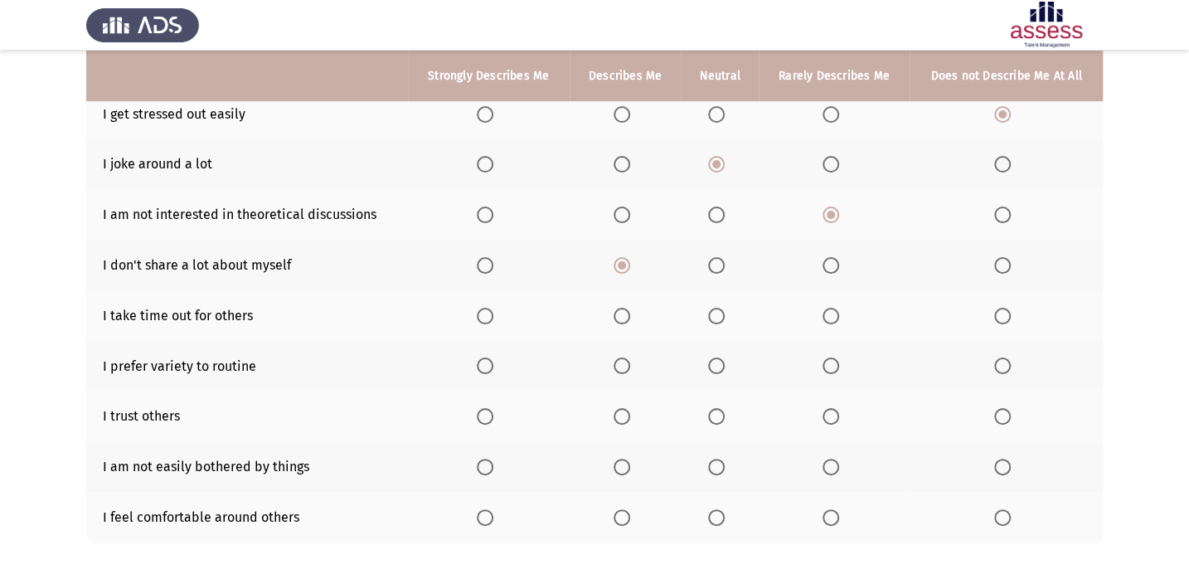
click at [634, 420] on label "Select an option" at bounding box center [624, 416] width 23 height 17
click at [630, 420] on input "Select an option" at bounding box center [621, 416] width 17 height 17
click at [719, 422] on th at bounding box center [719, 415] width 78 height 51
click at [720, 411] on span "Select an option" at bounding box center [716, 416] width 17 height 17
click at [720, 411] on input "Select an option" at bounding box center [716, 416] width 17 height 17
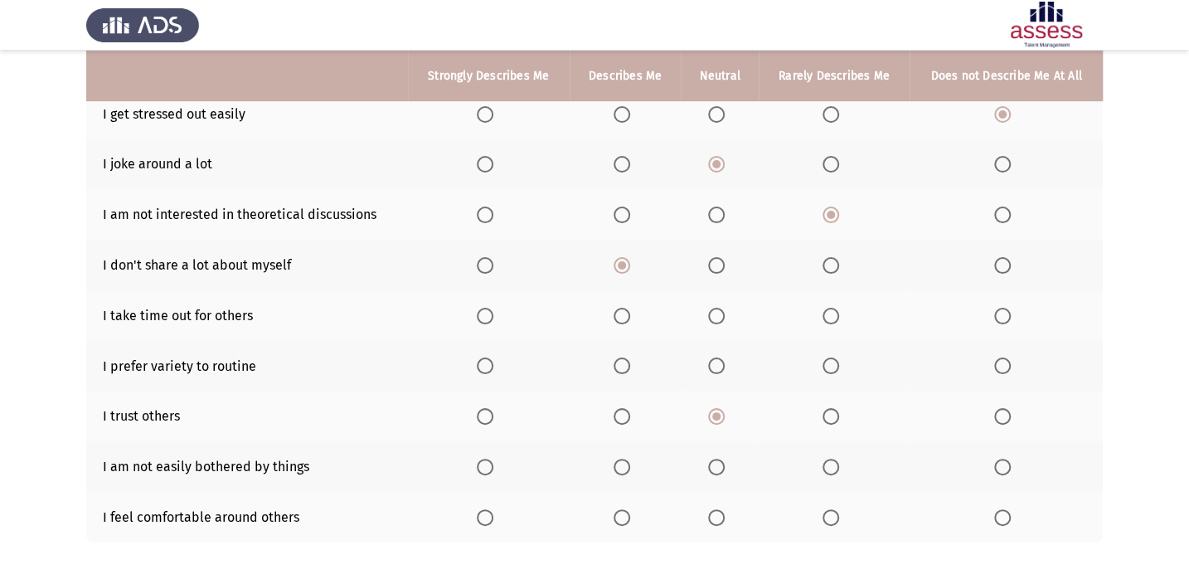
click at [720, 365] on span "Select an option" at bounding box center [716, 365] width 17 height 17
click at [720, 365] on input "Select an option" at bounding box center [716, 365] width 17 height 17
click at [630, 361] on span "Select an option" at bounding box center [621, 365] width 17 height 17
click at [630, 361] on input "Select an option" at bounding box center [621, 365] width 17 height 17
click at [710, 308] on span "Select an option" at bounding box center [716, 316] width 17 height 17
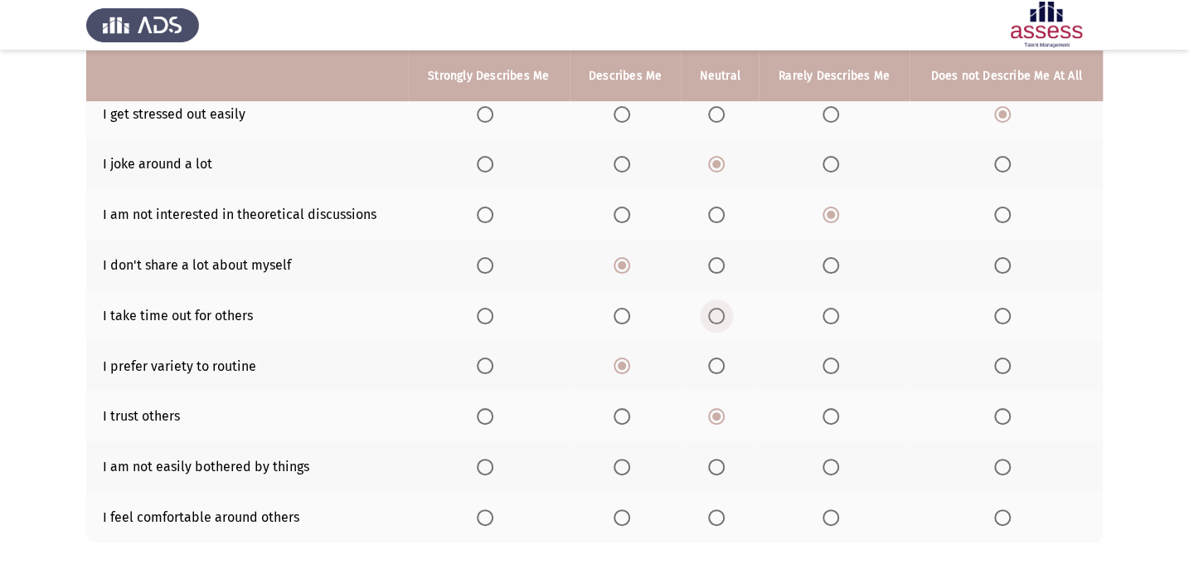
click at [710, 308] on input "Select an option" at bounding box center [716, 316] width 17 height 17
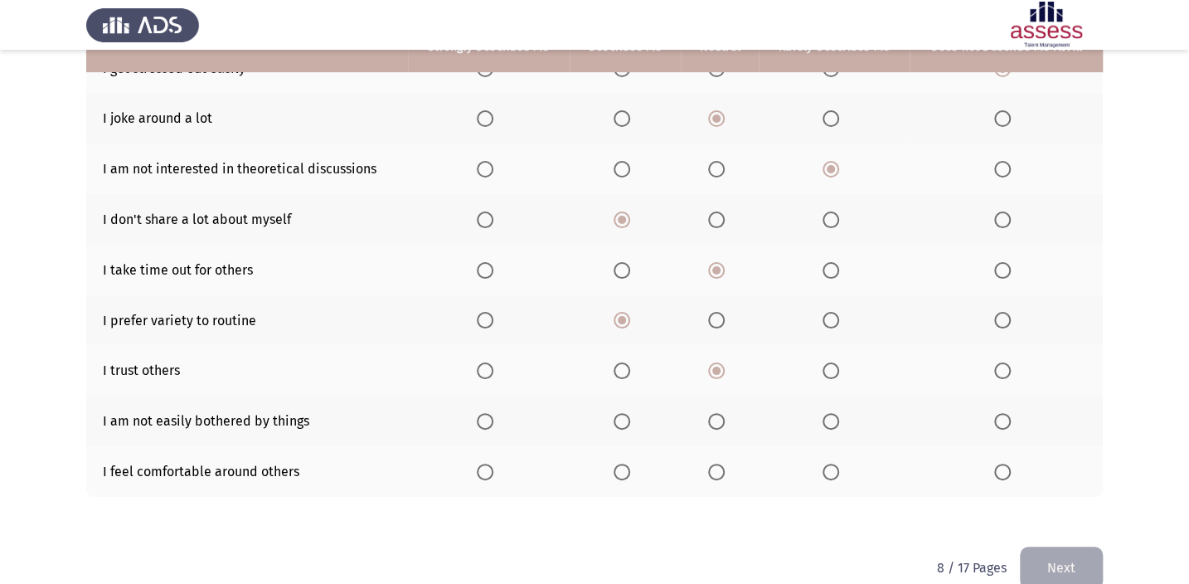
scroll to position [296, 0]
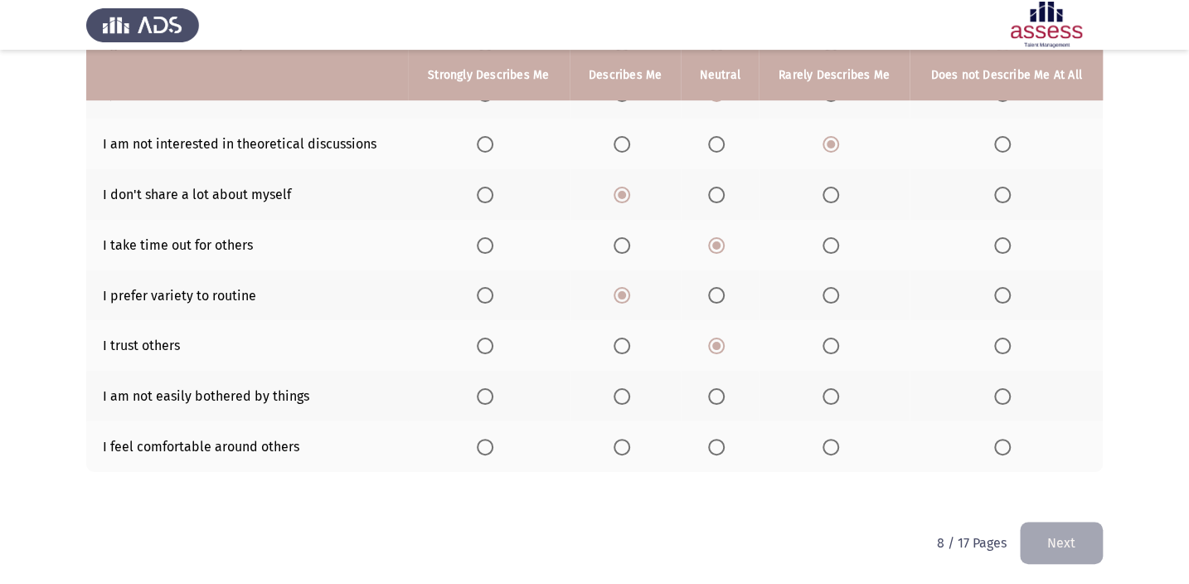
click at [1001, 396] on span "Select an option" at bounding box center [1002, 396] width 17 height 17
click at [1001, 396] on input "Select an option" at bounding box center [1002, 396] width 17 height 17
click at [621, 438] on span "Select an option" at bounding box center [621, 446] width 17 height 17
click at [621, 438] on input "Select an option" at bounding box center [621, 446] width 17 height 17
click at [1039, 523] on button "Next" at bounding box center [1060, 542] width 83 height 42
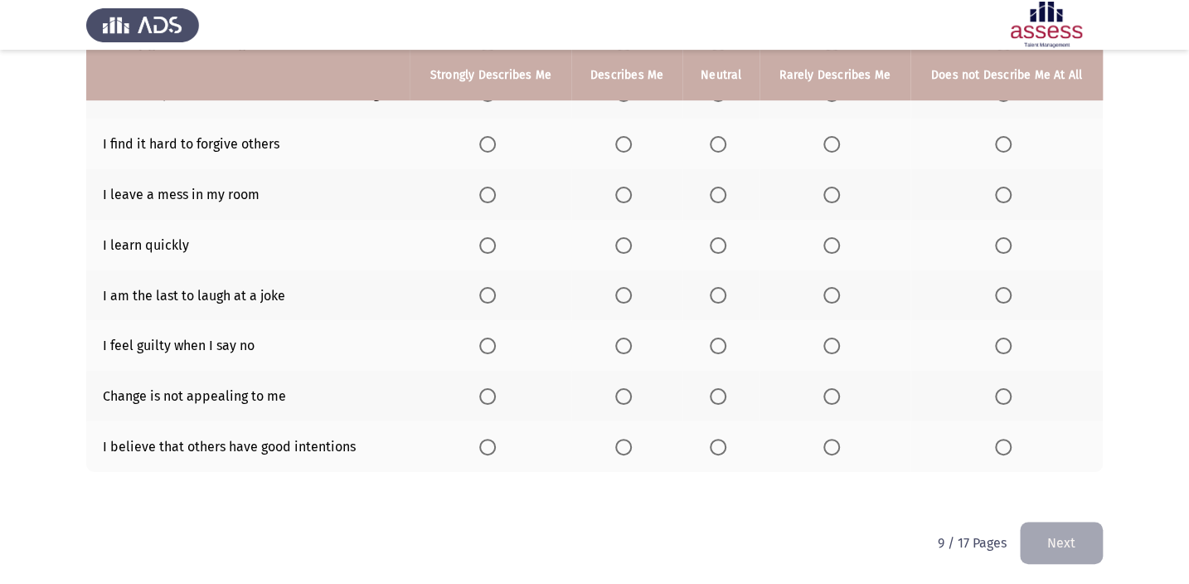
click at [497, 236] on mat-radio-button "Select an option" at bounding box center [490, 244] width 23 height 17
click at [489, 232] on th at bounding box center [489, 245] width 161 height 51
click at [487, 249] on span "Select an option" at bounding box center [487, 245] width 17 height 17
click at [487, 249] on input "Select an option" at bounding box center [487, 245] width 17 height 17
click at [844, 293] on label "Select an option" at bounding box center [834, 295] width 23 height 17
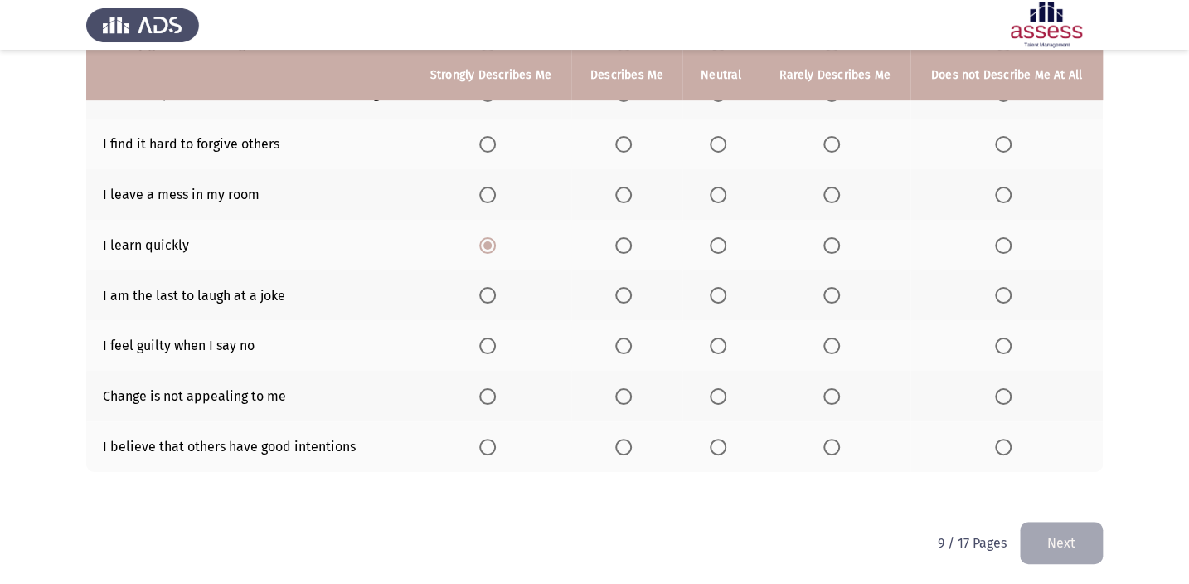
click at [840, 293] on input "Select an option" at bounding box center [831, 295] width 17 height 17
click at [998, 341] on span "Select an option" at bounding box center [1003, 345] width 17 height 17
click at [998, 341] on input "Select an option" at bounding box center [1003, 345] width 17 height 17
click at [720, 348] on span "Select an option" at bounding box center [718, 345] width 17 height 17
click at [720, 348] on input "Select an option" at bounding box center [718, 345] width 17 height 17
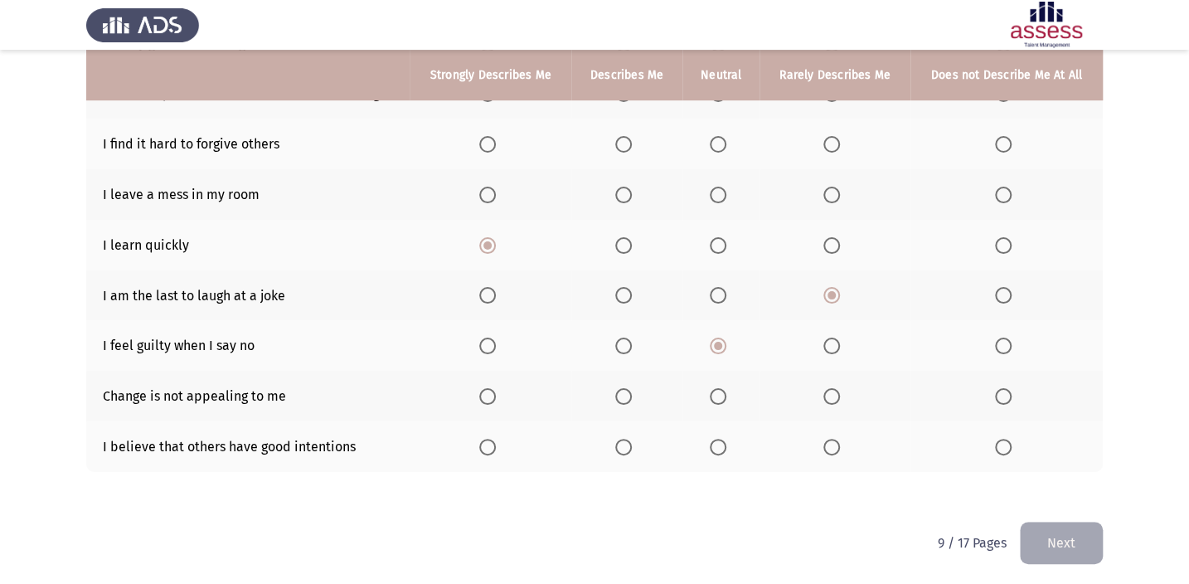
click at [1008, 343] on span "Select an option" at bounding box center [1003, 345] width 17 height 17
click at [1008, 343] on input "Select an option" at bounding box center [1003, 345] width 17 height 17
click at [726, 400] on span "Select an option" at bounding box center [718, 396] width 17 height 17
click at [726, 400] on input "Select an option" at bounding box center [718, 396] width 17 height 17
click at [622, 443] on span "Select an option" at bounding box center [623, 446] width 17 height 17
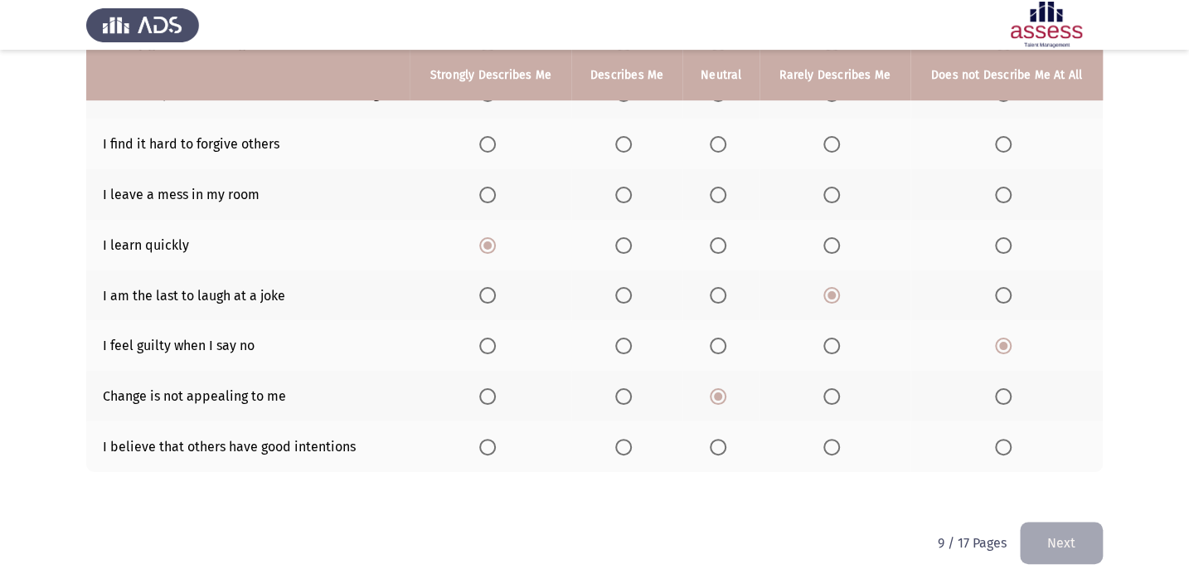
click at [622, 443] on input "Select an option" at bounding box center [623, 446] width 17 height 17
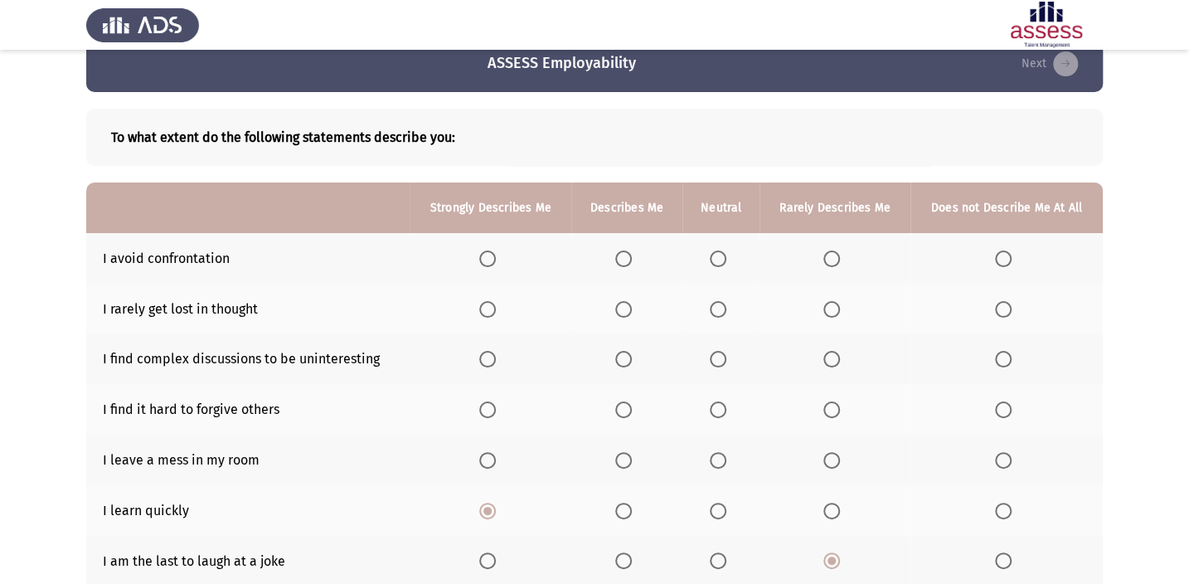
scroll to position [0, 0]
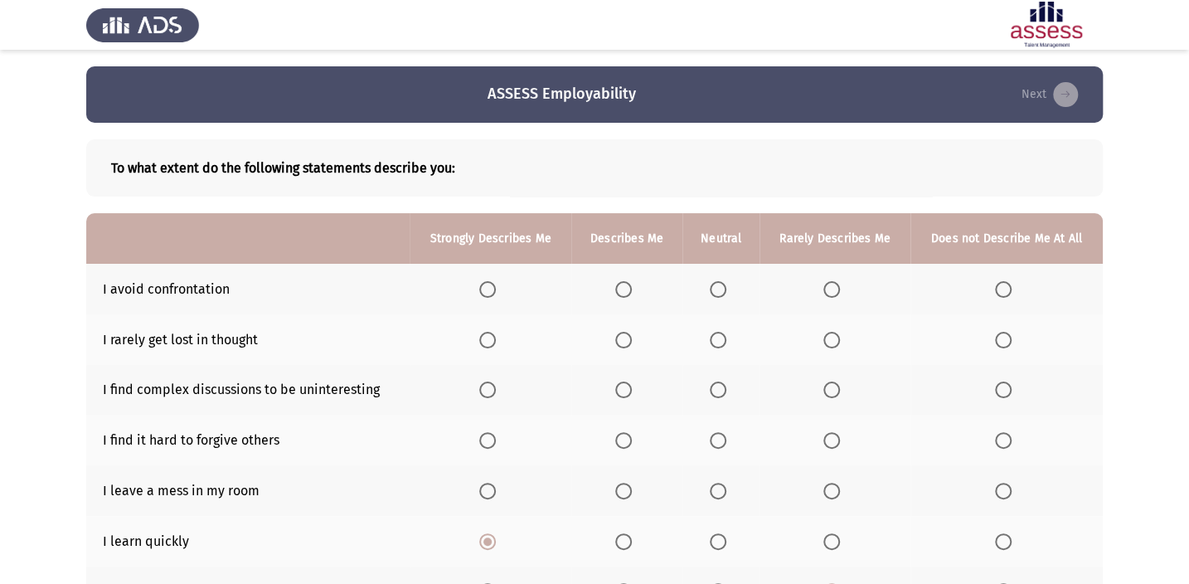
click at [828, 337] on span "Select an option" at bounding box center [831, 340] width 17 height 17
click at [828, 337] on input "Select an option" at bounding box center [831, 340] width 17 height 17
click at [622, 335] on span "Select an option" at bounding box center [623, 340] width 17 height 17
click at [622, 335] on input "Select an option" at bounding box center [623, 340] width 17 height 17
click at [837, 388] on span "Select an option" at bounding box center [831, 389] width 17 height 17
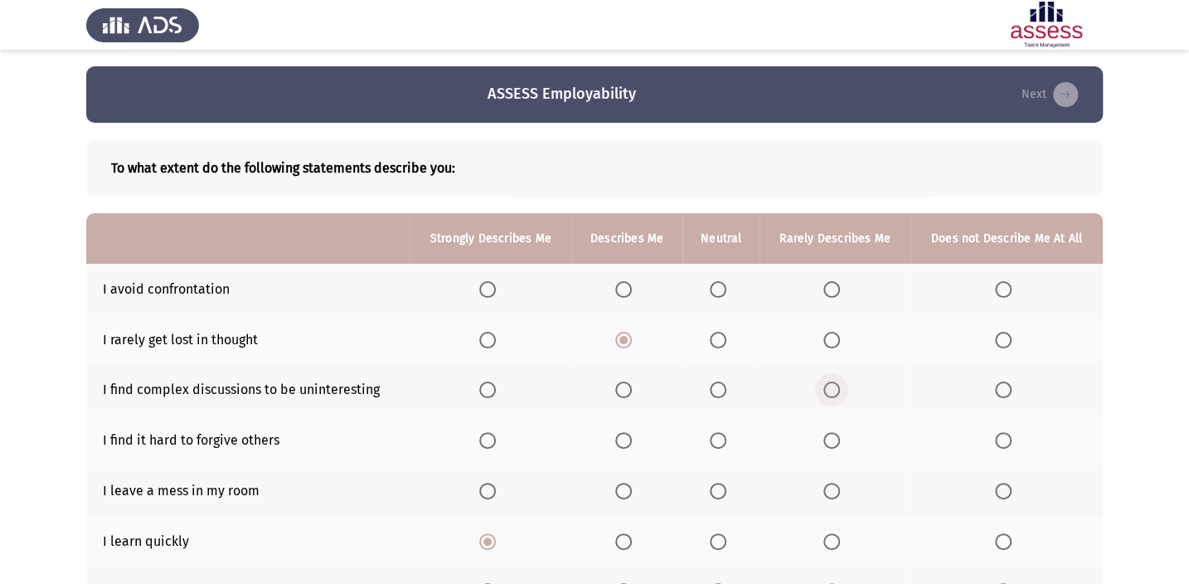
click at [837, 388] on input "Select an option" at bounding box center [831, 389] width 17 height 17
click at [1024, 433] on th at bounding box center [1006, 439] width 192 height 51
click at [1003, 435] on span "Select an option" at bounding box center [1003, 440] width 17 height 17
click at [1003, 435] on input "Select an option" at bounding box center [1003, 440] width 17 height 17
click at [1003, 483] on span "Select an option" at bounding box center [1003, 490] width 17 height 17
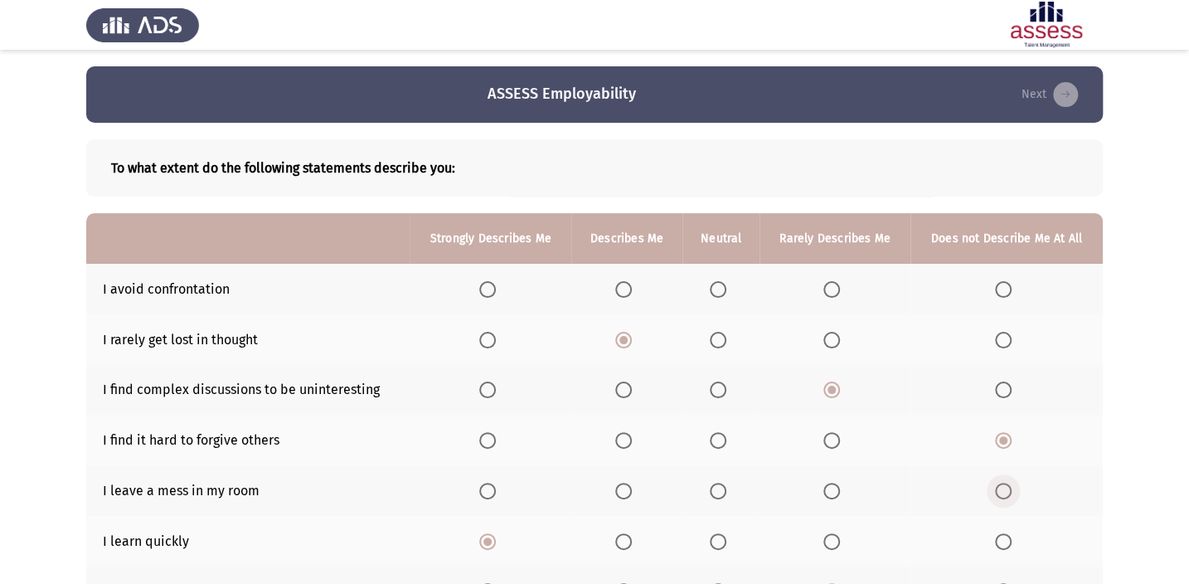
click at [1003, 483] on input "Select an option" at bounding box center [1003, 490] width 17 height 17
click at [624, 281] on span "Select an option" at bounding box center [623, 289] width 17 height 17
click at [624, 281] on input "Select an option" at bounding box center [623, 289] width 17 height 17
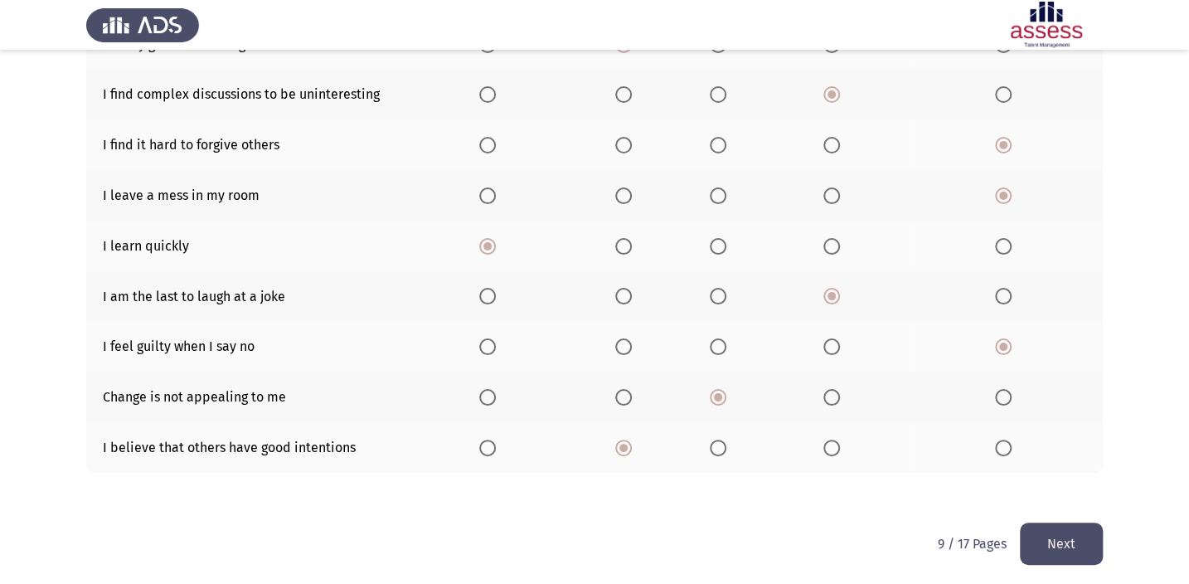
scroll to position [296, 0]
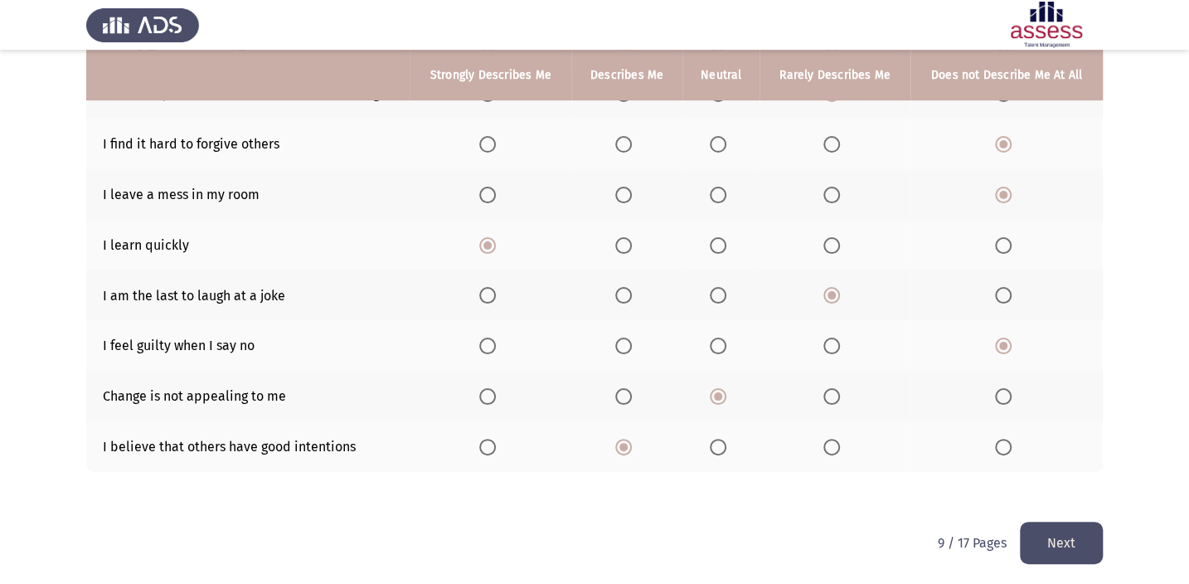
click at [1073, 547] on button "Next" at bounding box center [1060, 542] width 83 height 42
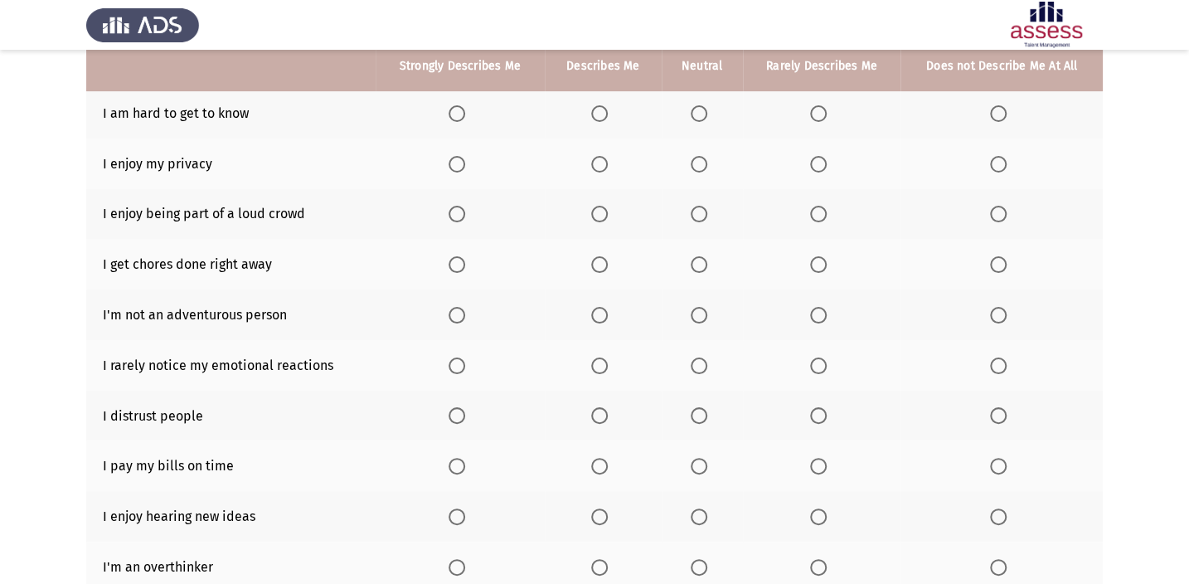
scroll to position [150, 0]
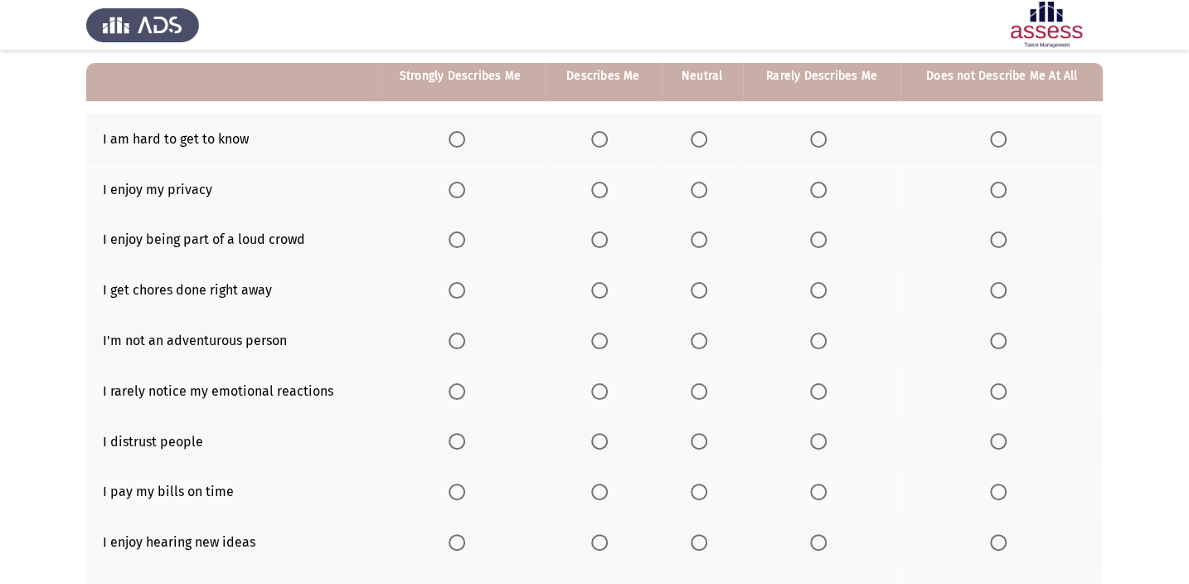
click at [1007, 138] on label "Select an option" at bounding box center [1001, 139] width 23 height 17
click at [1006, 138] on input "Select an option" at bounding box center [998, 139] width 17 height 17
click at [606, 182] on span "Select an option" at bounding box center [599, 190] width 17 height 17
click at [606, 182] on input "Select an option" at bounding box center [599, 190] width 17 height 17
click at [695, 243] on span "Select an option" at bounding box center [698, 239] width 17 height 17
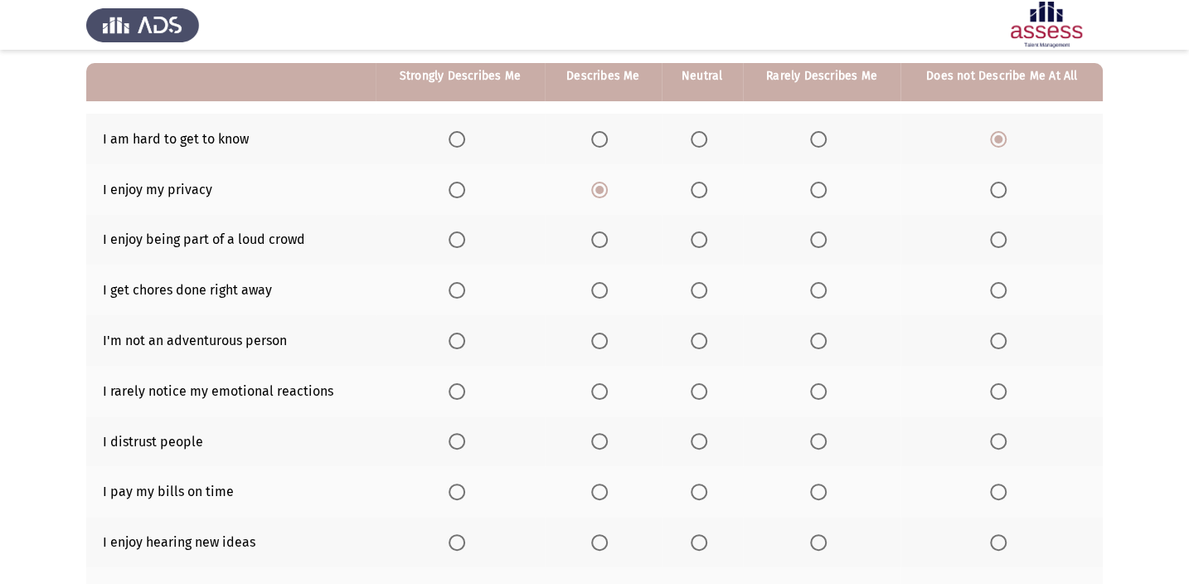
click at [695, 243] on input "Select an option" at bounding box center [698, 239] width 17 height 17
click at [821, 439] on span "Select an option" at bounding box center [818, 441] width 17 height 17
click at [821, 439] on input "Select an option" at bounding box center [818, 441] width 17 height 17
click at [458, 491] on span "Select an option" at bounding box center [456, 491] width 17 height 17
click at [458, 491] on input "Select an option" at bounding box center [456, 491] width 17 height 17
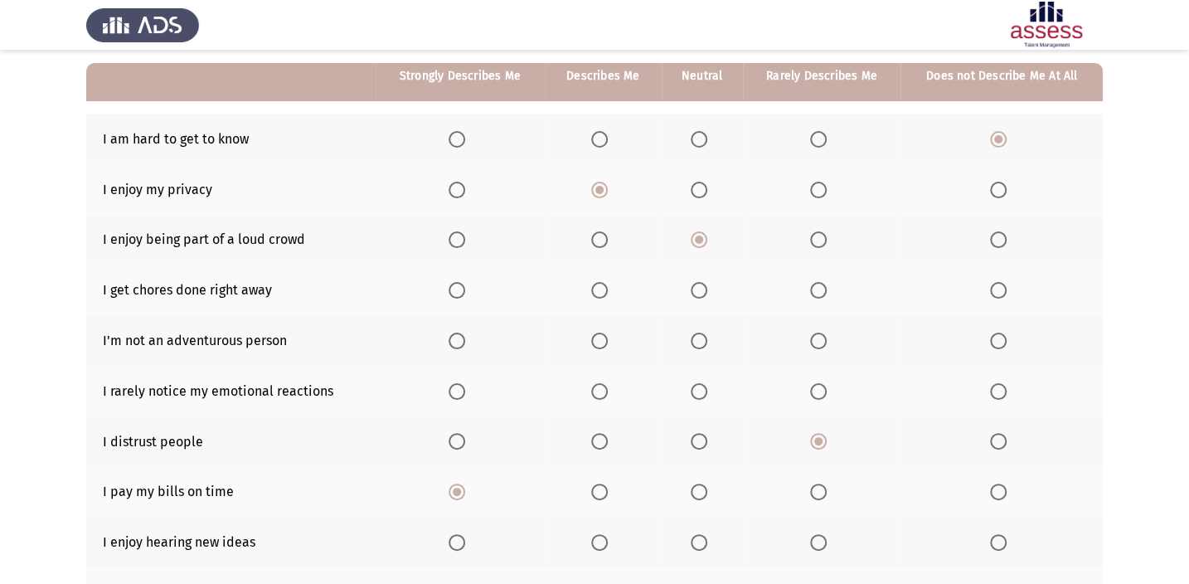
click at [444, 535] on th at bounding box center [459, 541] width 169 height 51
click at [453, 534] on span "Select an option" at bounding box center [456, 542] width 17 height 17
click at [453, 534] on input "Select an option" at bounding box center [456, 542] width 17 height 17
click at [1003, 396] on span "Select an option" at bounding box center [998, 391] width 17 height 17
click at [1003, 396] on input "Select an option" at bounding box center [998, 391] width 17 height 17
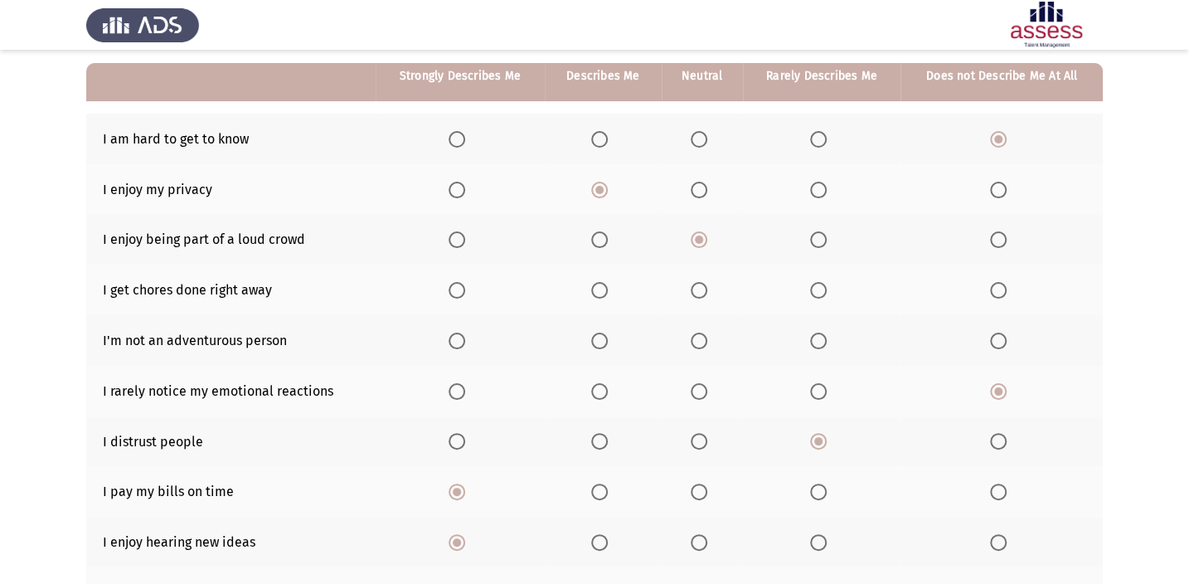
click at [597, 344] on span "Select an option" at bounding box center [599, 340] width 17 height 17
click at [597, 344] on input "Select an option" at bounding box center [599, 340] width 17 height 17
click at [467, 293] on label "Select an option" at bounding box center [459, 290] width 23 height 17
click at [465, 293] on input "Select an option" at bounding box center [456, 290] width 17 height 17
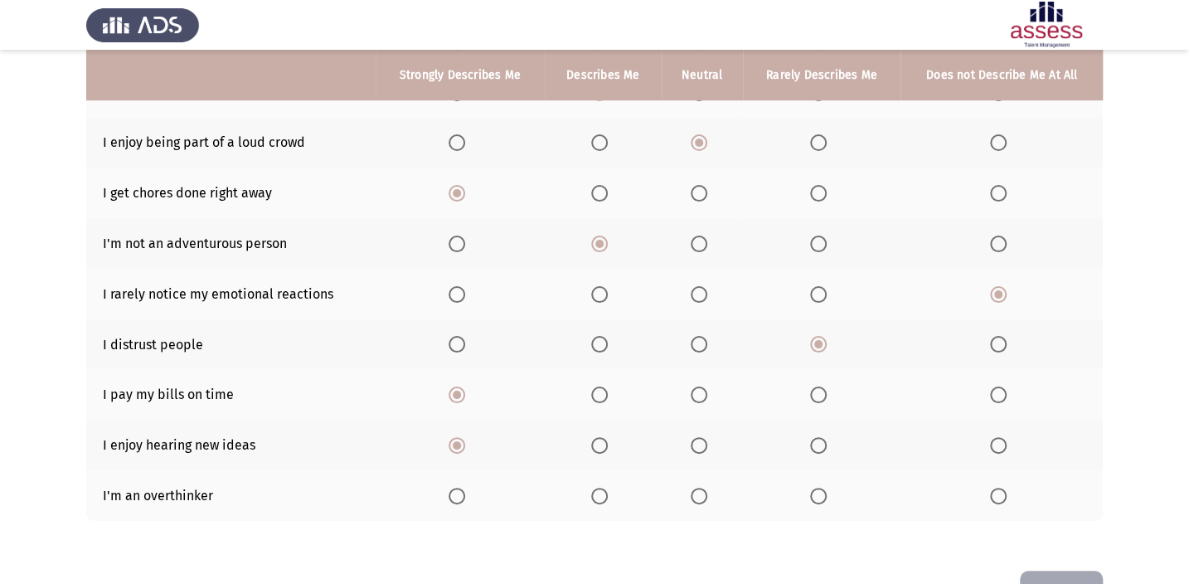
scroll to position [220, 0]
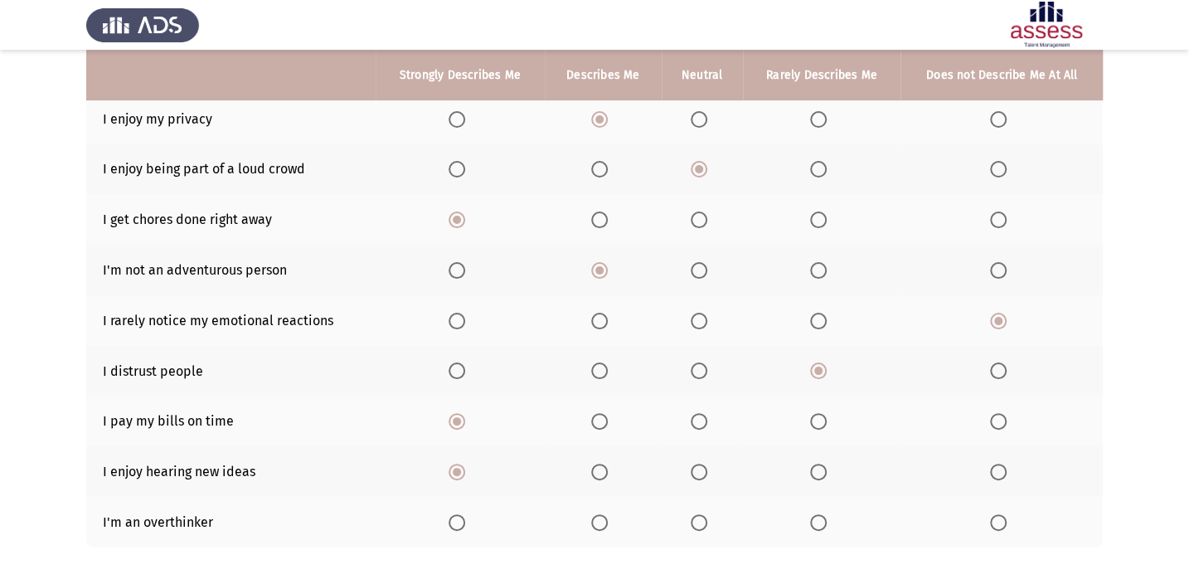
click at [695, 216] on span "Select an option" at bounding box center [698, 219] width 17 height 17
click at [695, 216] on input "Select an option" at bounding box center [698, 219] width 17 height 17
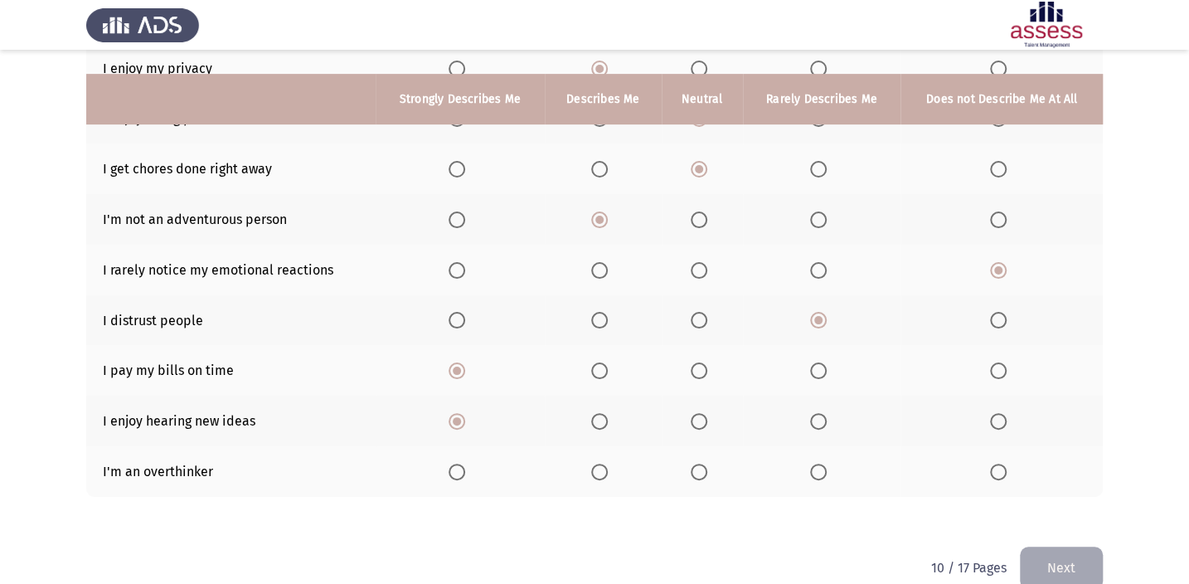
scroll to position [296, 0]
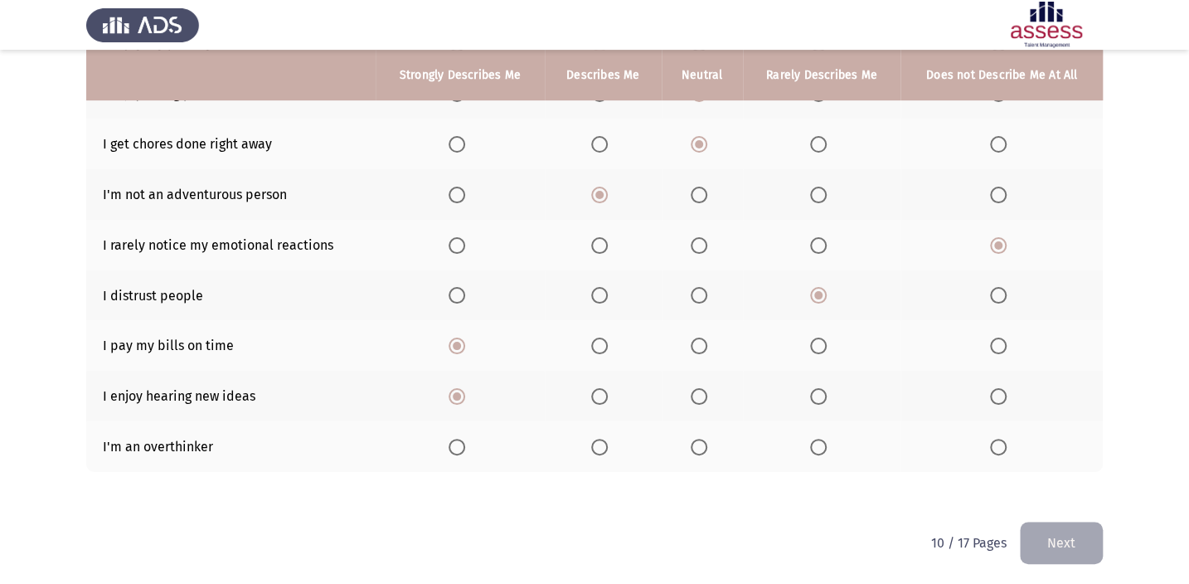
click at [816, 445] on span "Select an option" at bounding box center [818, 446] width 17 height 17
click at [816, 445] on input "Select an option" at bounding box center [818, 446] width 17 height 17
click at [1042, 535] on button "Next" at bounding box center [1060, 542] width 83 height 42
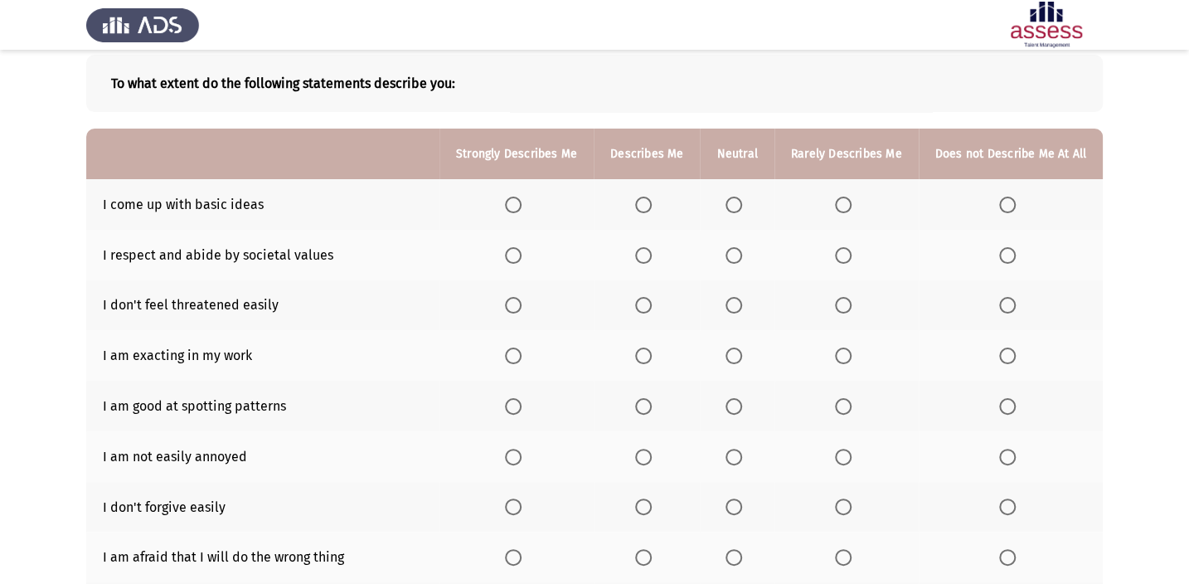
scroll to position [160, 0]
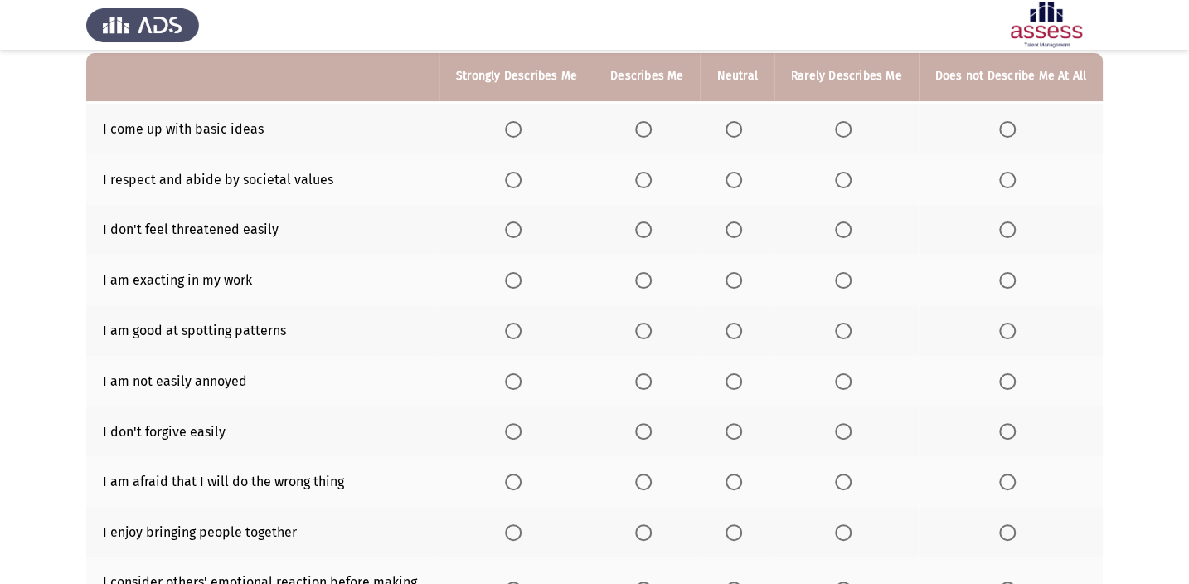
click at [517, 373] on span "Select an option" at bounding box center [513, 381] width 17 height 17
click at [517, 373] on input "Select an option" at bounding box center [513, 381] width 17 height 17
click at [990, 426] on th at bounding box center [1010, 431] width 184 height 51
click at [1010, 434] on span "Select an option" at bounding box center [1007, 431] width 17 height 17
click at [1010, 434] on input "Select an option" at bounding box center [1007, 431] width 17 height 17
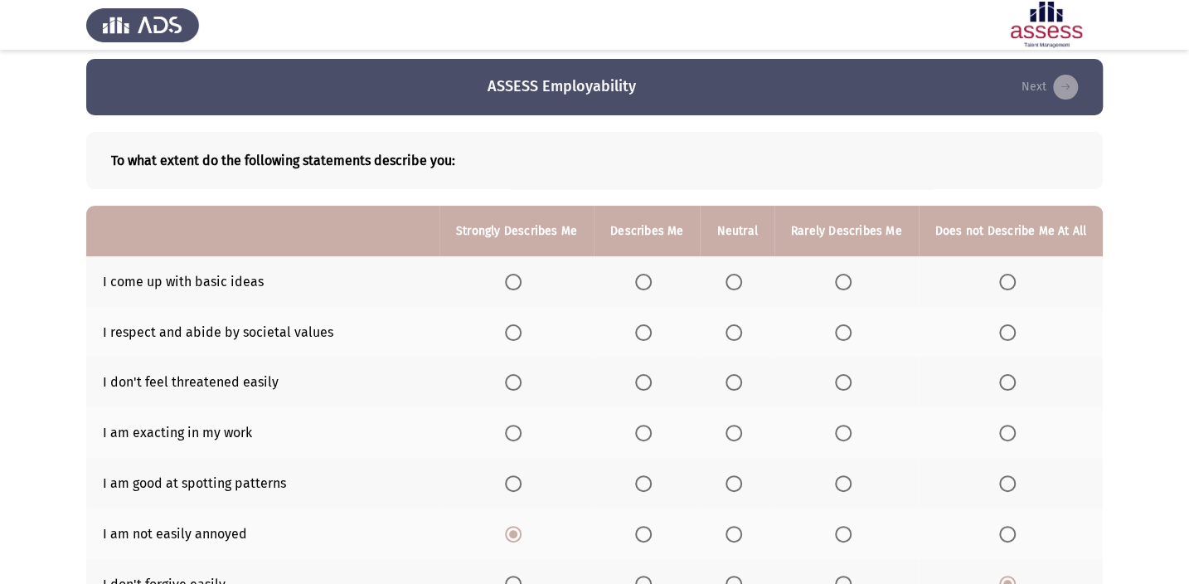
scroll to position [0, 0]
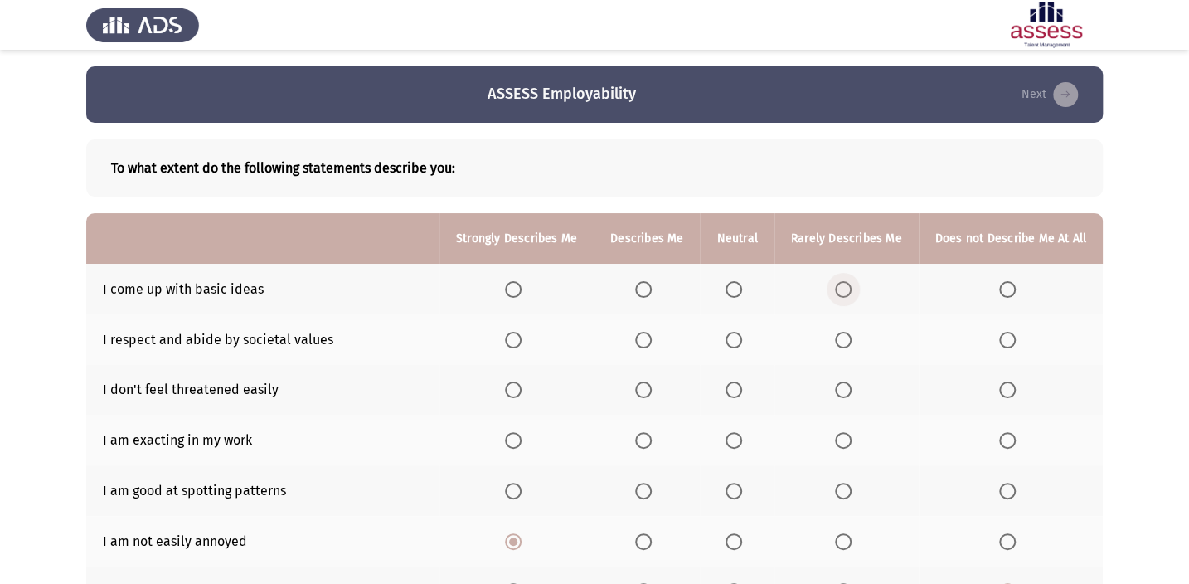
click at [847, 281] on span "Select an option" at bounding box center [843, 289] width 17 height 17
click at [847, 281] on input "Select an option" at bounding box center [843, 289] width 17 height 17
click at [650, 381] on span "Select an option" at bounding box center [643, 389] width 17 height 17
click at [650, 381] on input "Select an option" at bounding box center [643, 389] width 17 height 17
click at [517, 344] on span "Select an option" at bounding box center [513, 340] width 17 height 17
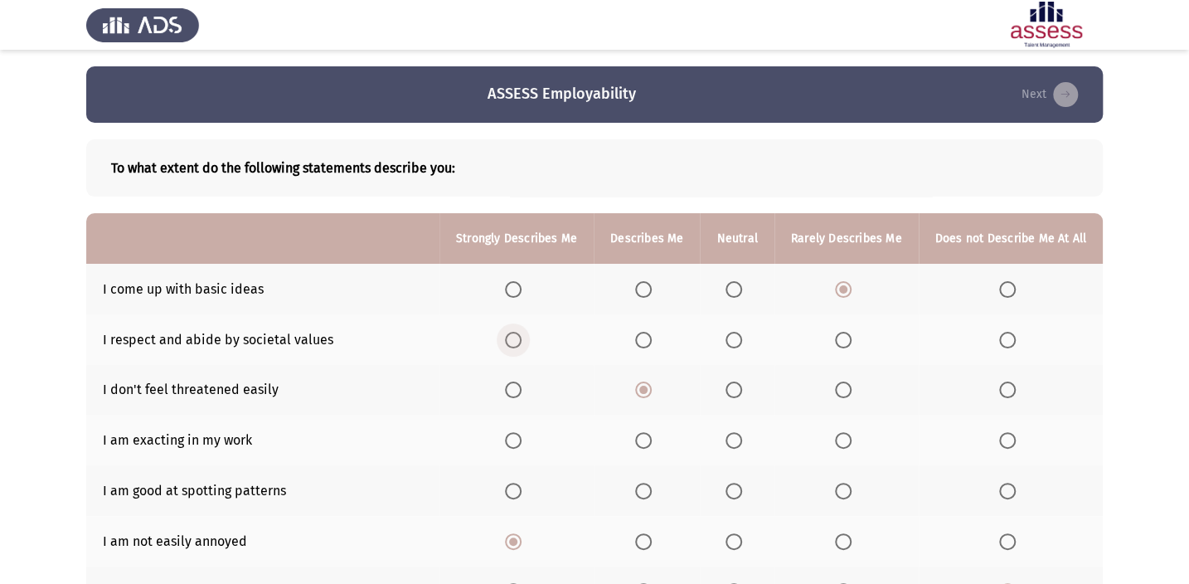
click at [517, 344] on input "Select an option" at bounding box center [513, 340] width 17 height 17
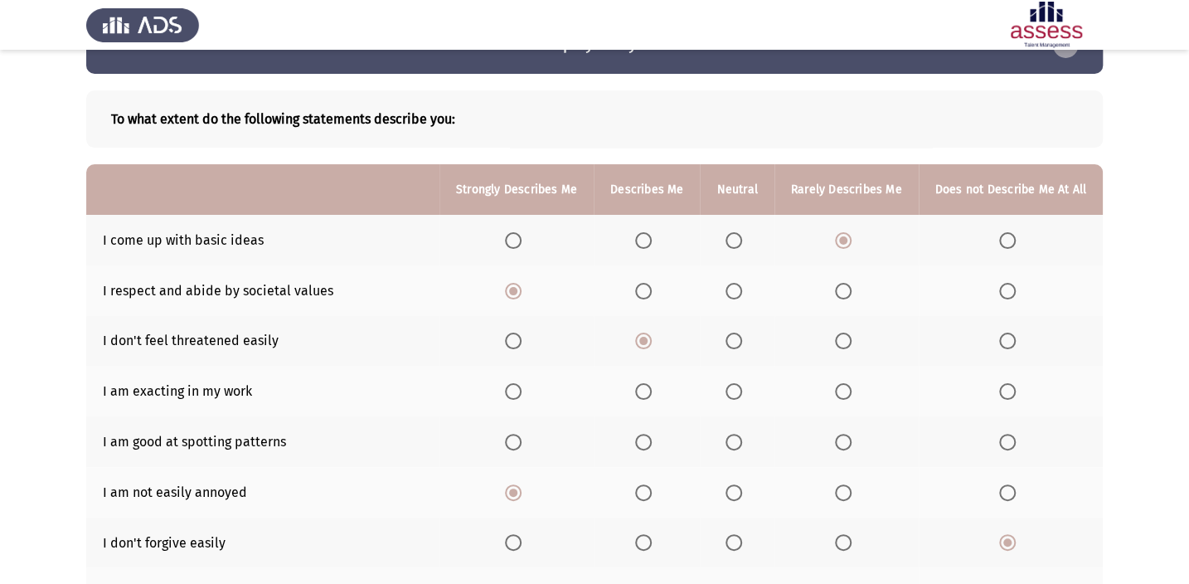
scroll to position [75, 0]
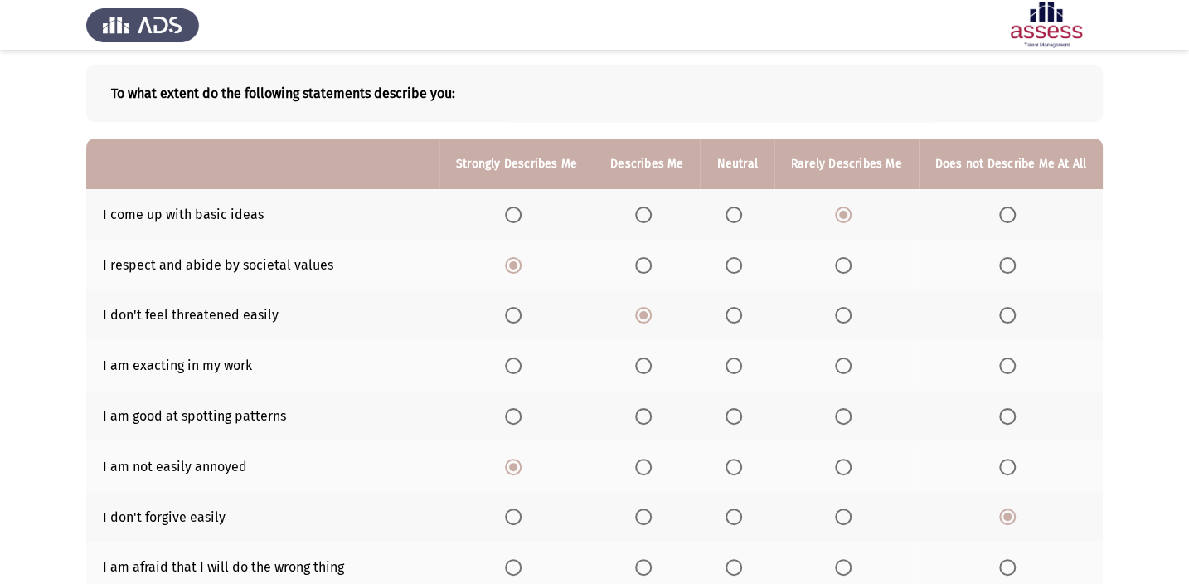
click at [528, 363] on label "Select an option" at bounding box center [516, 365] width 23 height 17
click at [521, 363] on input "Select an option" at bounding box center [513, 365] width 17 height 17
click at [651, 413] on span "Select an option" at bounding box center [643, 416] width 17 height 17
click at [651, 413] on input "Select an option" at bounding box center [643, 416] width 17 height 17
click at [521, 409] on span "Select an option" at bounding box center [513, 416] width 17 height 17
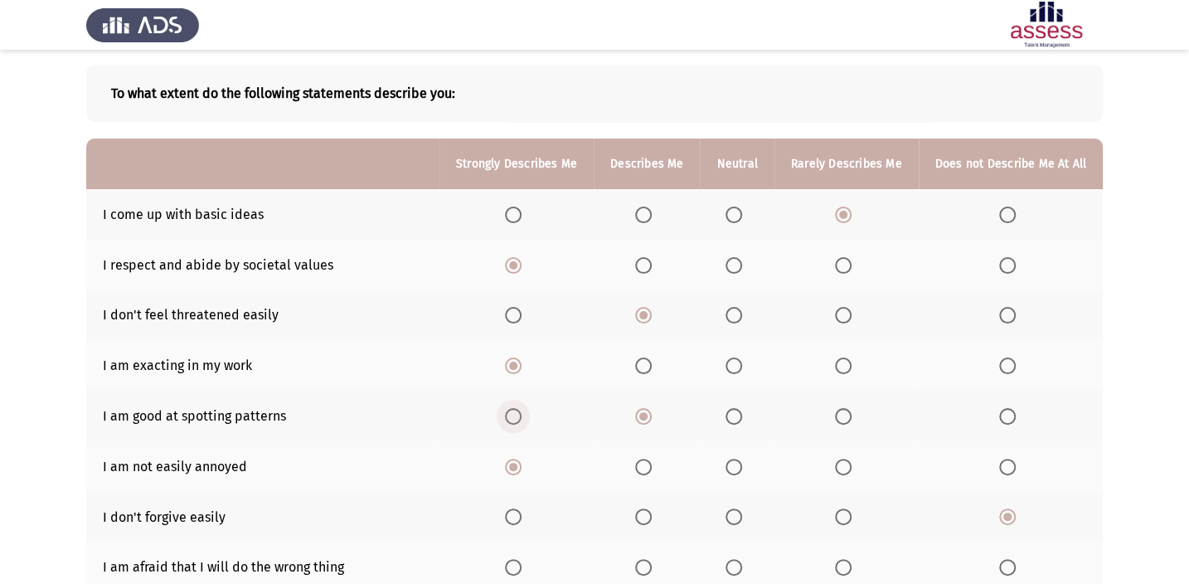
click at [521, 409] on input "Select an option" at bounding box center [513, 416] width 17 height 17
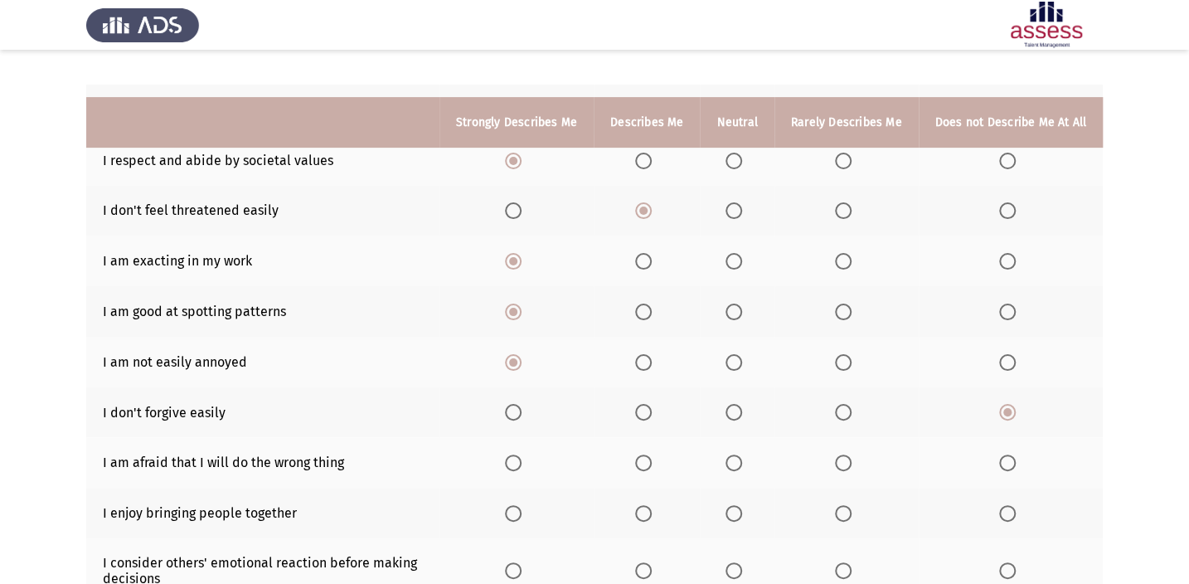
scroll to position [225, 0]
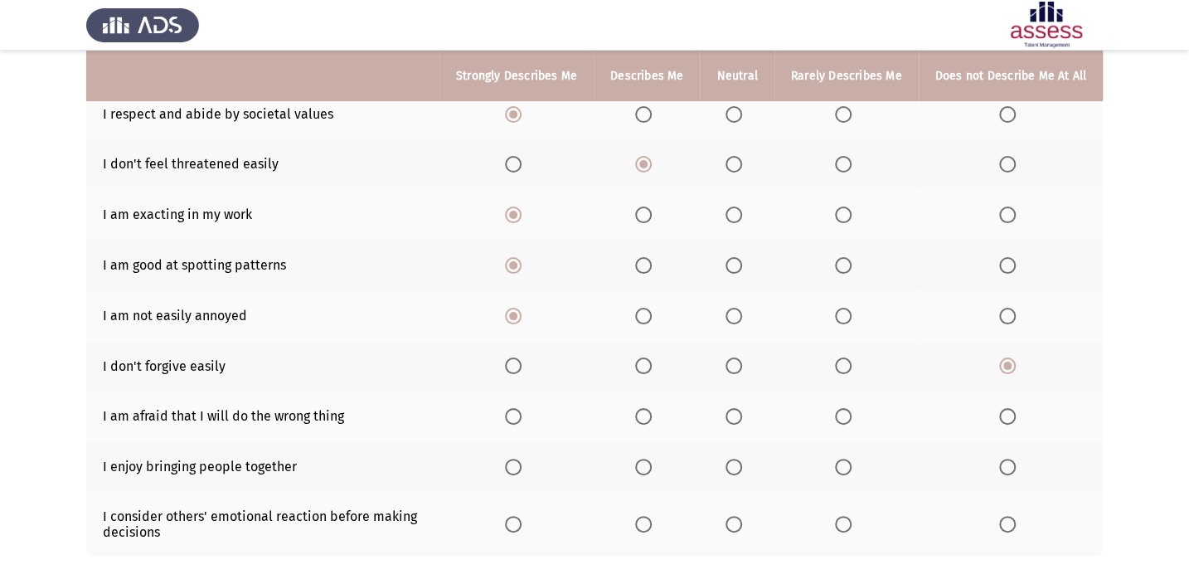
click at [840, 408] on span "Select an option" at bounding box center [843, 416] width 17 height 17
click at [840, 408] on input "Select an option" at bounding box center [843, 416] width 17 height 17
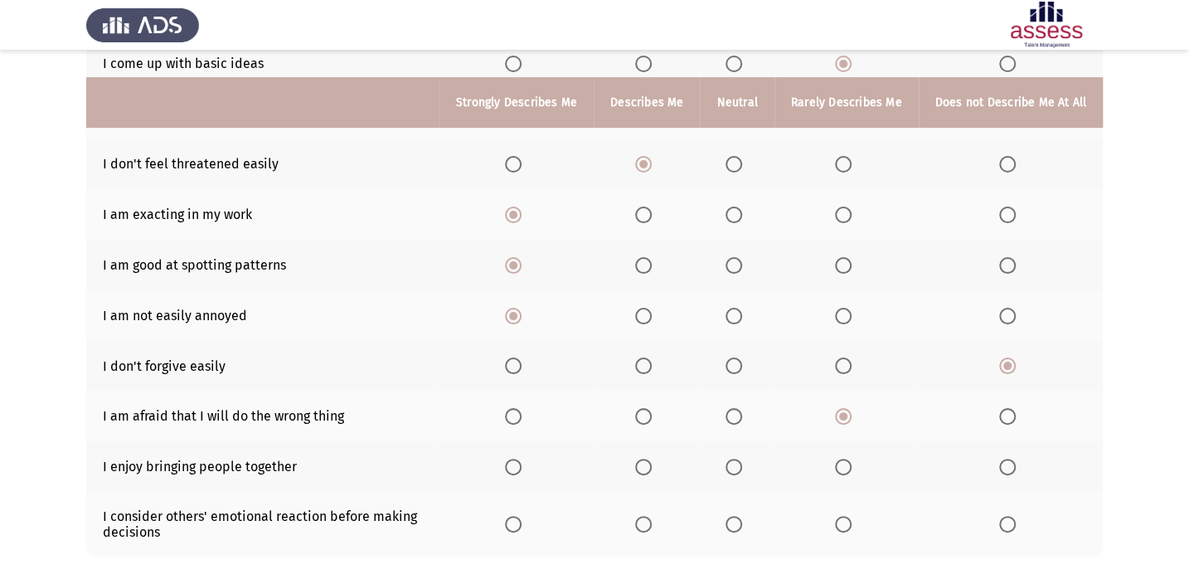
scroll to position [311, 0]
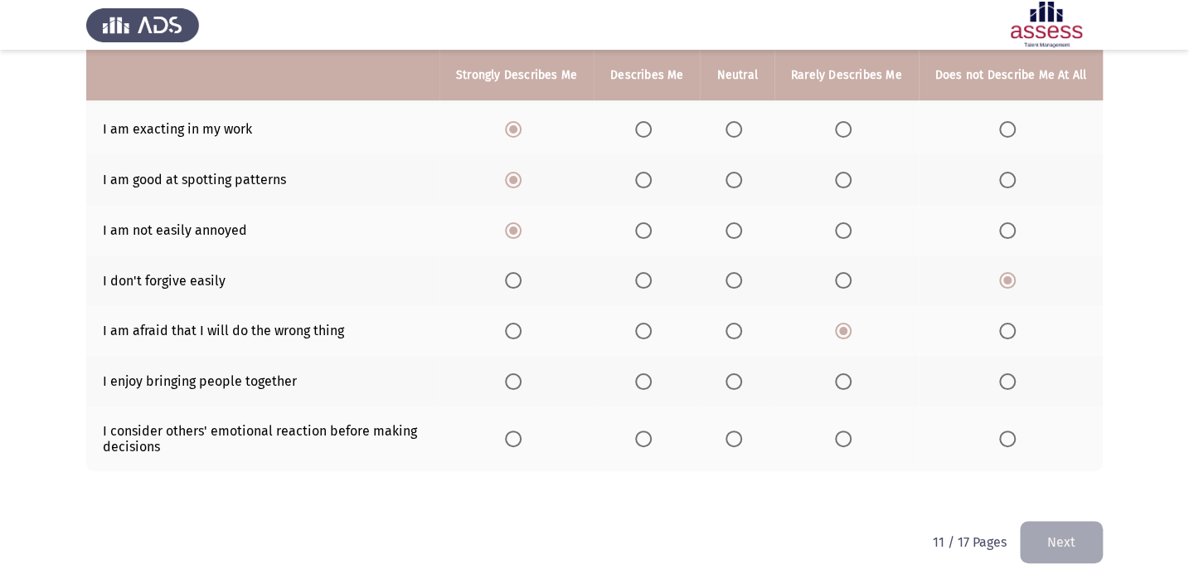
click at [651, 374] on span "Select an option" at bounding box center [643, 381] width 17 height 17
click at [651, 374] on input "Select an option" at bounding box center [643, 381] width 17 height 17
click at [524, 430] on mat-radio-button "Select an option" at bounding box center [516, 438] width 23 height 17
click at [514, 437] on span "Select an option" at bounding box center [513, 438] width 17 height 17
click at [514, 437] on input "Select an option" at bounding box center [513, 438] width 17 height 17
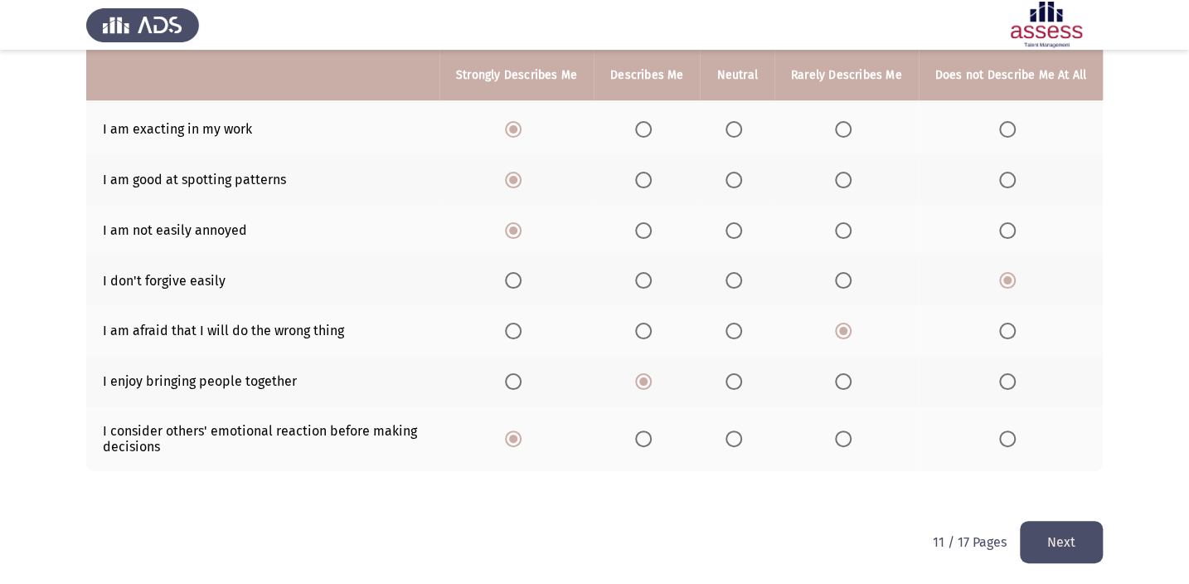
click at [1092, 543] on button "Next" at bounding box center [1060, 542] width 83 height 42
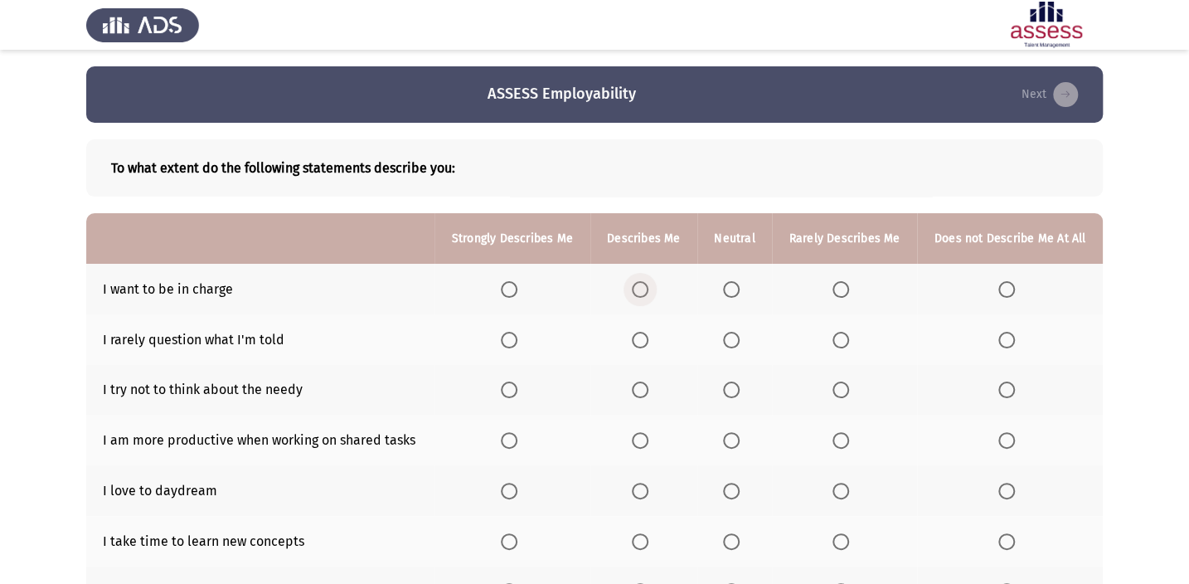
click at [647, 288] on span "Select an option" at bounding box center [640, 289] width 17 height 17
click at [647, 288] on input "Select an option" at bounding box center [640, 289] width 17 height 17
click at [732, 496] on span "Select an option" at bounding box center [731, 490] width 17 height 17
click at [732, 496] on input "Select an option" at bounding box center [731, 490] width 17 height 17
click at [847, 539] on span "Select an option" at bounding box center [840, 541] width 17 height 17
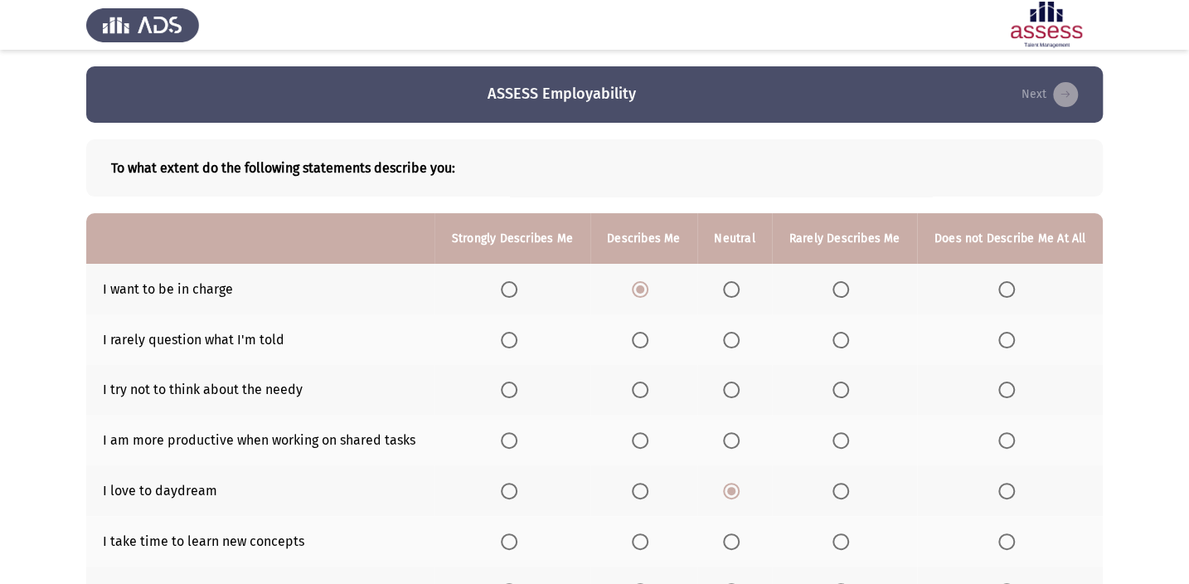
click at [847, 539] on input "Select an option" at bounding box center [840, 541] width 17 height 17
click at [1000, 539] on span "Select an option" at bounding box center [1006, 541] width 17 height 17
click at [1000, 539] on input "Select an option" at bounding box center [1006, 541] width 17 height 17
click at [521, 443] on label "Select an option" at bounding box center [512, 440] width 23 height 17
click at [517, 443] on input "Select an option" at bounding box center [509, 440] width 17 height 17
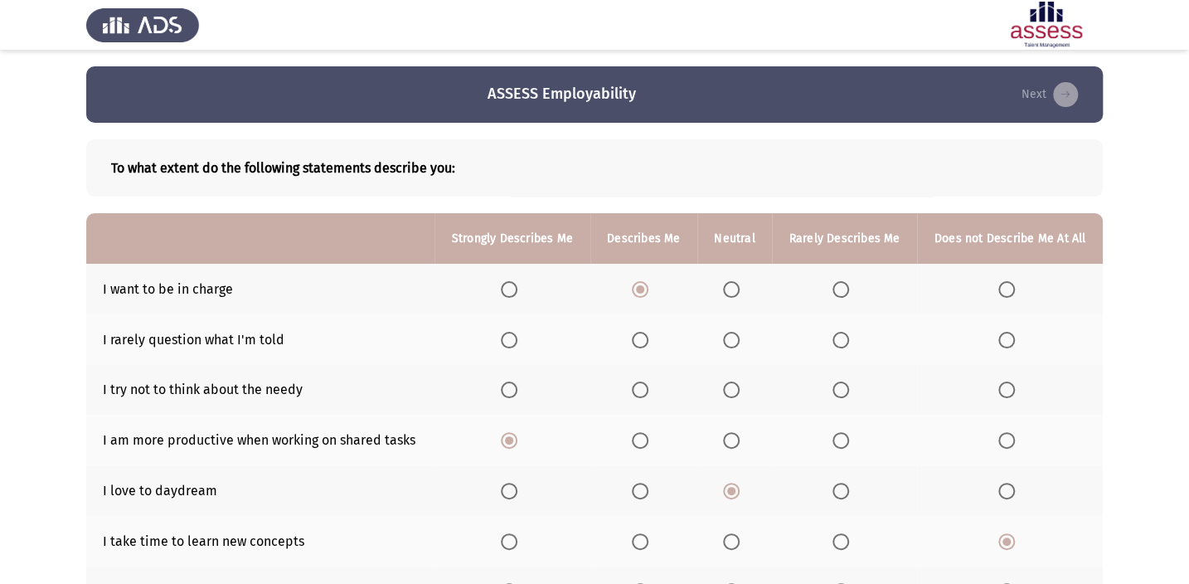
click at [513, 392] on span "Select an option" at bounding box center [509, 389] width 17 height 17
click at [513, 392] on input "Select an option" at bounding box center [509, 389] width 17 height 17
click at [724, 339] on span "Select an option" at bounding box center [731, 340] width 17 height 17
click at [724, 339] on input "Select an option" at bounding box center [731, 340] width 17 height 17
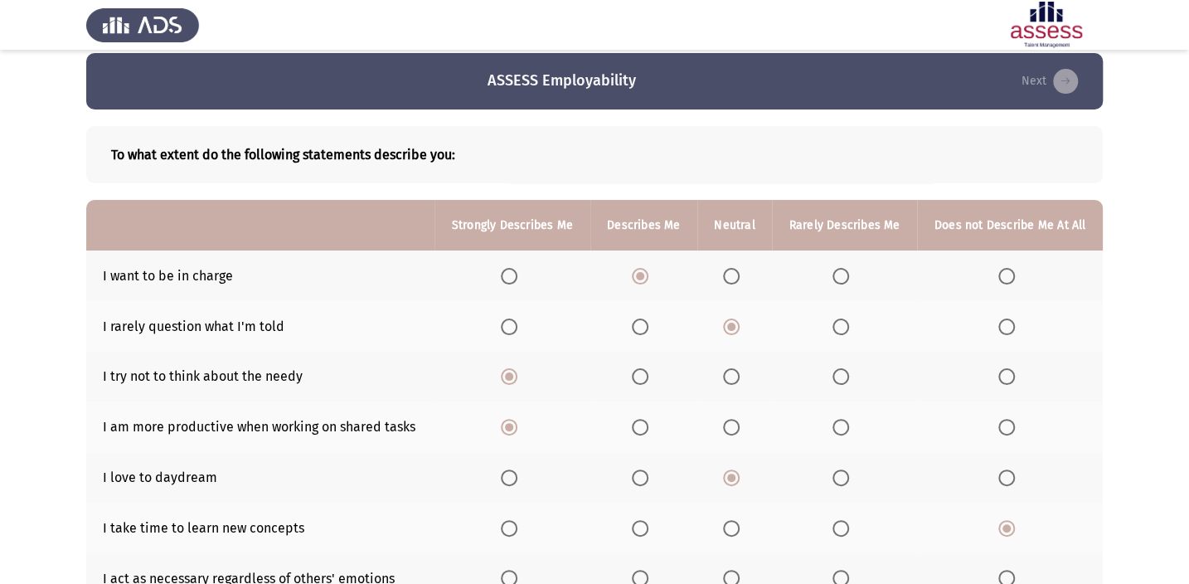
scroll to position [246, 0]
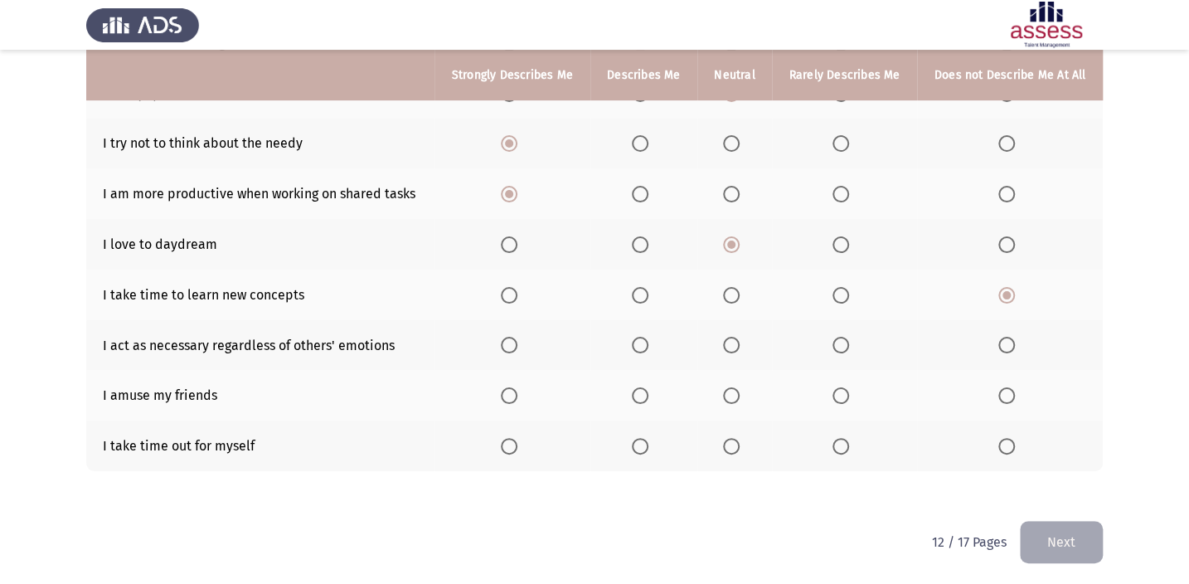
click at [640, 341] on span "Select an option" at bounding box center [640, 345] width 17 height 17
click at [640, 341] on input "Select an option" at bounding box center [640, 345] width 17 height 17
click at [844, 392] on span "Select an option" at bounding box center [840, 395] width 17 height 17
click at [844, 392] on input "Select an option" at bounding box center [840, 395] width 17 height 17
click at [738, 438] on span "Select an option" at bounding box center [731, 446] width 17 height 17
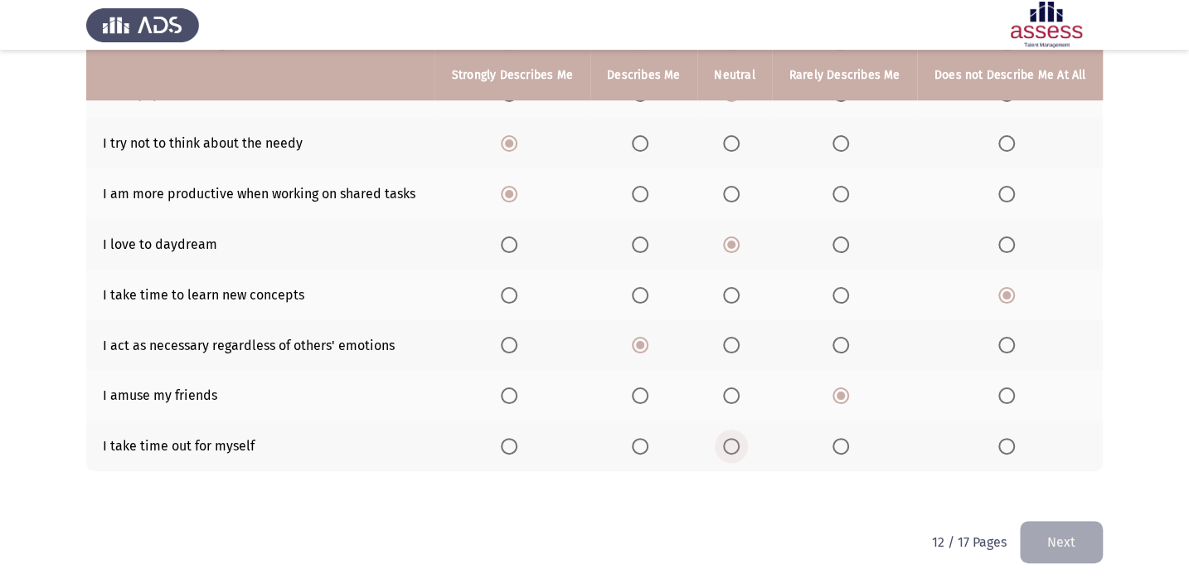
click at [738, 438] on input "Select an option" at bounding box center [731, 446] width 17 height 17
click at [1037, 534] on button "Next" at bounding box center [1060, 542] width 83 height 42
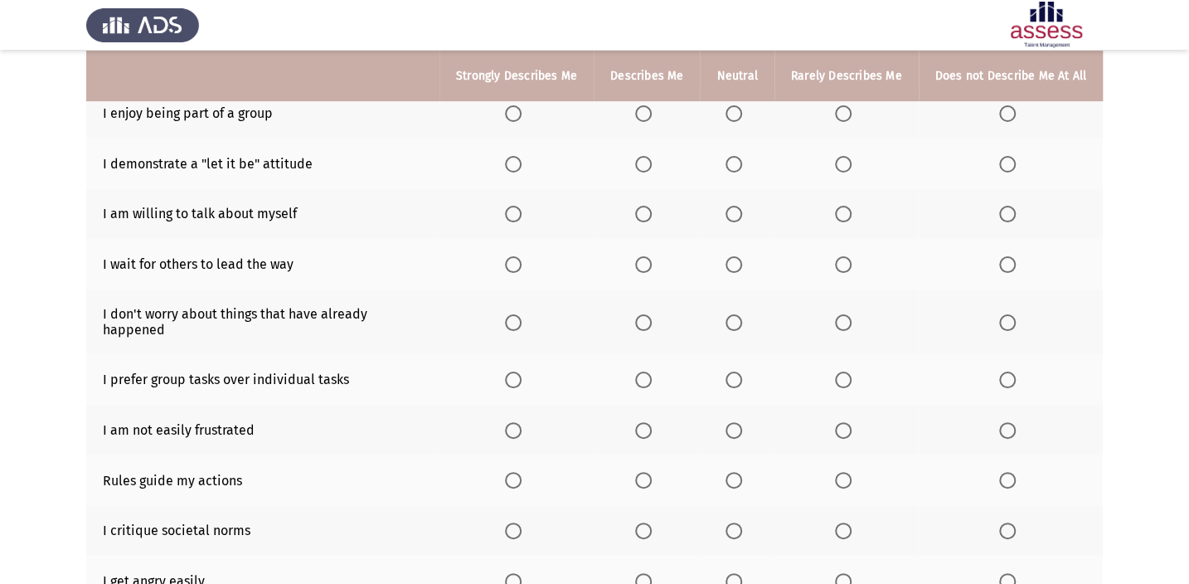
scroll to position [150, 0]
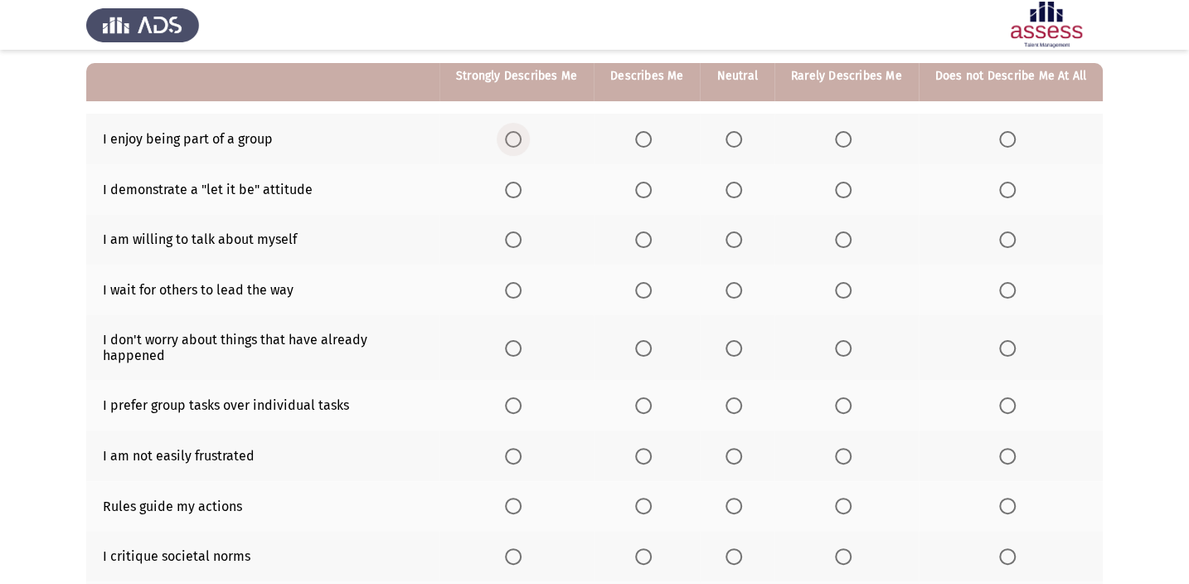
click at [521, 138] on span "Select an option" at bounding box center [513, 139] width 17 height 17
click at [521, 138] on input "Select an option" at bounding box center [513, 139] width 17 height 17
click at [733, 191] on span "Select an option" at bounding box center [733, 190] width 17 height 17
click at [733, 191] on input "Select an option" at bounding box center [733, 190] width 17 height 17
click at [841, 232] on span "Select an option" at bounding box center [843, 239] width 17 height 17
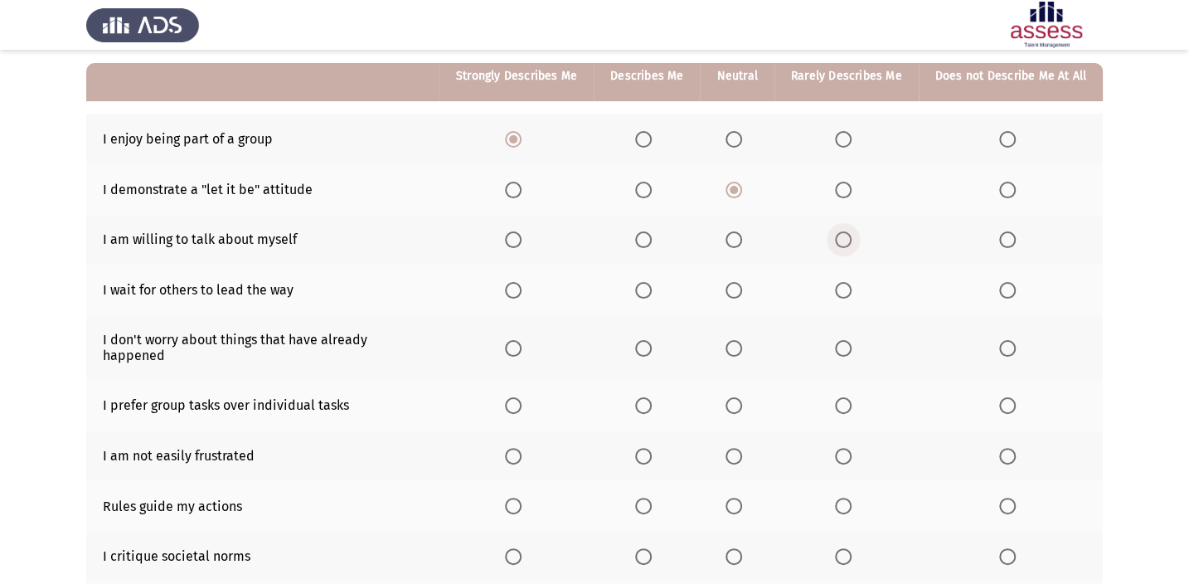
click at [841, 232] on input "Select an option" at bounding box center [843, 239] width 17 height 17
click at [1010, 282] on span "Select an option" at bounding box center [1007, 290] width 17 height 17
click at [1010, 282] on input "Select an option" at bounding box center [1007, 290] width 17 height 17
click at [868, 337] on th at bounding box center [846, 347] width 144 height 65
click at [658, 340] on label "Select an option" at bounding box center [646, 348] width 23 height 17
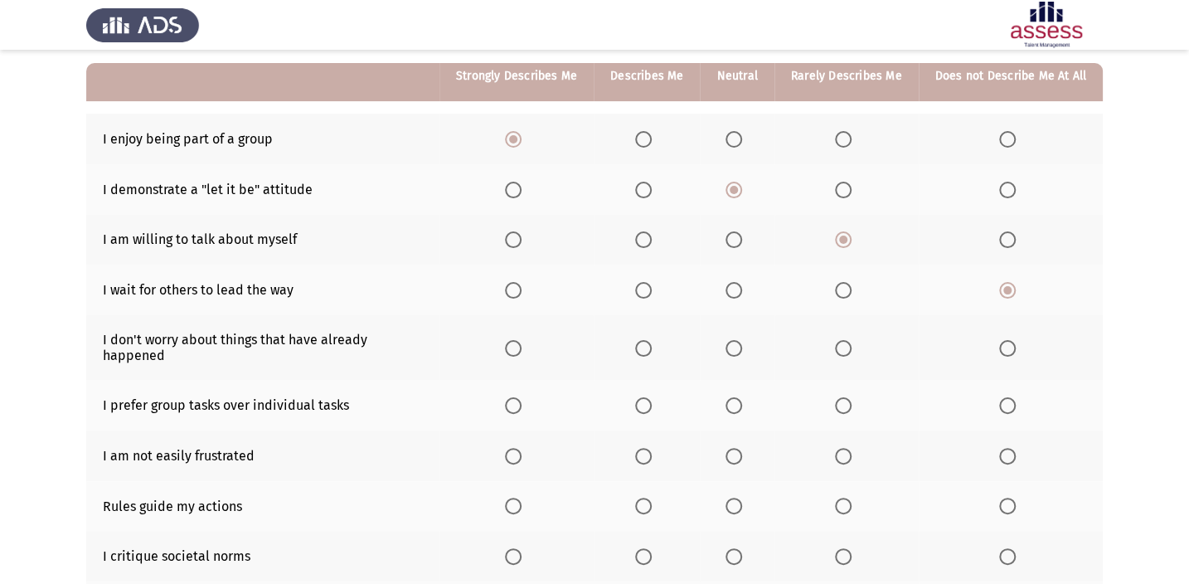
click at [651, 340] on input "Select an option" at bounding box center [643, 348] width 17 height 17
click at [746, 340] on label "Select an option" at bounding box center [736, 348] width 23 height 17
click at [742, 340] on input "Select an option" at bounding box center [733, 348] width 17 height 17
click at [528, 397] on label "Select an option" at bounding box center [516, 405] width 23 height 17
click at [521, 397] on input "Select an option" at bounding box center [513, 405] width 17 height 17
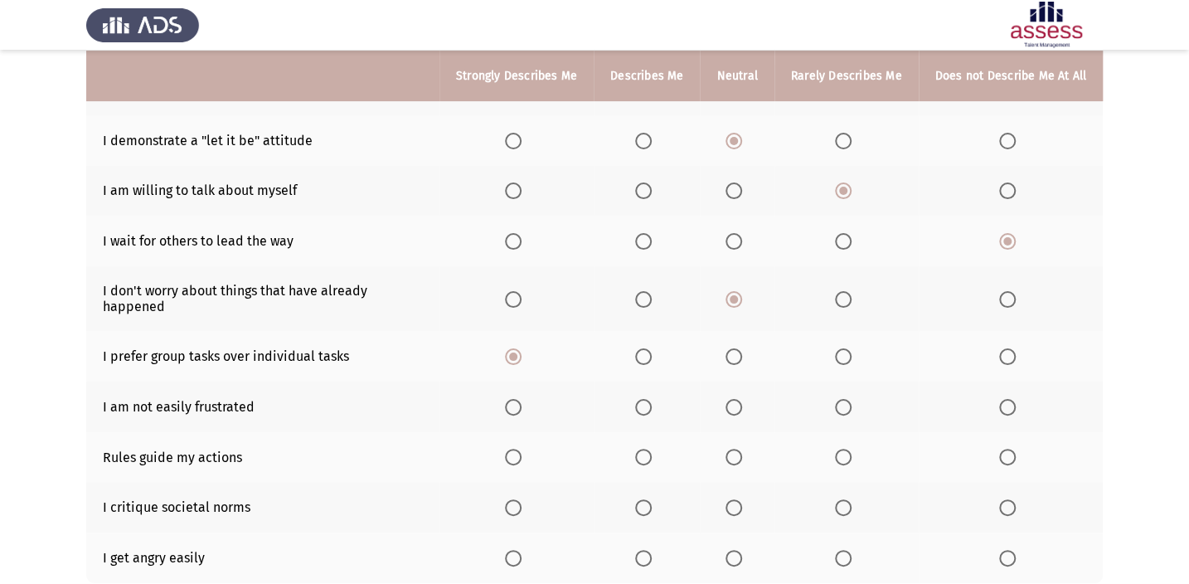
scroll to position [225, 0]
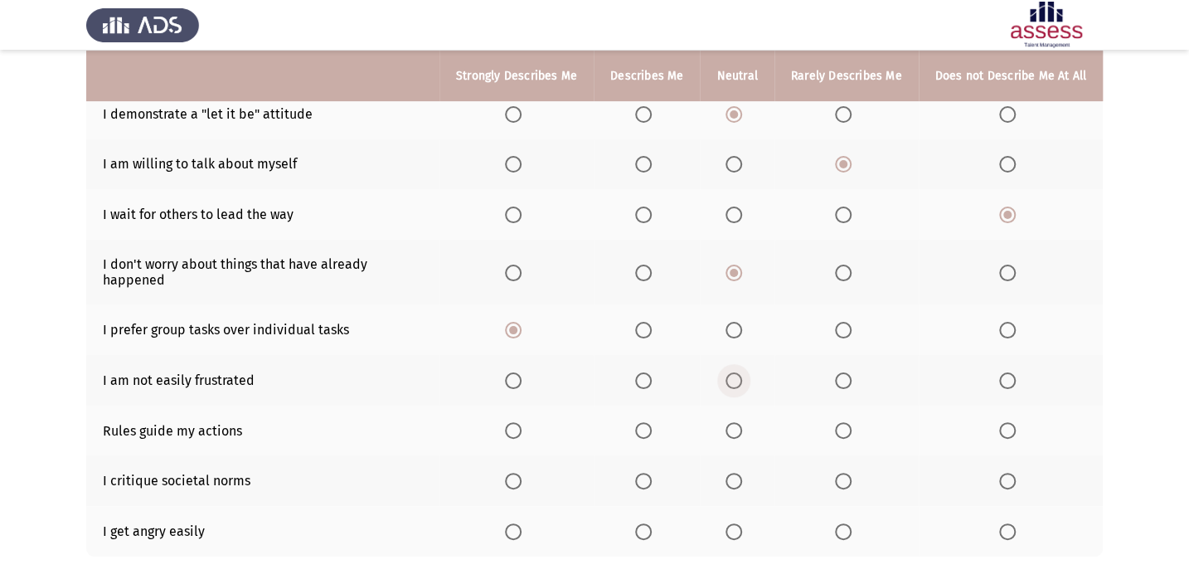
click at [731, 372] on span "Select an option" at bounding box center [733, 380] width 17 height 17
click at [731, 372] on input "Select an option" at bounding box center [733, 380] width 17 height 17
click at [1010, 523] on span "Select an option" at bounding box center [1007, 531] width 17 height 17
click at [1010, 523] on input "Select an option" at bounding box center [1007, 531] width 17 height 17
click at [521, 472] on span "Select an option" at bounding box center [513, 480] width 17 height 17
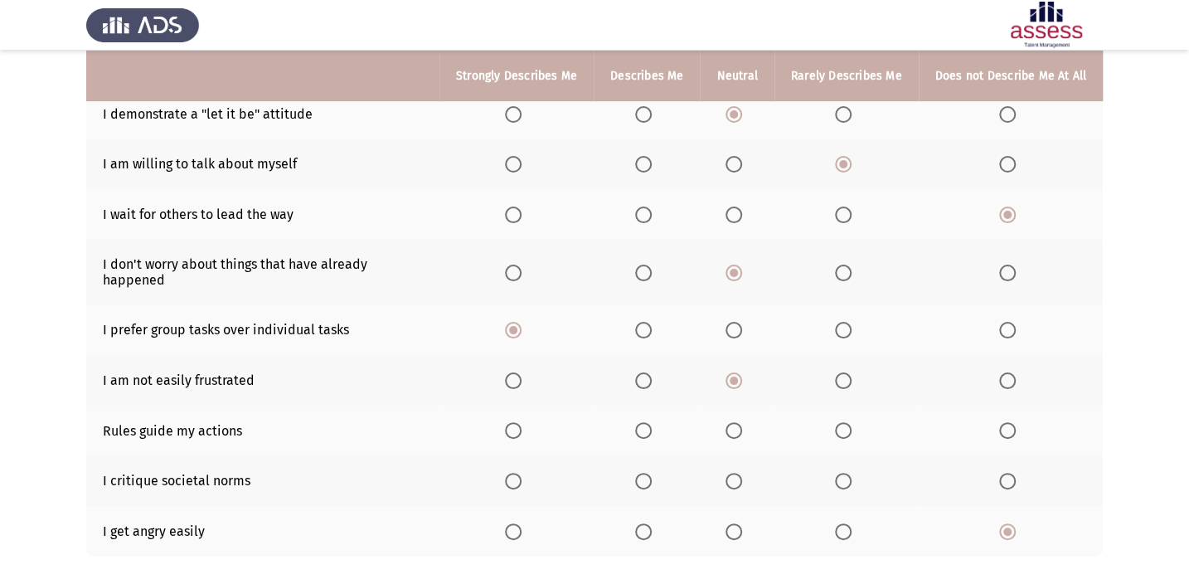
click at [521, 472] on input "Select an option" at bounding box center [513, 480] width 17 height 17
click at [521, 422] on span "Select an option" at bounding box center [513, 430] width 17 height 17
click at [521, 422] on input "Select an option" at bounding box center [513, 430] width 17 height 17
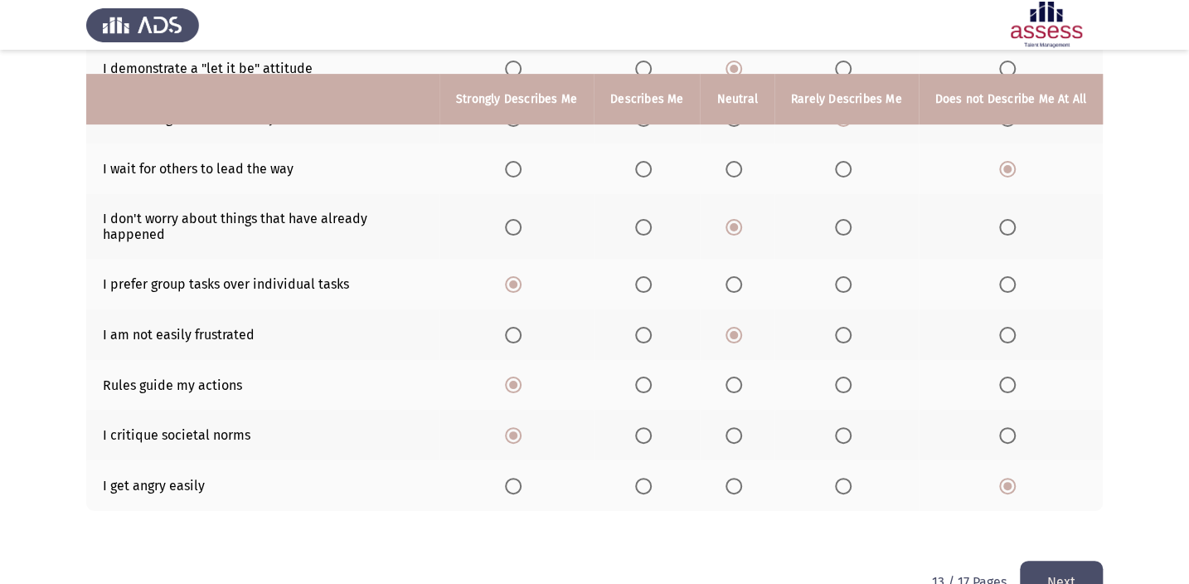
scroll to position [296, 0]
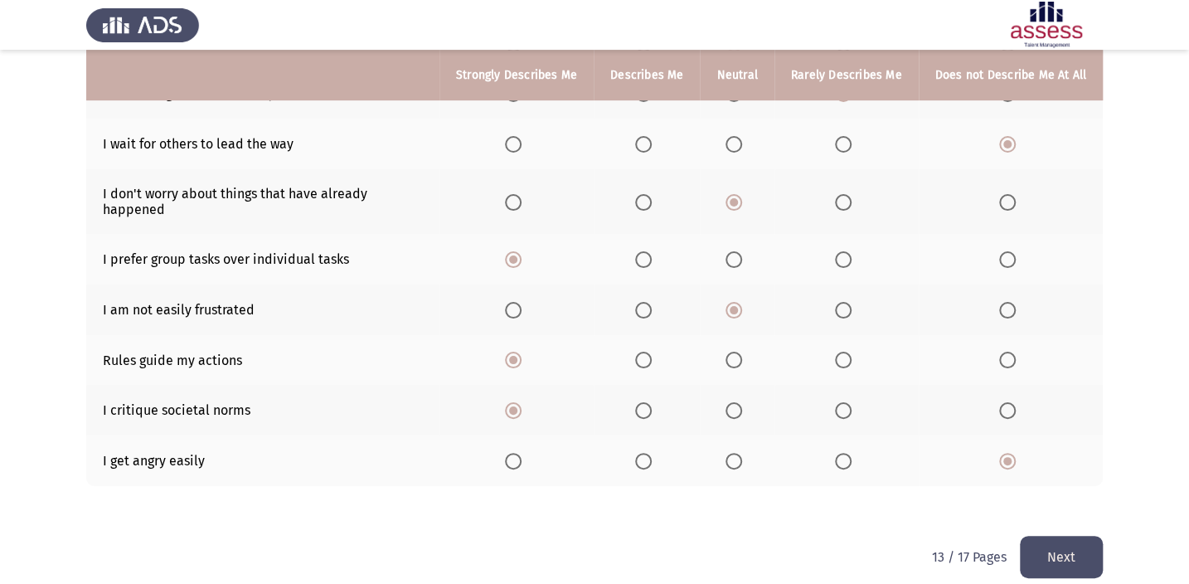
click at [1095, 543] on button "Next" at bounding box center [1060, 556] width 83 height 42
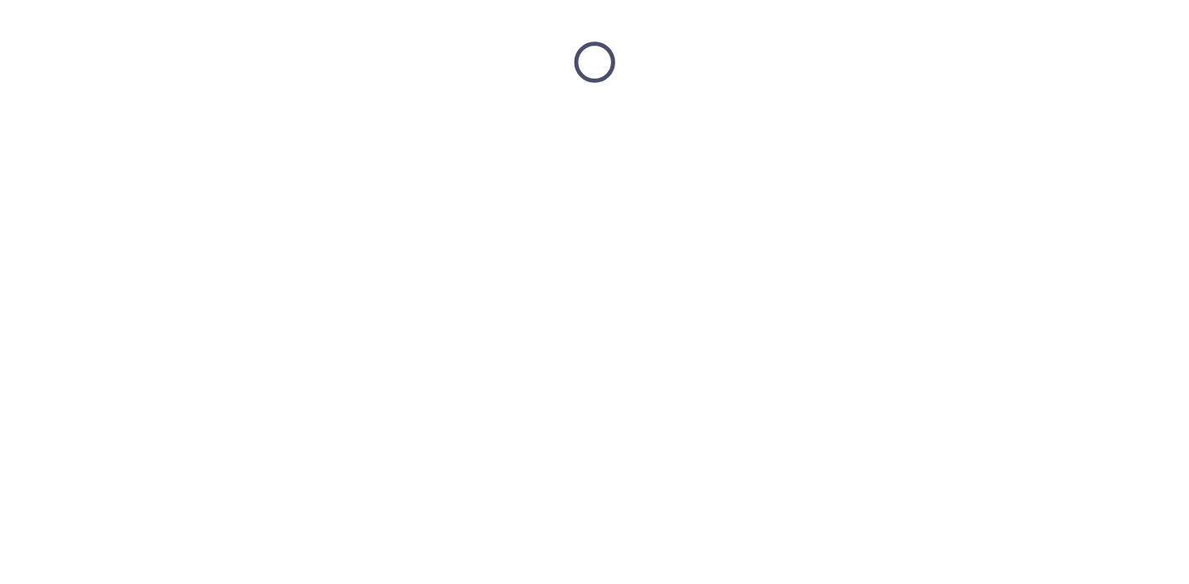
scroll to position [0, 0]
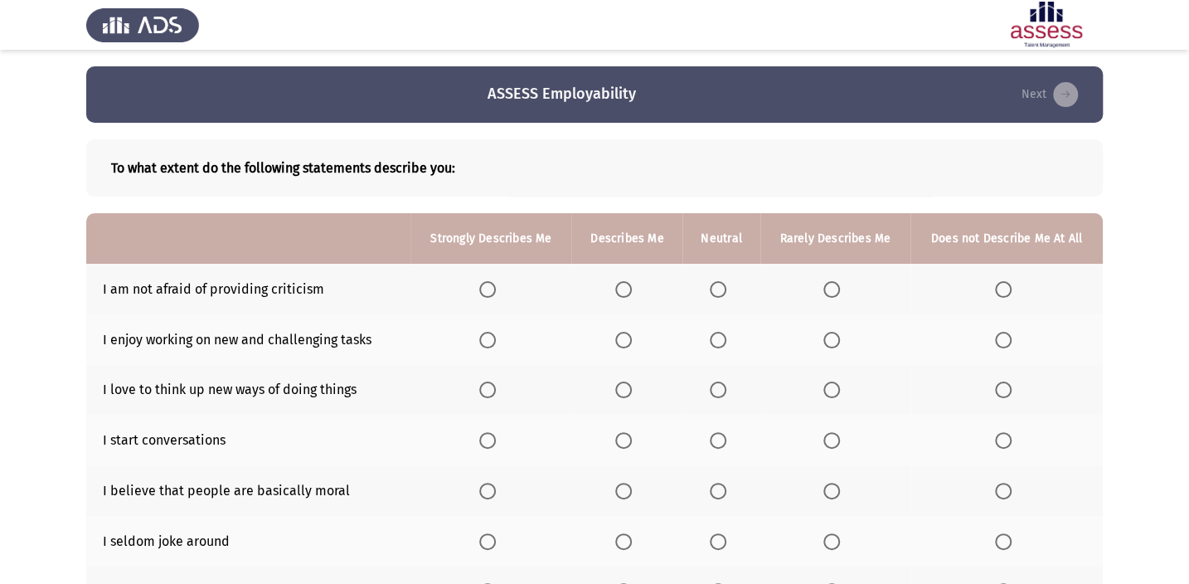
click at [628, 290] on span "Select an option" at bounding box center [623, 289] width 17 height 17
click at [628, 290] on input "Select an option" at bounding box center [623, 289] width 17 height 17
click at [496, 339] on span "Select an option" at bounding box center [487, 340] width 17 height 17
click at [496, 339] on input "Select an option" at bounding box center [487, 340] width 17 height 17
click at [487, 381] on span "Select an option" at bounding box center [487, 389] width 17 height 17
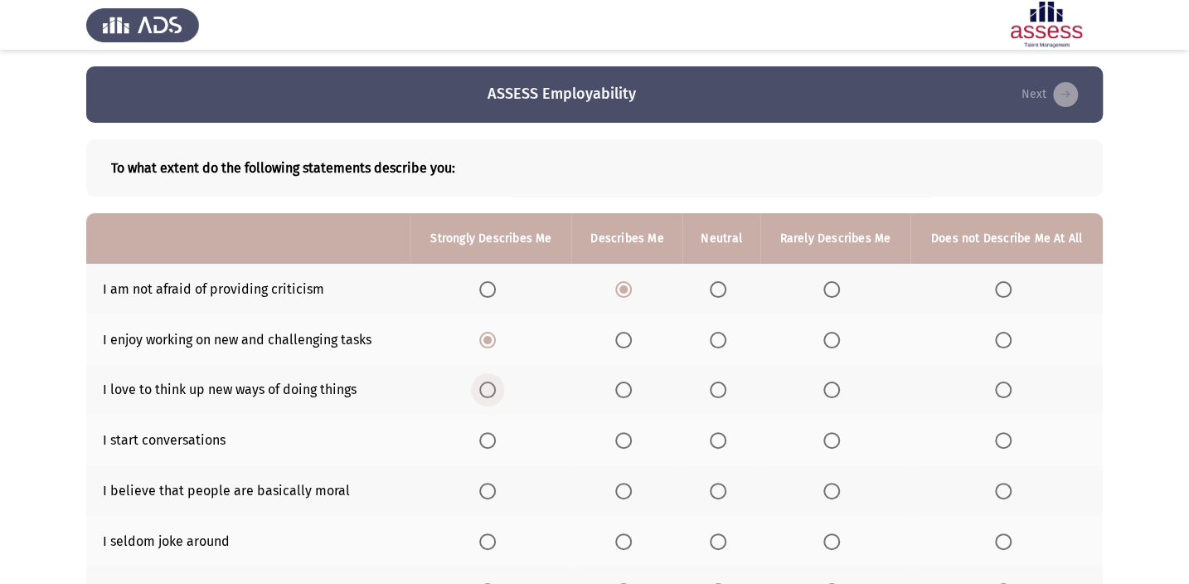
click at [487, 381] on input "Select an option" at bounding box center [487, 389] width 17 height 17
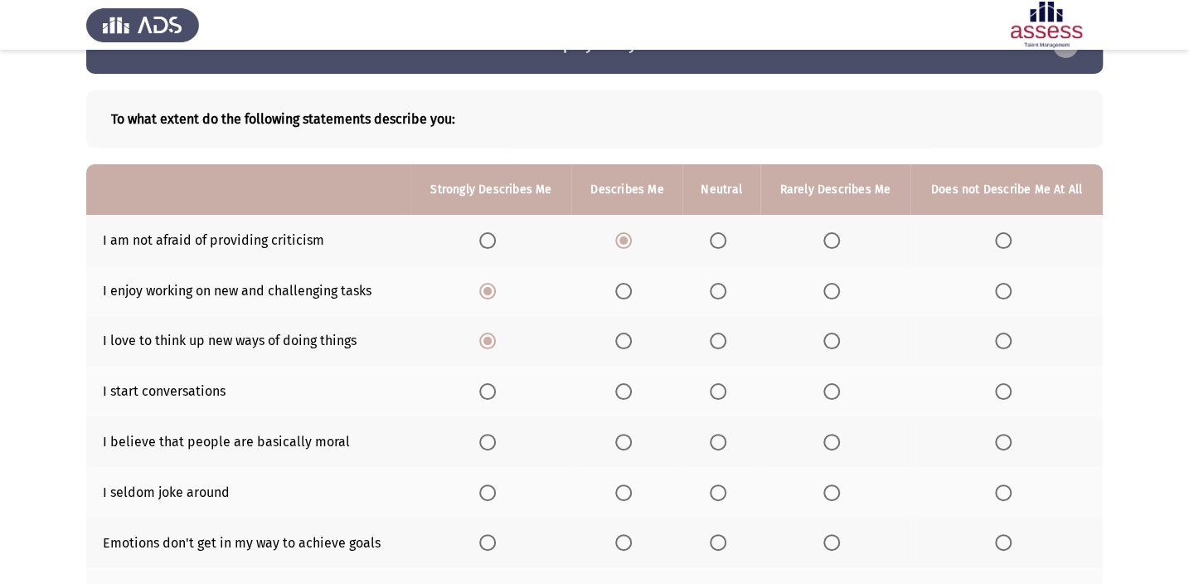
scroll to position [150, 0]
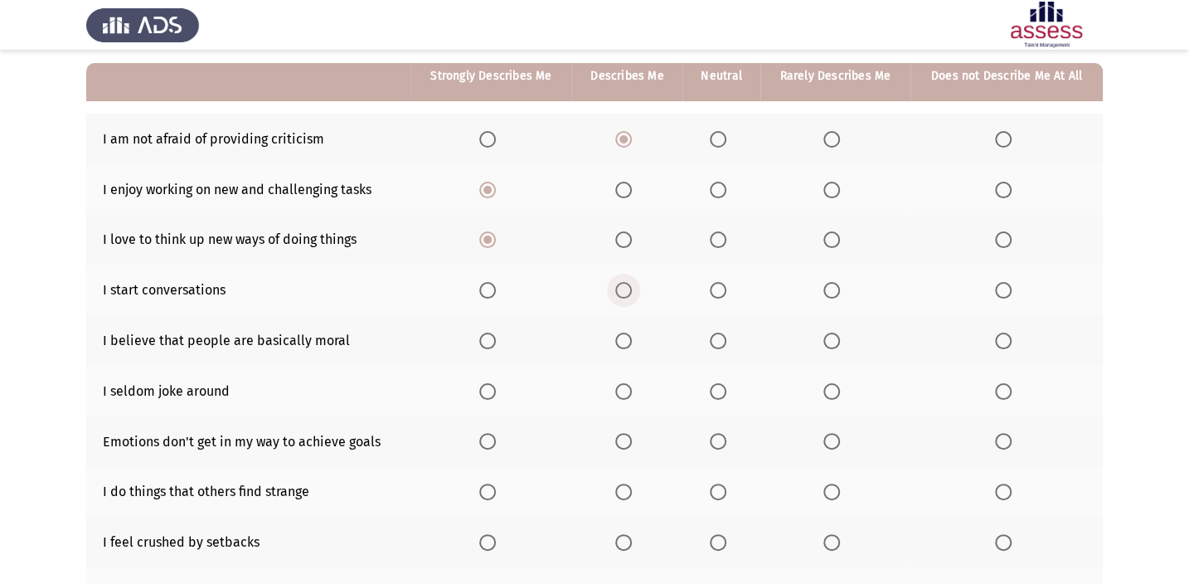
click at [621, 282] on span "Select an option" at bounding box center [623, 290] width 17 height 17
click at [621, 282] on input "Select an option" at bounding box center [623, 290] width 17 height 17
click at [715, 336] on span "Select an option" at bounding box center [718, 340] width 17 height 17
click at [715, 336] on input "Select an option" at bounding box center [718, 340] width 17 height 17
click at [713, 386] on span "Select an option" at bounding box center [718, 391] width 17 height 17
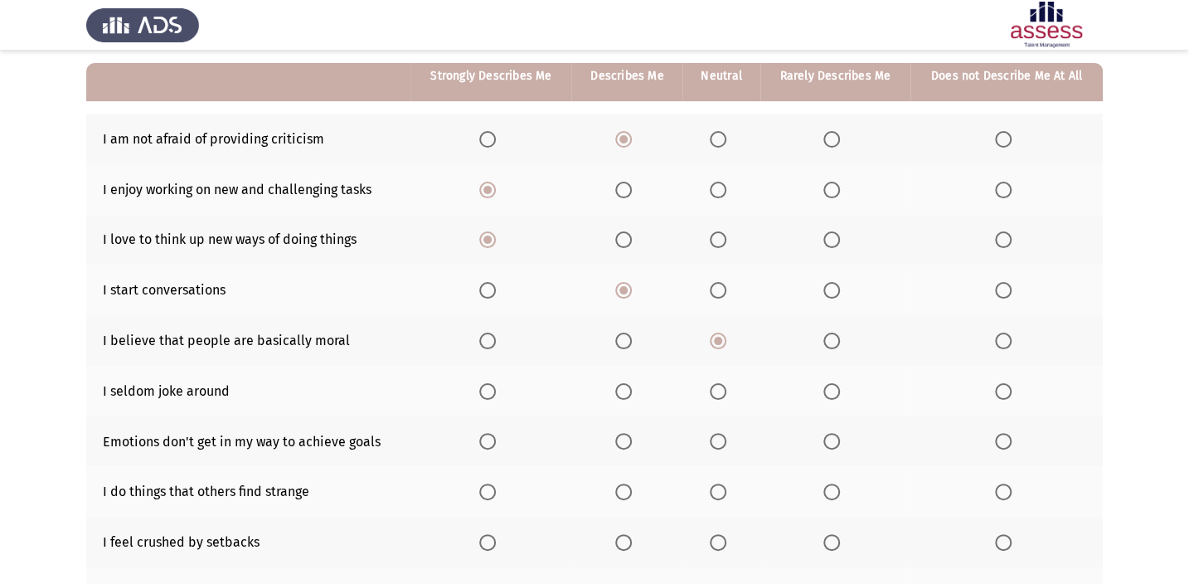
click at [713, 386] on input "Select an option" at bounding box center [718, 391] width 17 height 17
click at [826, 443] on span "Select an option" at bounding box center [831, 441] width 17 height 17
click at [826, 443] on input "Select an option" at bounding box center [831, 441] width 17 height 17
click at [616, 441] on span "Select an option" at bounding box center [623, 441] width 17 height 17
click at [616, 441] on input "Select an option" at bounding box center [623, 441] width 17 height 17
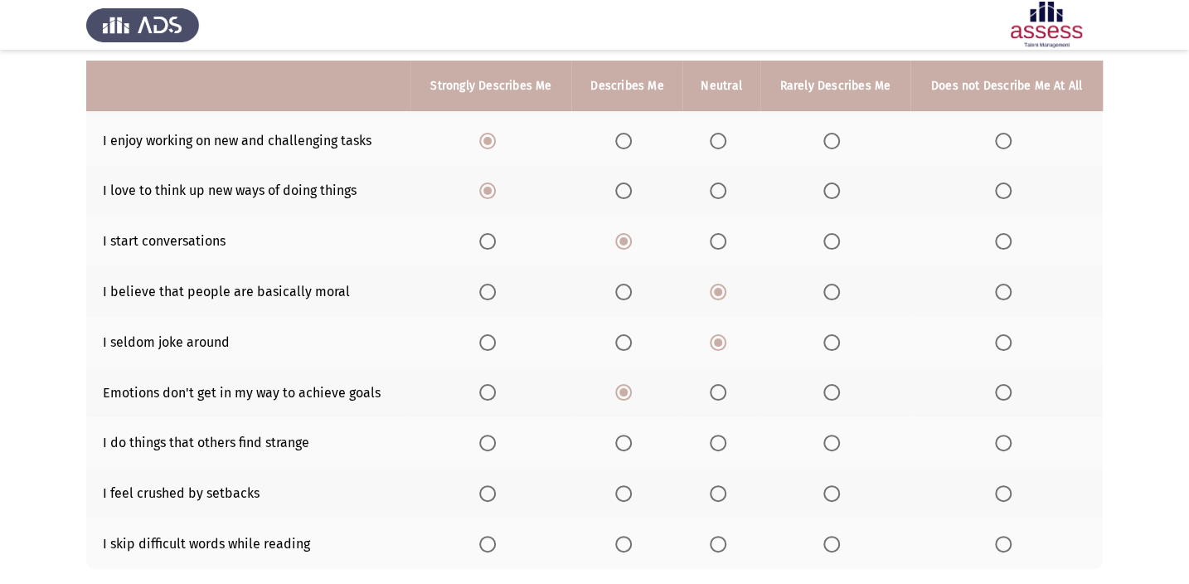
scroll to position [225, 0]
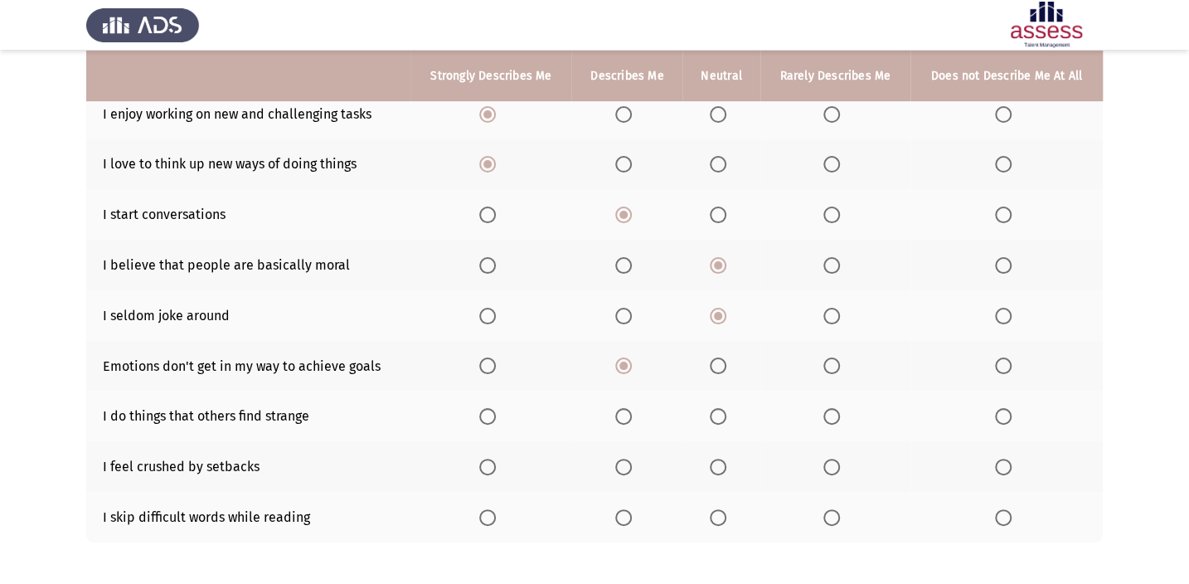
click at [840, 410] on label "Select an option" at bounding box center [834, 416] width 23 height 17
click at [840, 410] on input "Select an option" at bounding box center [831, 416] width 17 height 17
click at [1005, 463] on span "Select an option" at bounding box center [1003, 466] width 17 height 17
click at [1005, 463] on input "Select an option" at bounding box center [1003, 466] width 17 height 17
click at [1005, 514] on span "Select an option" at bounding box center [1003, 517] width 17 height 17
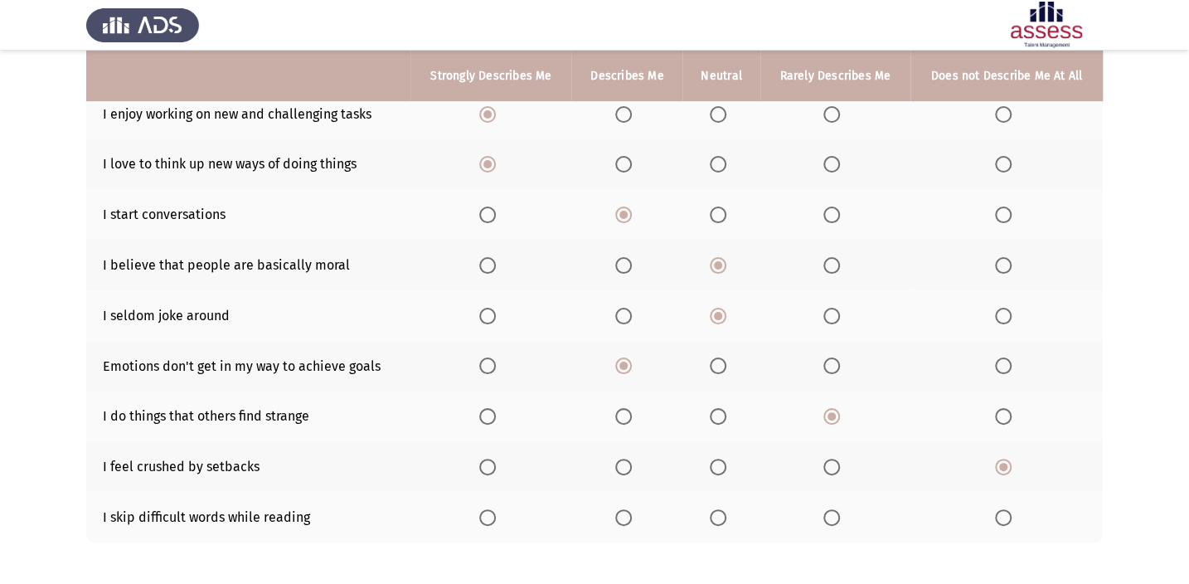
click at [1005, 514] on input "Select an option" at bounding box center [1003, 517] width 17 height 17
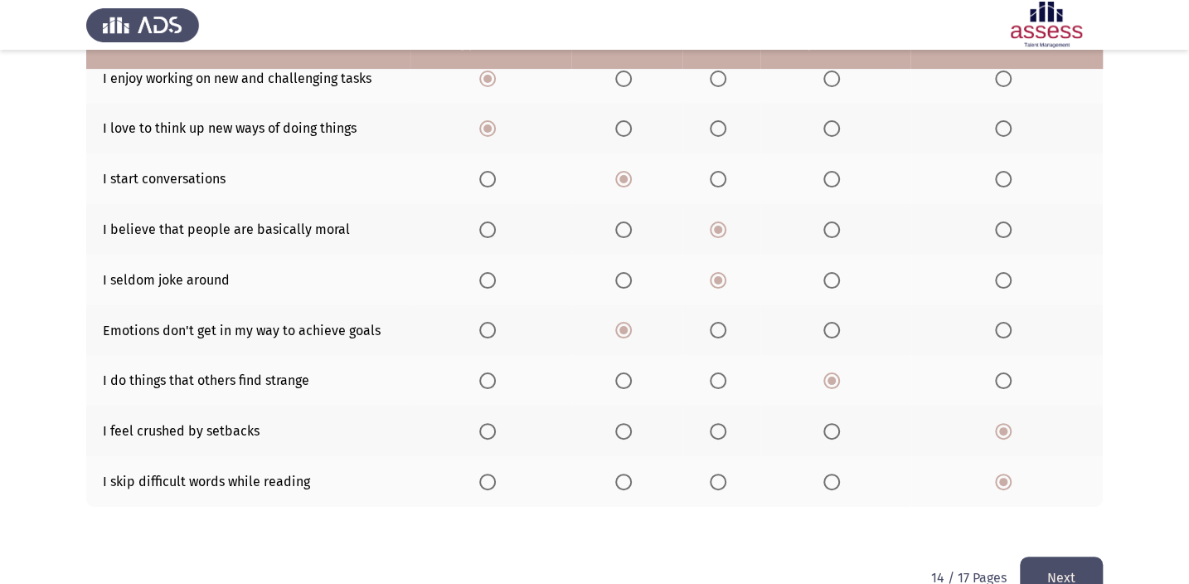
scroll to position [296, 0]
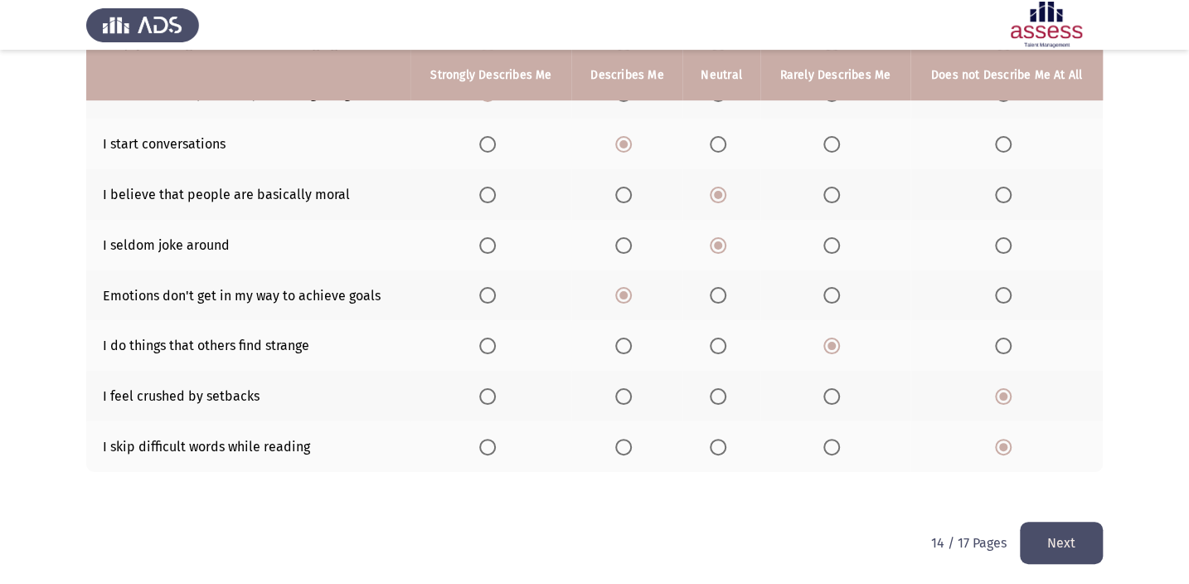
click at [1082, 551] on button "Next" at bounding box center [1060, 542] width 83 height 42
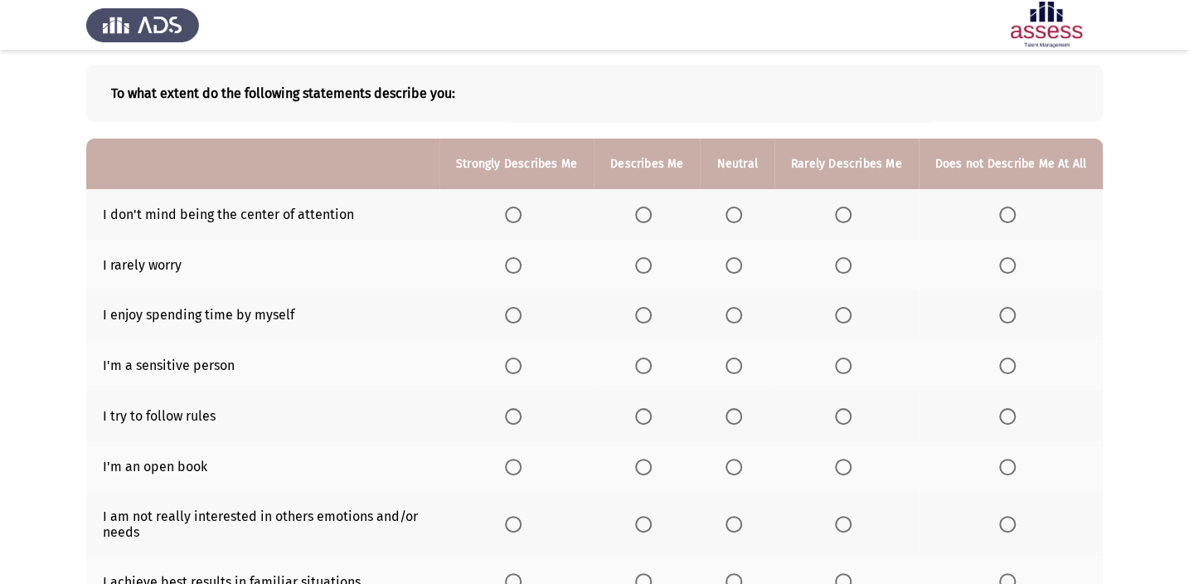
scroll to position [150, 0]
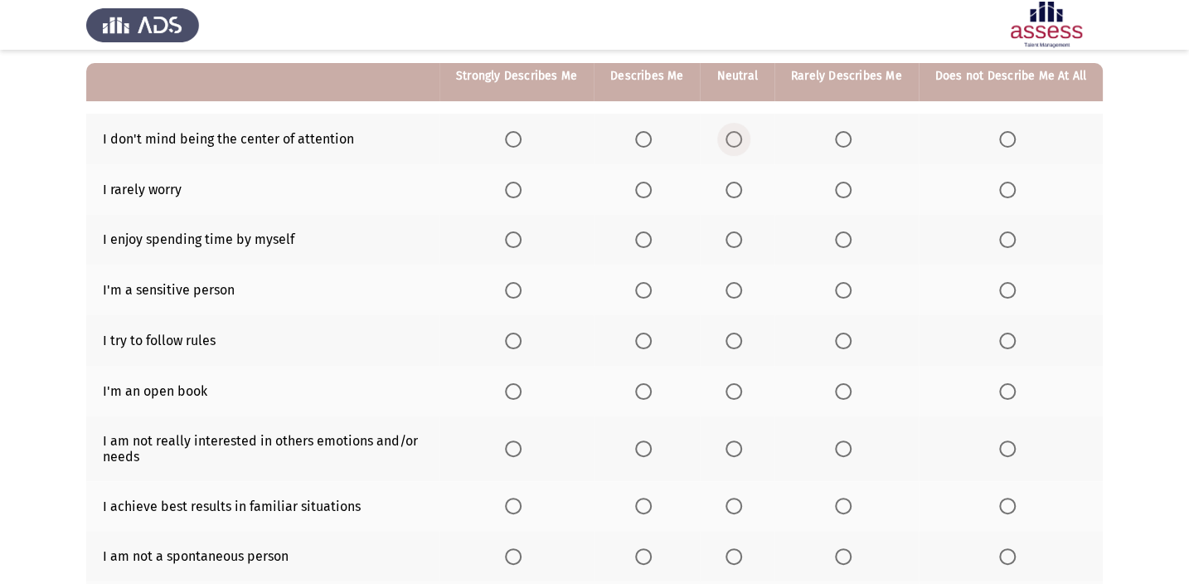
click at [738, 142] on span "Select an option" at bounding box center [733, 139] width 17 height 17
click at [738, 142] on input "Select an option" at bounding box center [733, 139] width 17 height 17
click at [848, 188] on span "Select an option" at bounding box center [843, 190] width 17 height 17
click at [848, 188] on input "Select an option" at bounding box center [843, 190] width 17 height 17
click at [748, 188] on label "Select an option" at bounding box center [736, 190] width 23 height 17
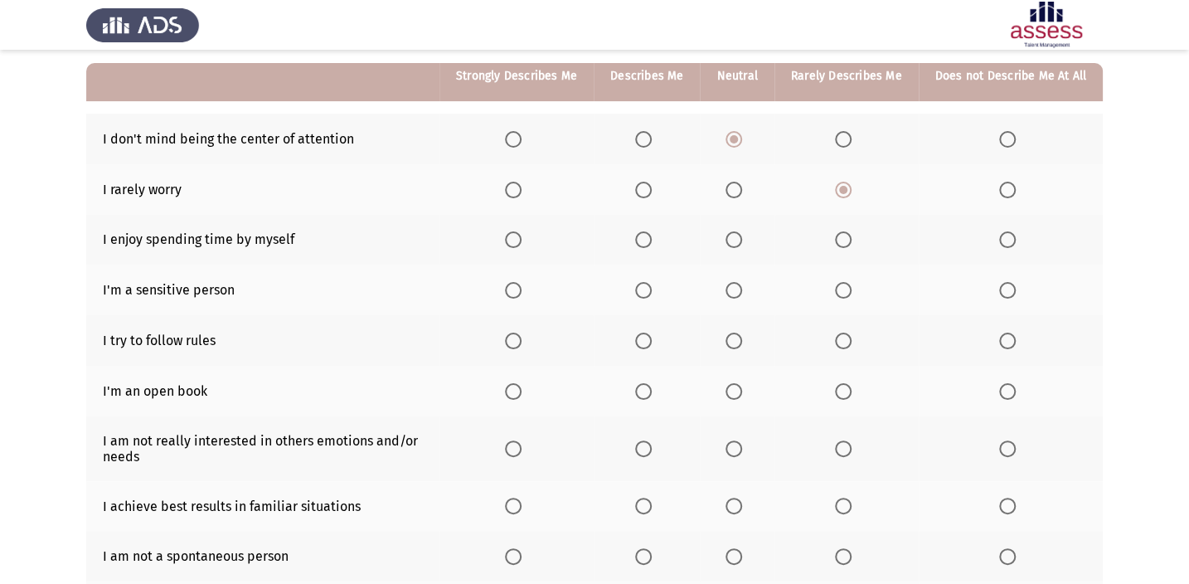
click at [742, 188] on input "Select an option" at bounding box center [733, 190] width 17 height 17
click at [747, 236] on label "Select an option" at bounding box center [736, 239] width 23 height 17
click at [742, 236] on input "Select an option" at bounding box center [733, 239] width 17 height 17
click at [835, 286] on th at bounding box center [846, 289] width 144 height 51
click at [847, 286] on span "Select an option" at bounding box center [843, 290] width 17 height 17
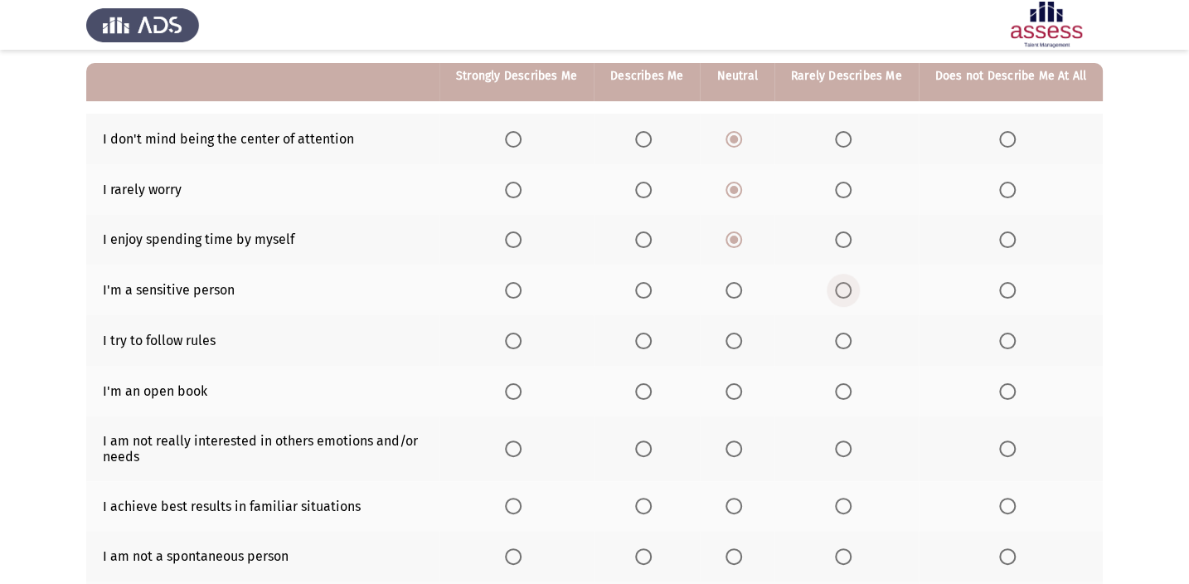
click at [847, 286] on input "Select an option" at bounding box center [843, 290] width 17 height 17
click at [520, 347] on th at bounding box center [516, 340] width 154 height 51
click at [514, 344] on span "Select an option" at bounding box center [513, 340] width 17 height 17
click at [514, 344] on input "Select an option" at bounding box center [513, 340] width 17 height 17
click at [851, 383] on span "Select an option" at bounding box center [843, 391] width 17 height 17
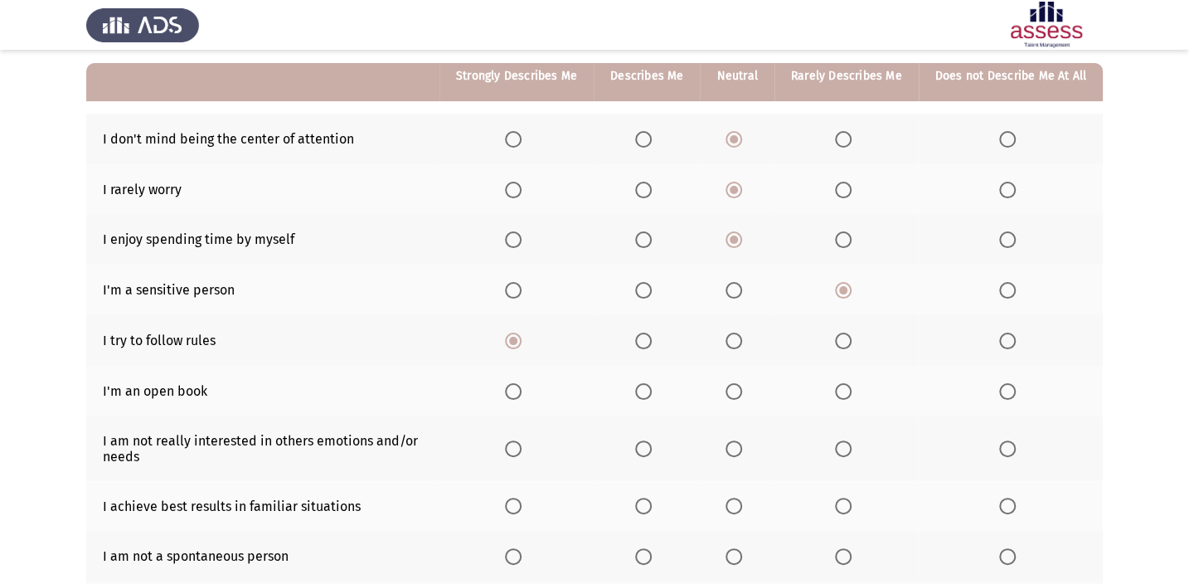
click at [851, 383] on input "Select an option" at bounding box center [843, 391] width 17 height 17
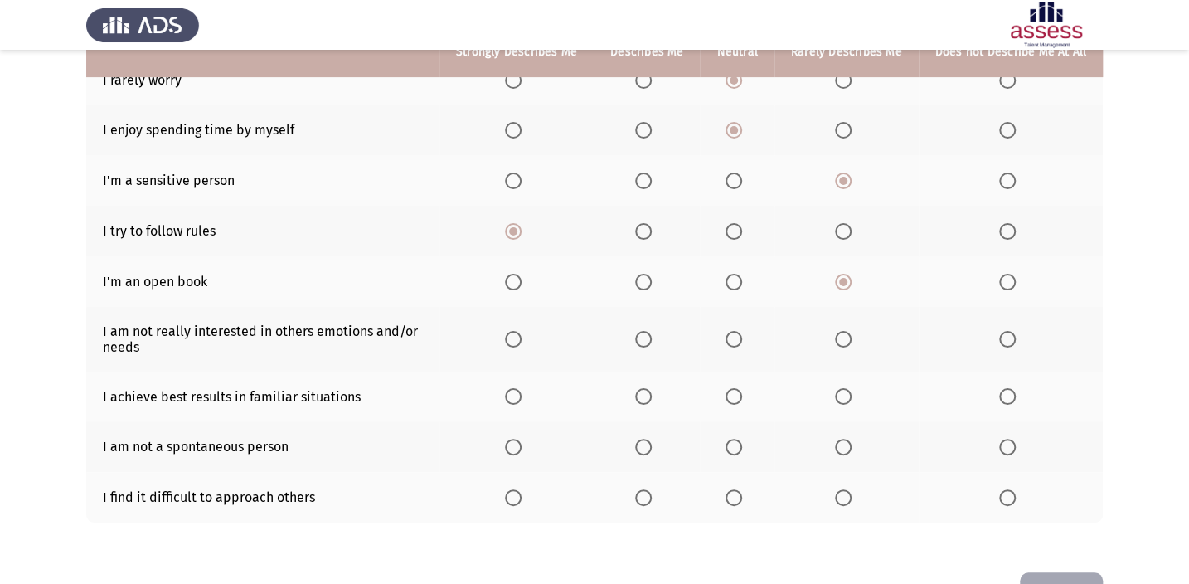
scroll to position [235, 0]
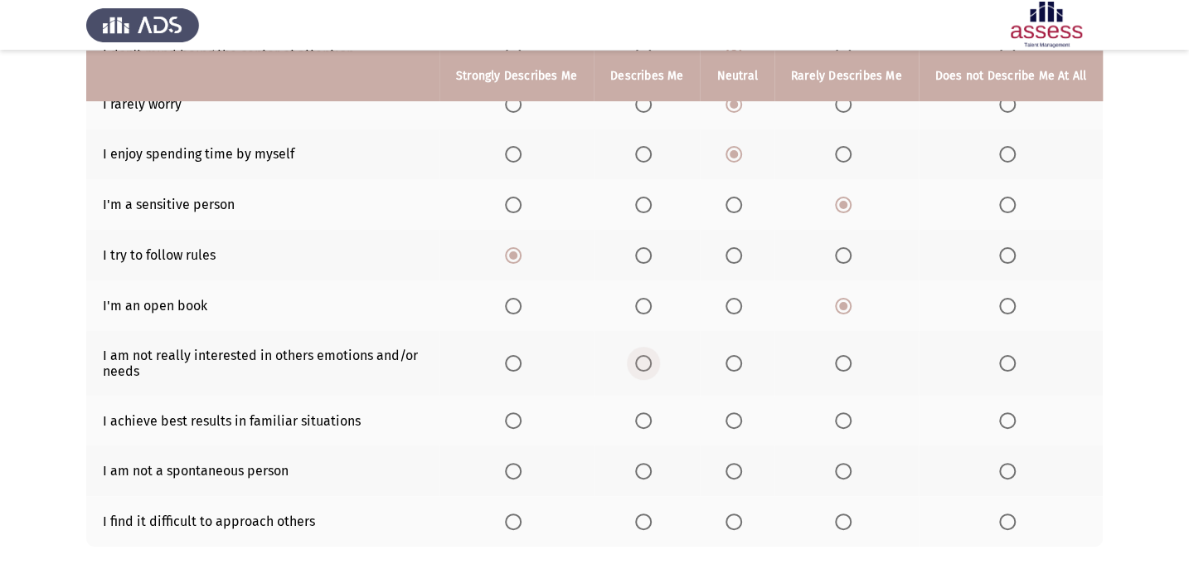
click at [644, 362] on span "Select an option" at bounding box center [643, 363] width 17 height 17
click at [644, 362] on input "Select an option" at bounding box center [643, 363] width 17 height 17
click at [857, 355] on label "Select an option" at bounding box center [846, 363] width 23 height 17
click at [851, 355] on input "Select an option" at bounding box center [843, 363] width 17 height 17
click at [739, 355] on span "Select an option" at bounding box center [733, 363] width 17 height 17
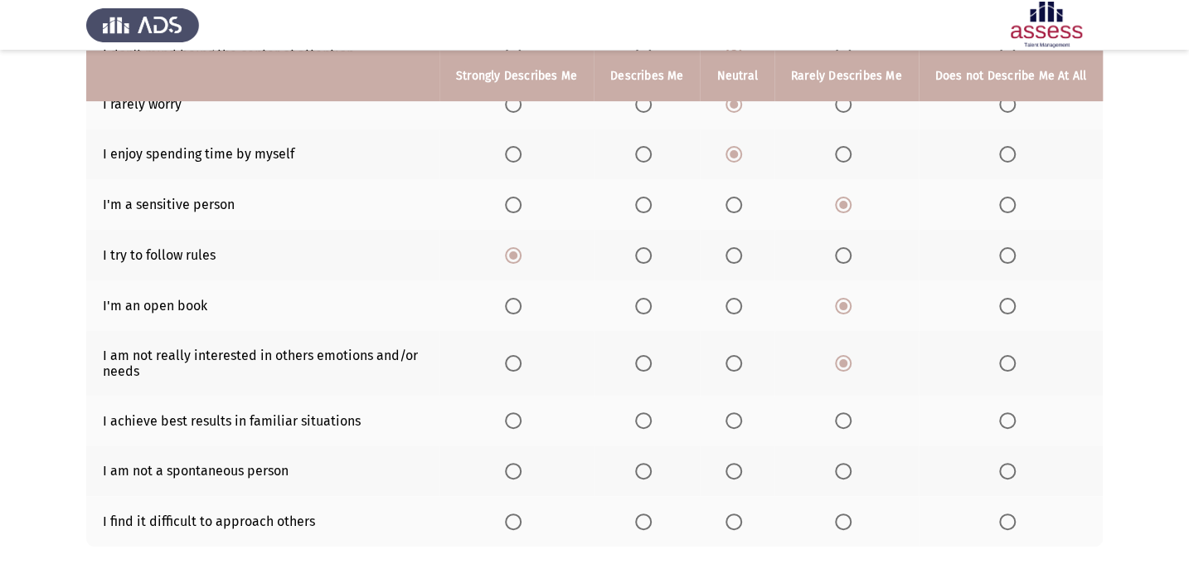
click at [739, 355] on input "Select an option" at bounding box center [733, 363] width 17 height 17
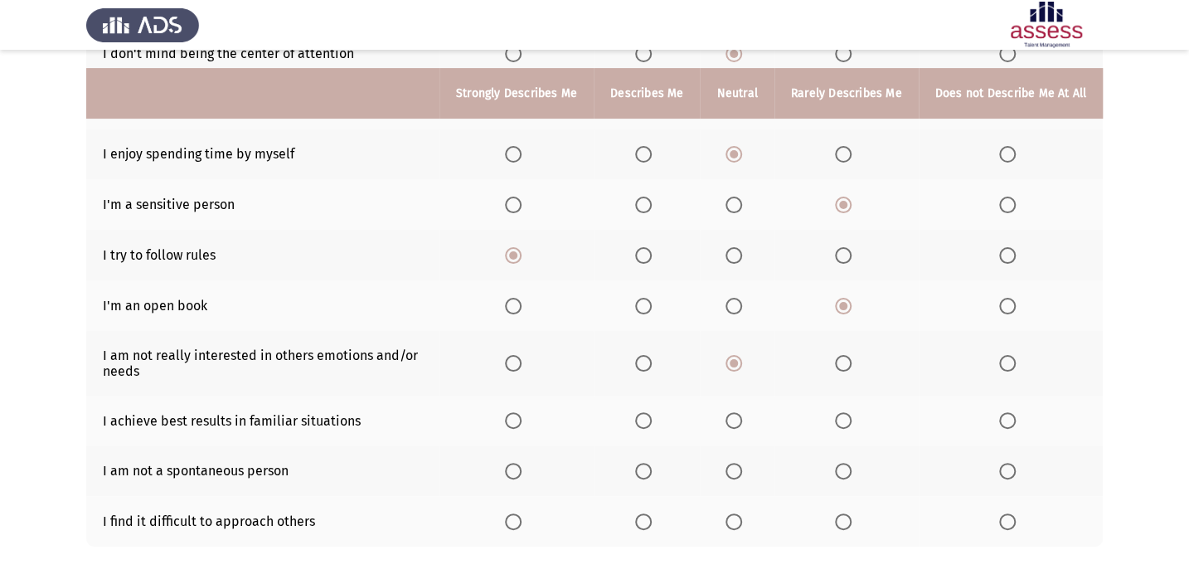
scroll to position [311, 0]
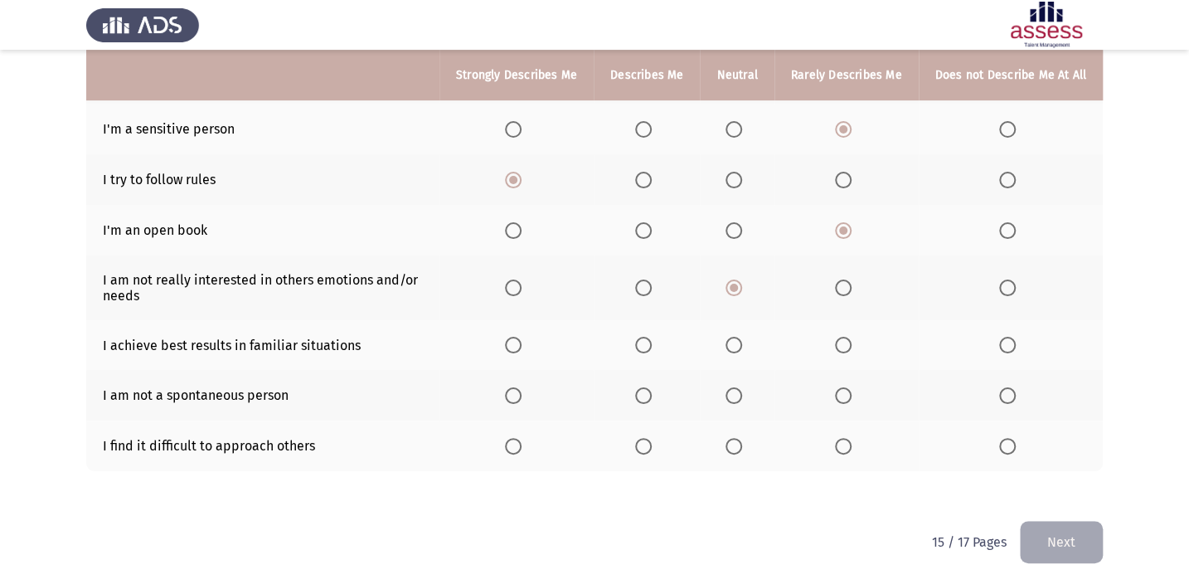
click at [521, 341] on span "Select an option" at bounding box center [513, 345] width 17 height 17
click at [521, 341] on input "Select an option" at bounding box center [513, 345] width 17 height 17
click at [843, 395] on span "Select an option" at bounding box center [843, 395] width 0 height 0
click at [845, 392] on input "Select an option" at bounding box center [843, 395] width 17 height 17
click at [1010, 445] on span "Select an option" at bounding box center [1007, 446] width 17 height 17
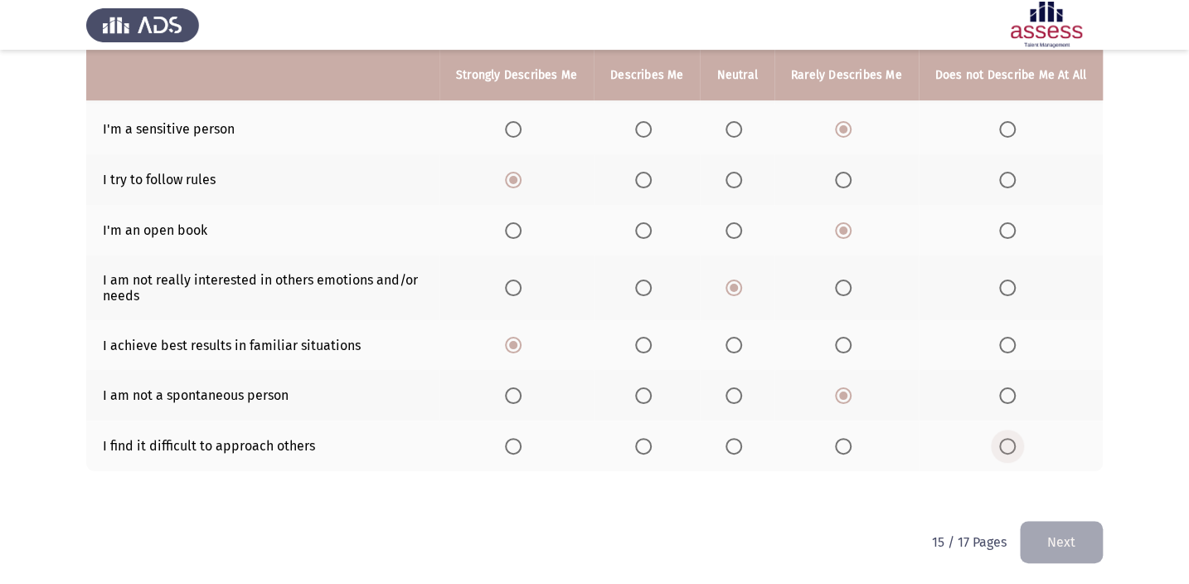
click at [1010, 445] on input "Select an option" at bounding box center [1007, 446] width 17 height 17
click at [1060, 540] on button "Next" at bounding box center [1060, 542] width 83 height 42
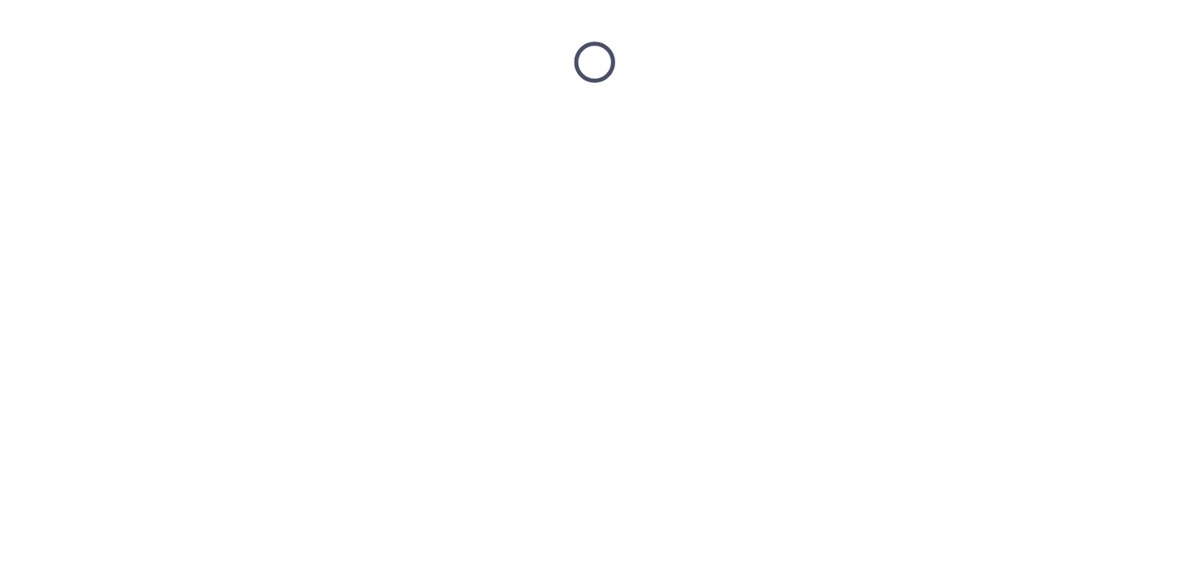
scroll to position [0, 0]
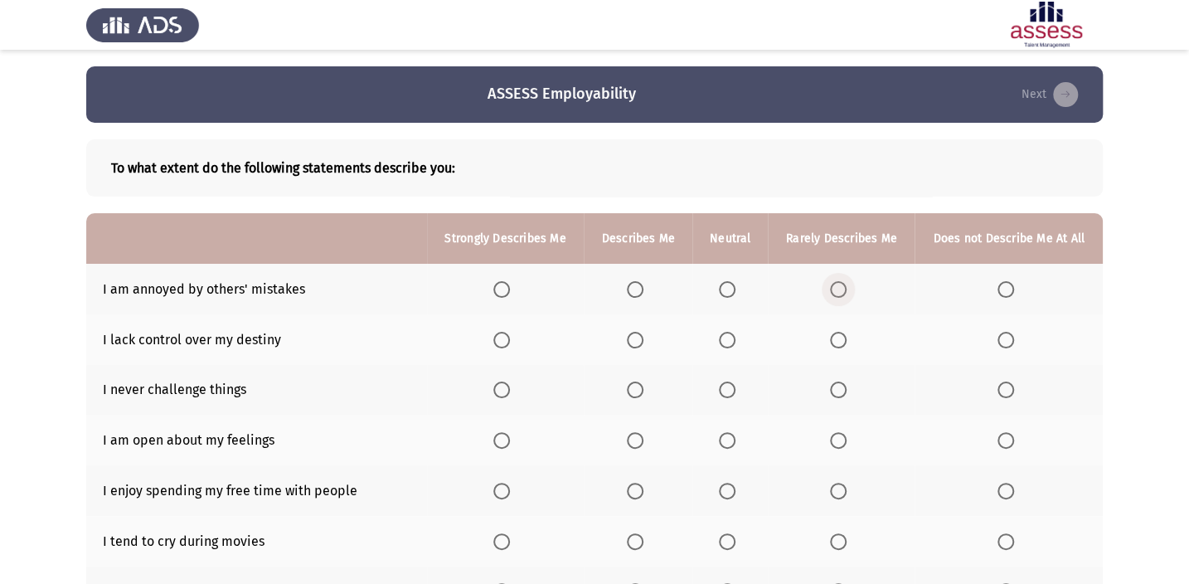
click at [835, 288] on span "Select an option" at bounding box center [838, 289] width 17 height 17
click at [835, 288] on input "Select an option" at bounding box center [838, 289] width 17 height 17
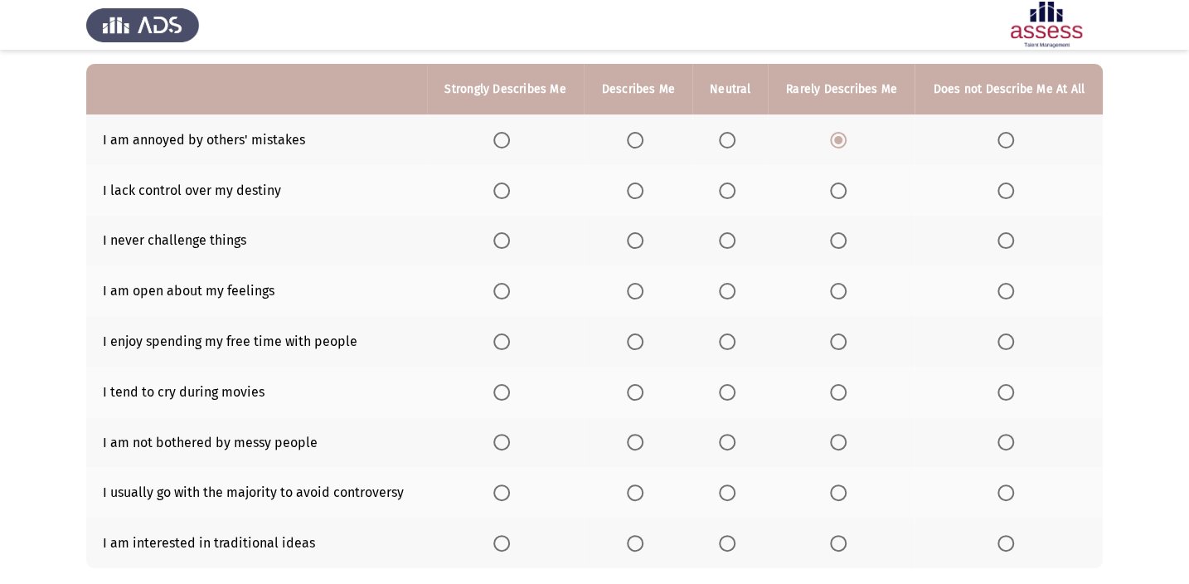
scroll to position [150, 0]
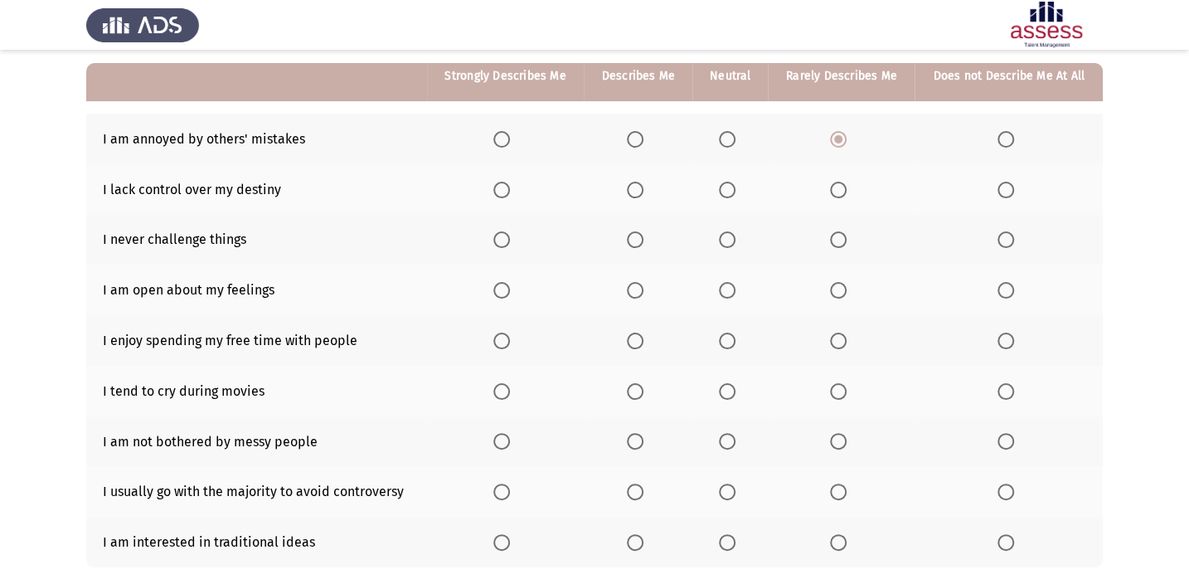
click at [502, 186] on span "Select an option" at bounding box center [501, 190] width 17 height 17
click at [502, 186] on input "Select an option" at bounding box center [501, 190] width 17 height 17
click at [998, 243] on span "Select an option" at bounding box center [1005, 239] width 17 height 17
click at [998, 243] on input "Select an option" at bounding box center [1005, 239] width 17 height 17
click at [735, 281] on mat-radio-button "Select an option" at bounding box center [730, 289] width 23 height 17
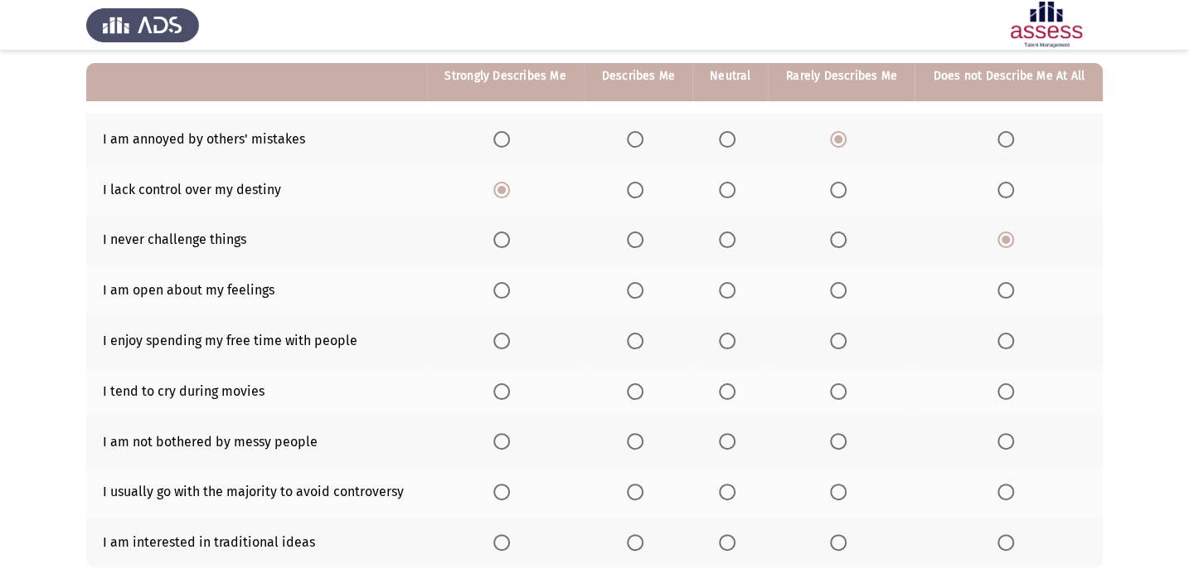
click at [726, 289] on span "Select an option" at bounding box center [727, 290] width 17 height 17
click at [726, 289] on input "Select an option" at bounding box center [727, 290] width 17 height 17
click at [497, 333] on span "Select an option" at bounding box center [501, 340] width 17 height 17
click at [497, 333] on input "Select an option" at bounding box center [501, 340] width 17 height 17
click at [1012, 389] on span "Select an option" at bounding box center [1005, 391] width 17 height 17
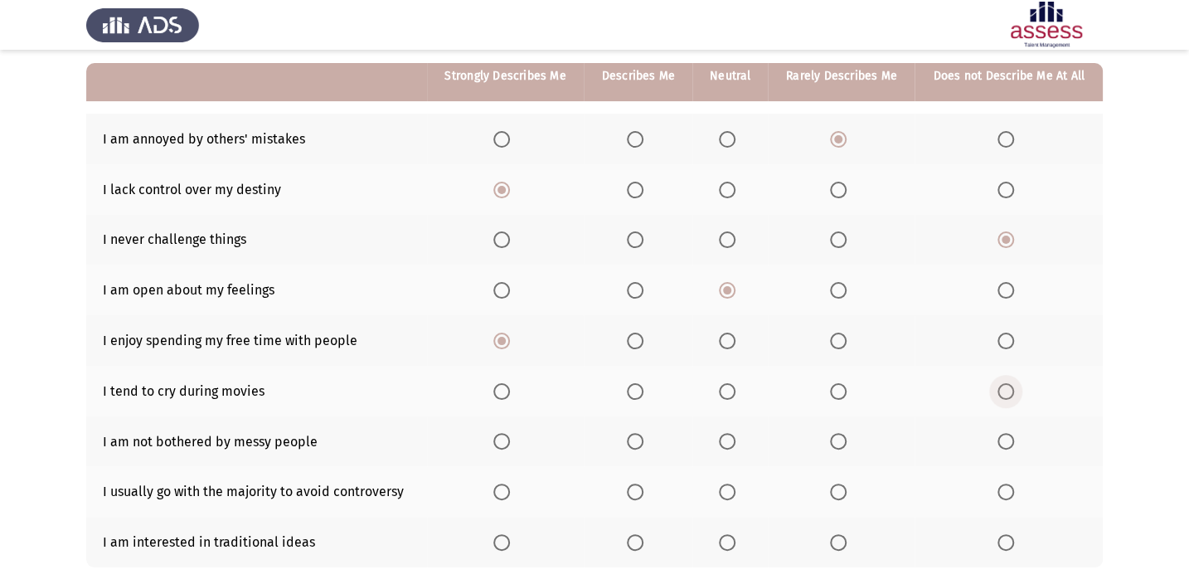
click at [1012, 389] on input "Select an option" at bounding box center [1005, 391] width 17 height 17
click at [854, 434] on th at bounding box center [841, 441] width 147 height 51
click at [842, 440] on span "Select an option" at bounding box center [838, 441] width 17 height 17
click at [842, 440] on input "Select an option" at bounding box center [838, 441] width 17 height 17
click at [734, 441] on span "Select an option" at bounding box center [727, 441] width 17 height 17
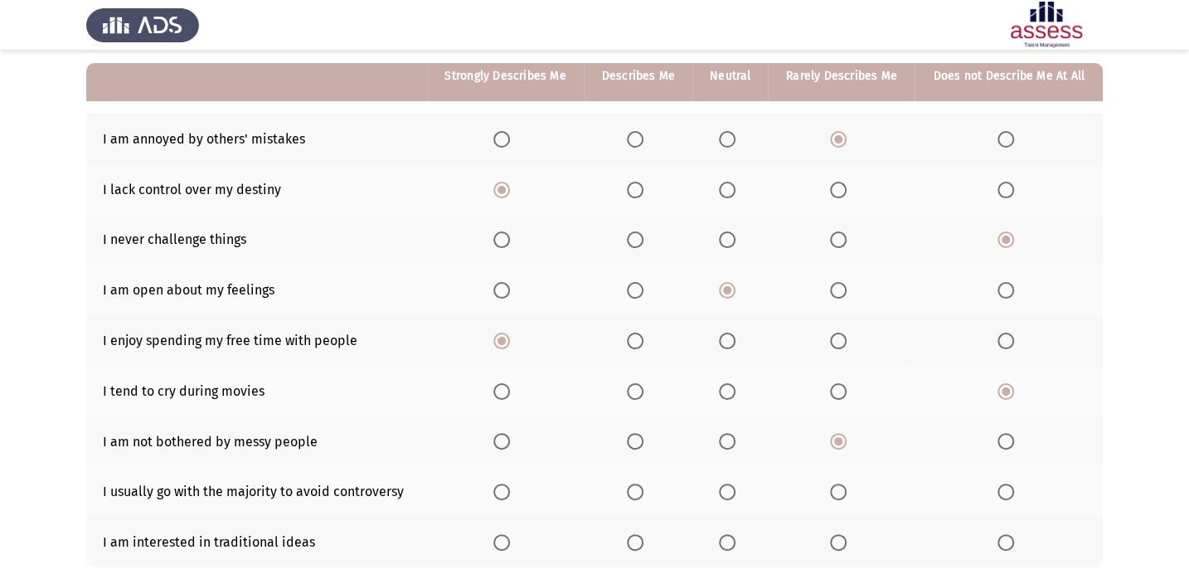
click at [734, 441] on input "Select an option" at bounding box center [727, 441] width 17 height 17
click at [729, 492] on span "Select an option" at bounding box center [727, 491] width 17 height 17
click at [729, 492] on input "Select an option" at bounding box center [727, 491] width 17 height 17
click at [841, 493] on span "Select an option" at bounding box center [838, 491] width 17 height 17
click at [841, 493] on input "Select an option" at bounding box center [838, 491] width 17 height 17
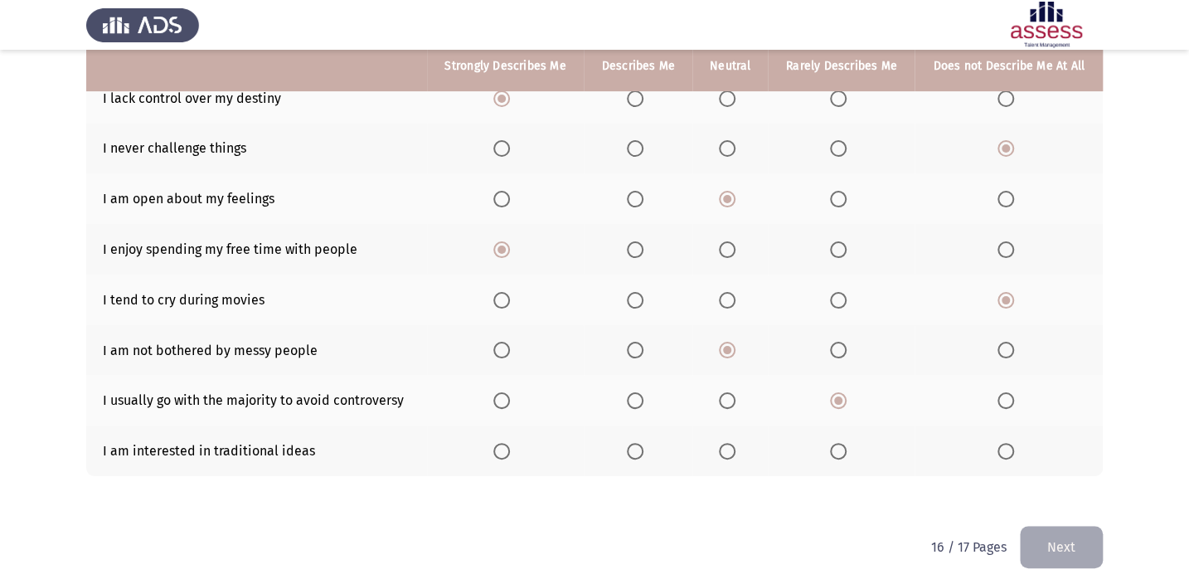
scroll to position [246, 0]
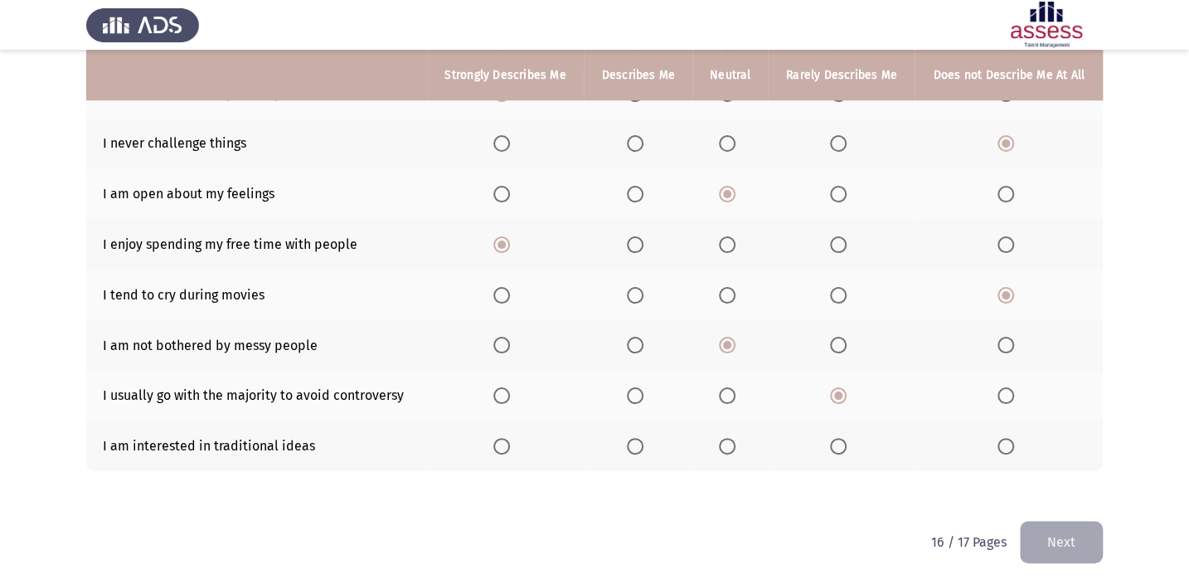
click at [850, 440] on label "Select an option" at bounding box center [841, 446] width 23 height 17
click at [846, 440] on input "Select an option" at bounding box center [838, 446] width 17 height 17
click at [1084, 536] on button "Next" at bounding box center [1060, 542] width 83 height 42
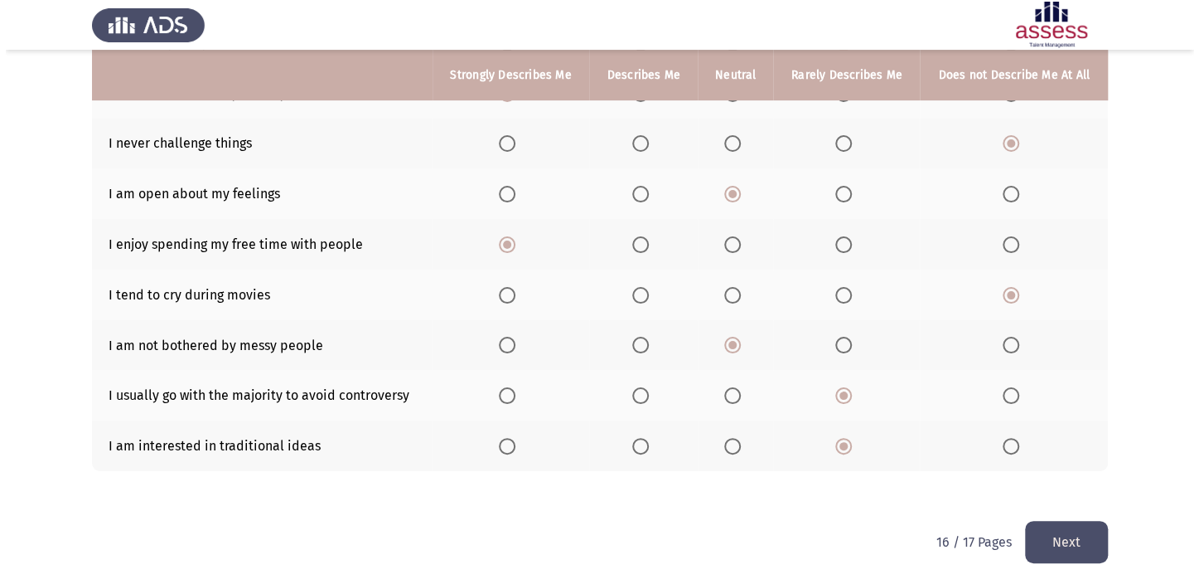
scroll to position [0, 0]
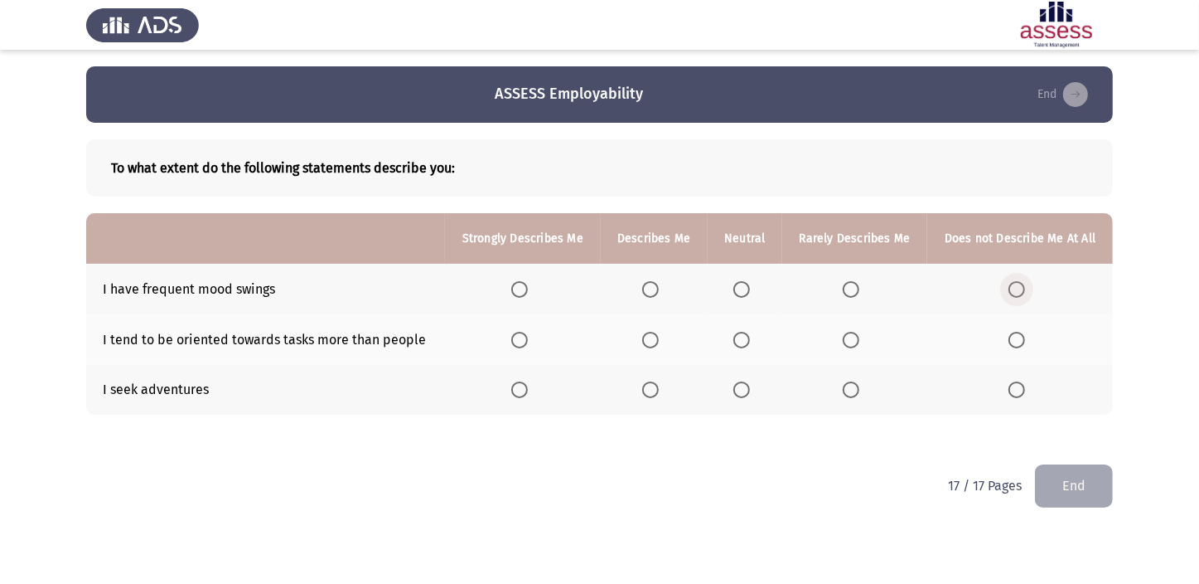
click at [1029, 284] on label "Select an option" at bounding box center [1020, 289] width 23 height 17
click at [1025, 284] on input "Select an option" at bounding box center [1017, 289] width 17 height 17
click at [739, 335] on span "Select an option" at bounding box center [742, 340] width 17 height 17
click at [739, 335] on input "Select an option" at bounding box center [742, 340] width 17 height 17
click at [647, 384] on span "Select an option" at bounding box center [650, 389] width 17 height 17
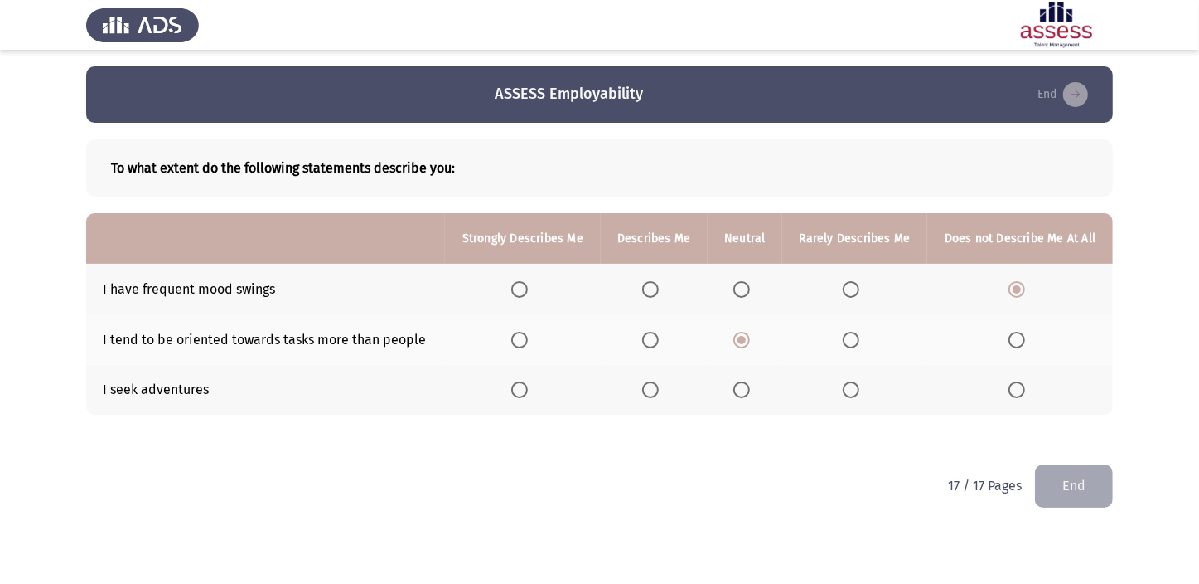
click at [647, 384] on input "Select an option" at bounding box center [650, 389] width 17 height 17
click at [1120, 502] on html "ASSESS Employability End To what extent do the following statements describe yo…" at bounding box center [599, 265] width 1199 height 530
click at [1095, 482] on button "End" at bounding box center [1074, 485] width 78 height 42
